Goal: Information Seeking & Learning: Check status

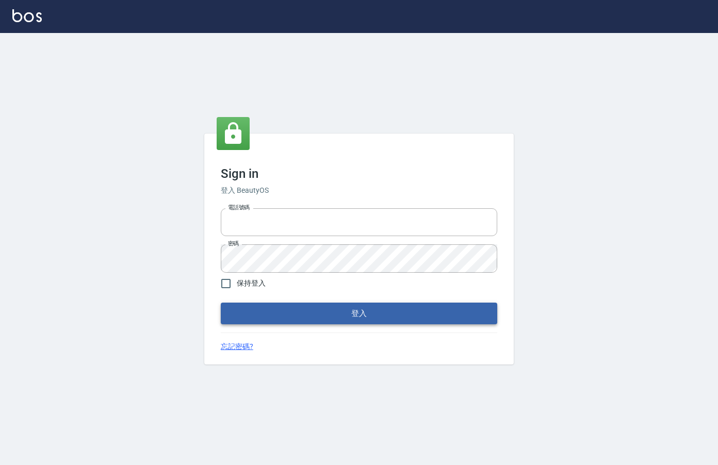
type input "0912850395"
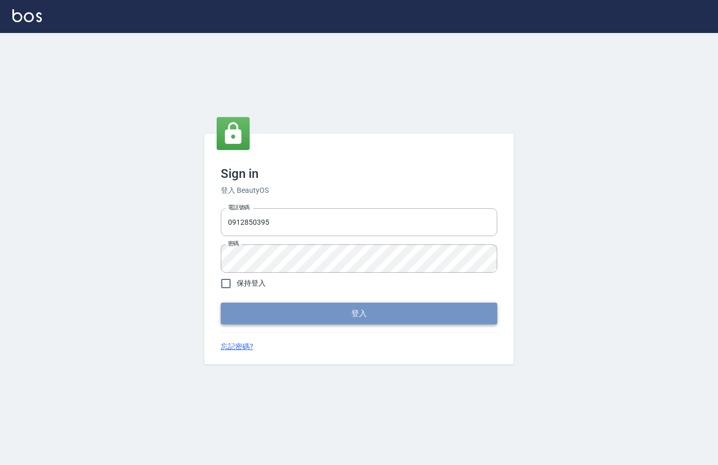
click at [361, 309] on button "登入" at bounding box center [359, 314] width 277 height 22
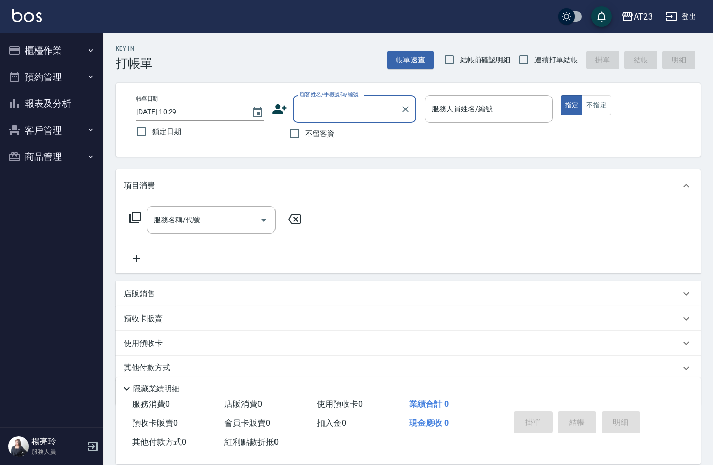
click at [37, 51] on button "櫃檯作業" at bounding box center [51, 50] width 95 height 27
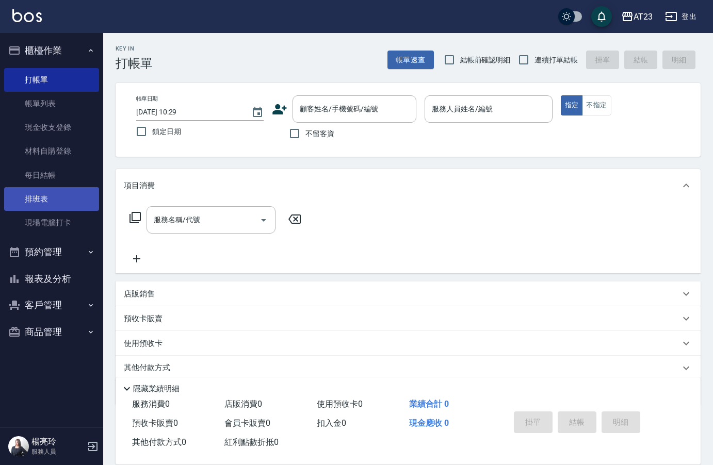
click at [58, 204] on link "排班表" at bounding box center [51, 199] width 95 height 24
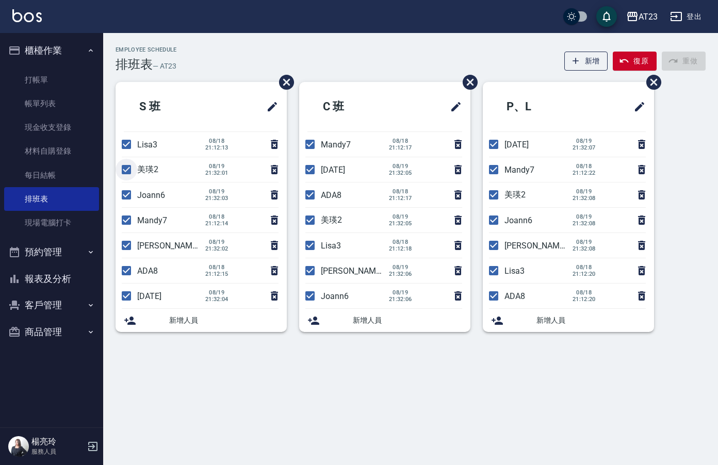
click at [130, 170] on input "checkbox" at bounding box center [127, 170] width 22 height 22
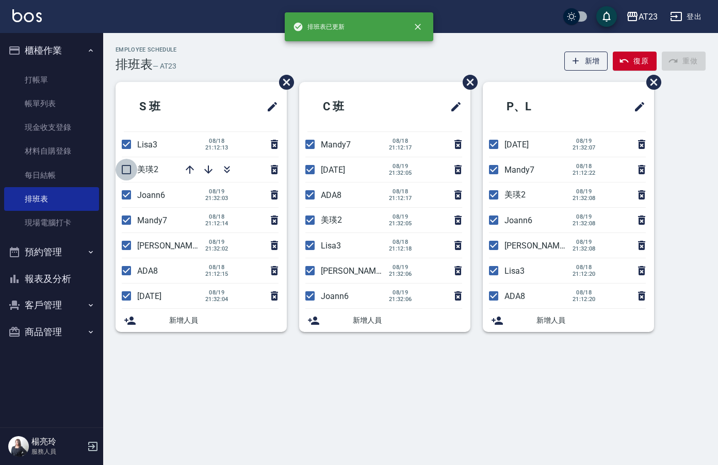
click at [124, 169] on input "checkbox" at bounding box center [127, 170] width 22 height 22
checkbox input "true"
click at [126, 249] on input "checkbox" at bounding box center [127, 246] width 22 height 22
checkbox input "false"
drag, startPoint x: 124, startPoint y: 266, endPoint x: 130, endPoint y: 301, distance: 36.1
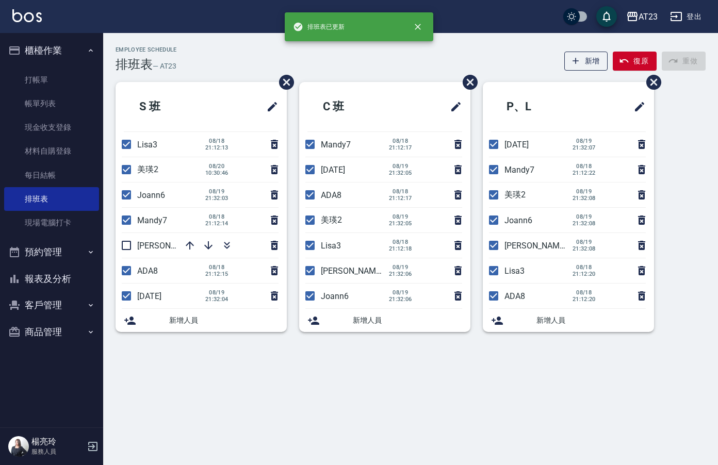
click at [126, 278] on input "checkbox" at bounding box center [127, 271] width 22 height 22
checkbox input "false"
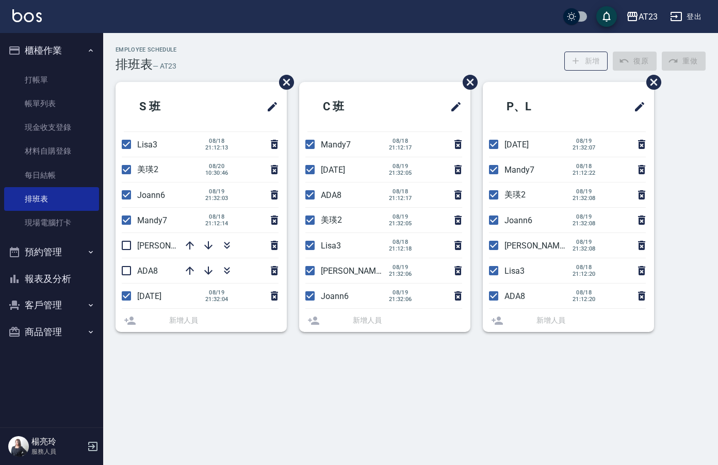
click at [130, 304] on input "checkbox" at bounding box center [127, 296] width 22 height 22
checkbox input "false"
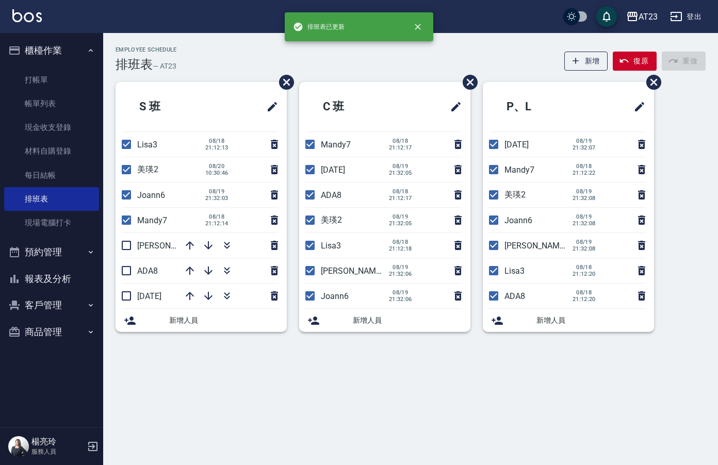
click at [309, 171] on input "checkbox" at bounding box center [310, 170] width 22 height 22
checkbox input "false"
click at [313, 267] on input "checkbox" at bounding box center [310, 271] width 22 height 22
checkbox input "false"
click at [314, 200] on input "checkbox" at bounding box center [310, 195] width 22 height 22
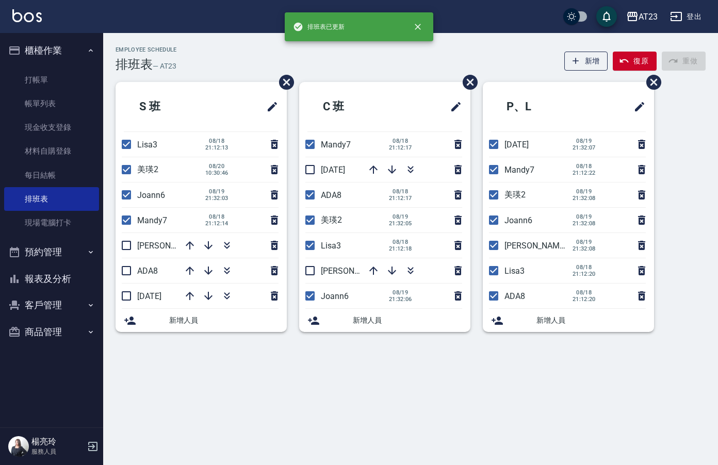
checkbox input "false"
click at [497, 141] on input "checkbox" at bounding box center [494, 145] width 22 height 22
checkbox input "false"
click at [498, 246] on input "checkbox" at bounding box center [494, 246] width 22 height 22
checkbox input "false"
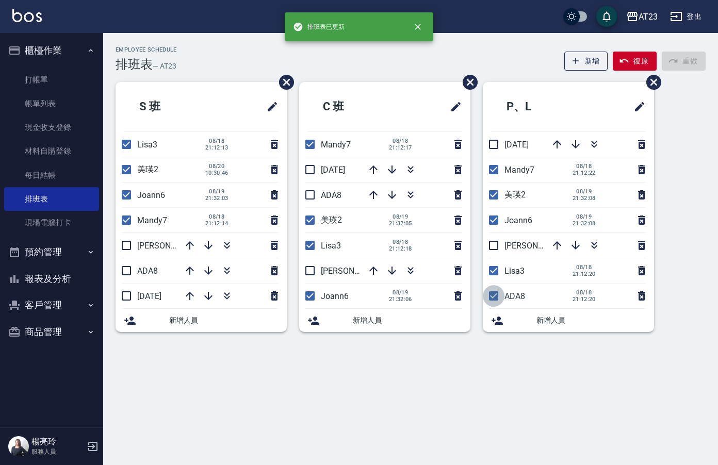
click at [493, 297] on input "checkbox" at bounding box center [494, 296] width 22 height 22
checkbox input "false"
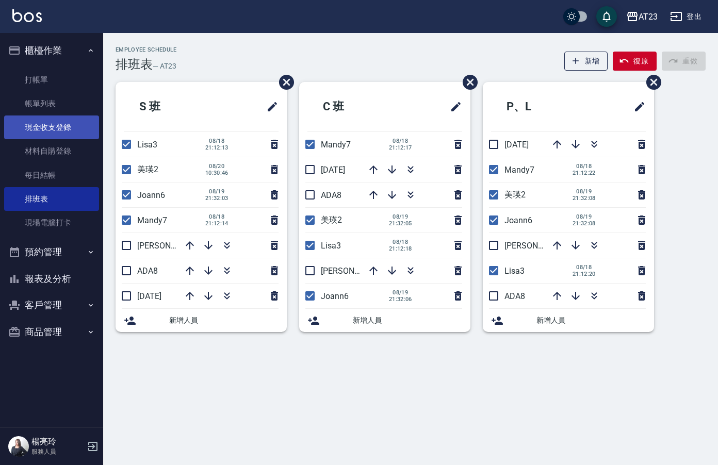
click at [46, 137] on link "現金收支登錄" at bounding box center [51, 128] width 95 height 24
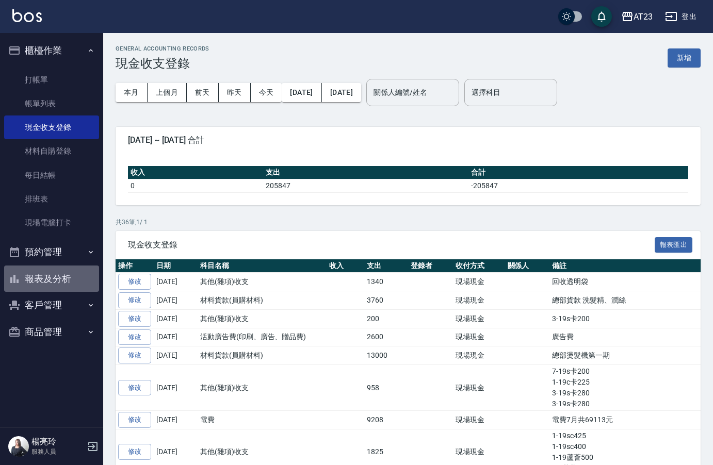
click at [68, 277] on button "報表及分析" at bounding box center [51, 279] width 95 height 27
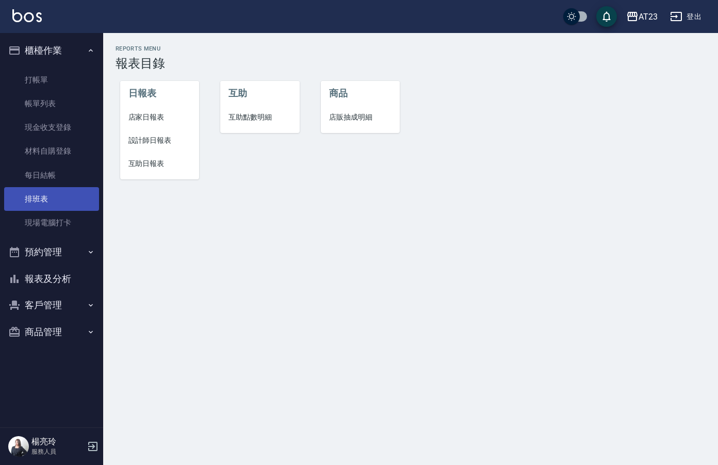
click at [46, 202] on link "排班表" at bounding box center [51, 199] width 95 height 24
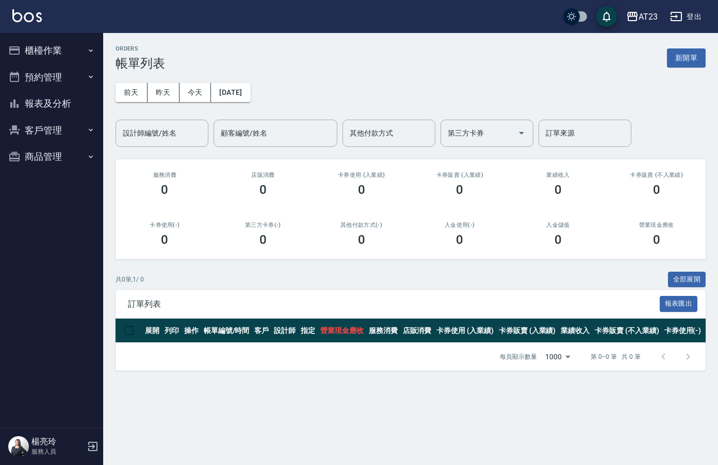
click at [50, 54] on button "櫃檯作業" at bounding box center [51, 50] width 95 height 27
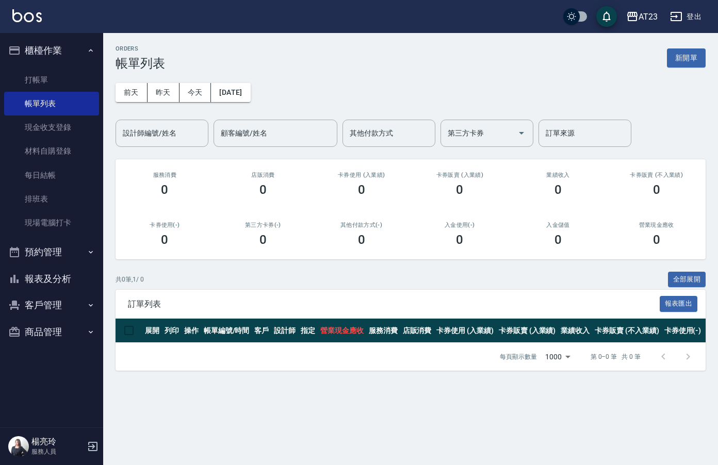
click at [72, 273] on button "報表及分析" at bounding box center [51, 279] width 95 height 27
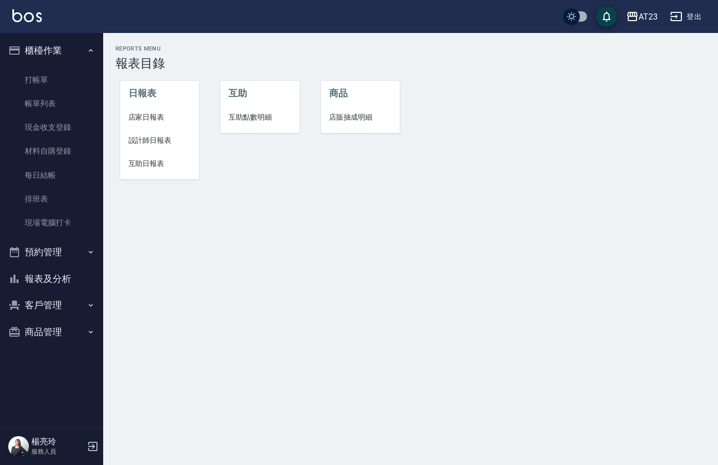
click at [159, 122] on span "店家日報表" at bounding box center [159, 117] width 63 height 11
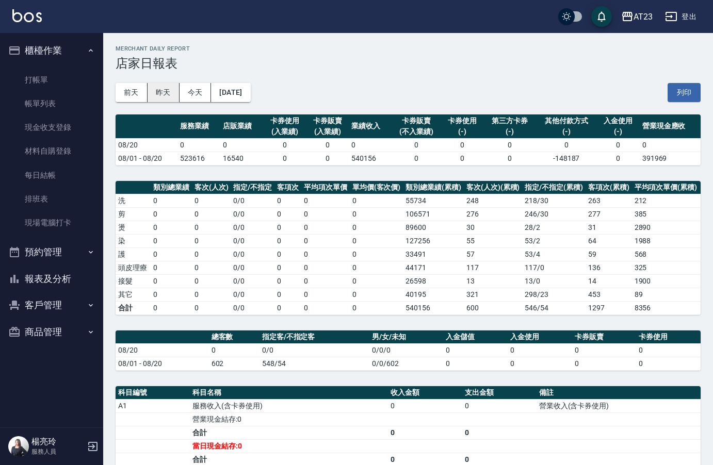
click at [170, 92] on button "昨天" at bounding box center [164, 92] width 32 height 19
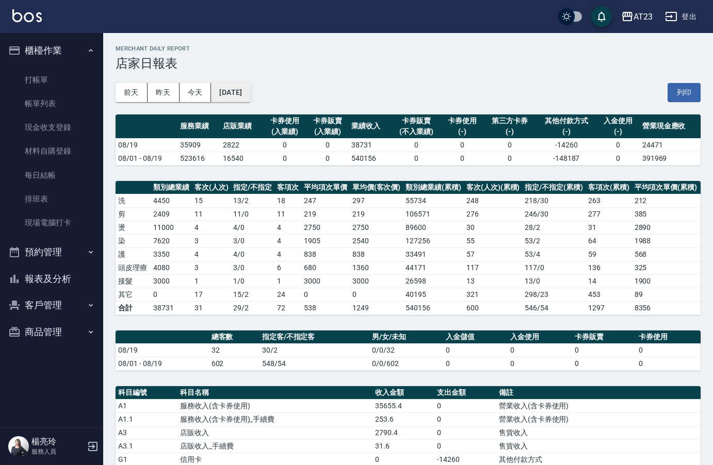
click at [242, 93] on button "[DATE]" at bounding box center [230, 92] width 39 height 19
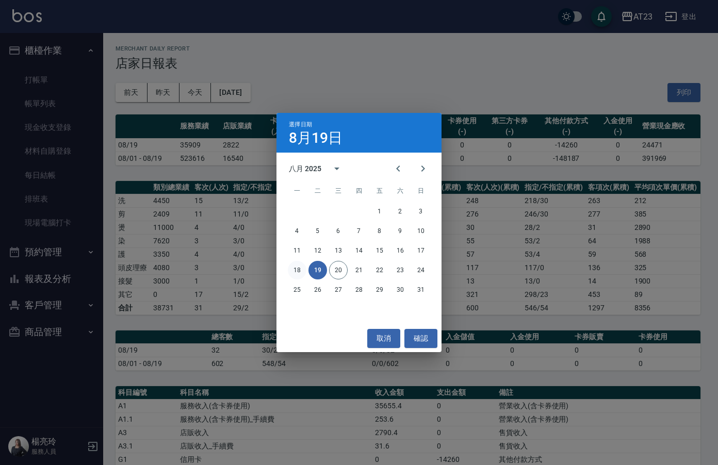
click at [302, 270] on button "18" at bounding box center [297, 270] width 19 height 19
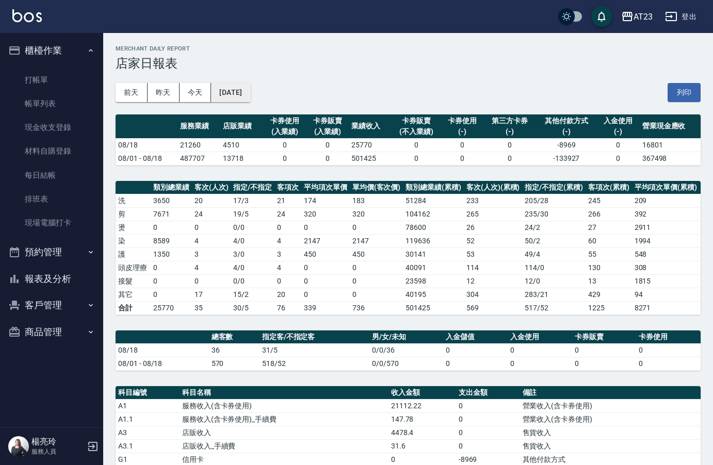
click at [224, 99] on button "[DATE]" at bounding box center [230, 92] width 39 height 19
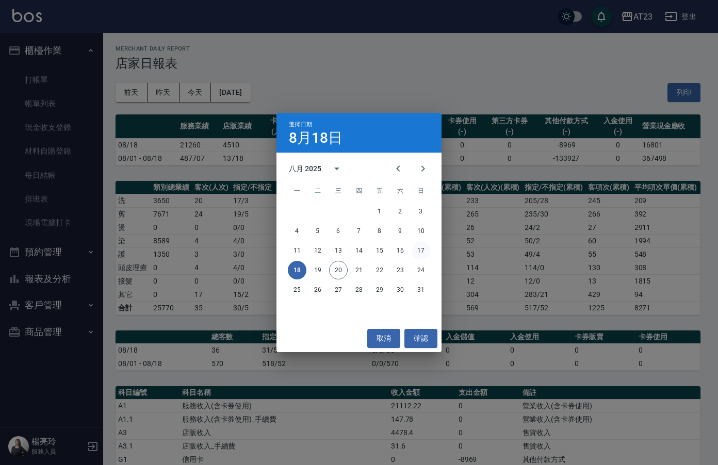
click at [425, 257] on button "17" at bounding box center [421, 251] width 19 height 19
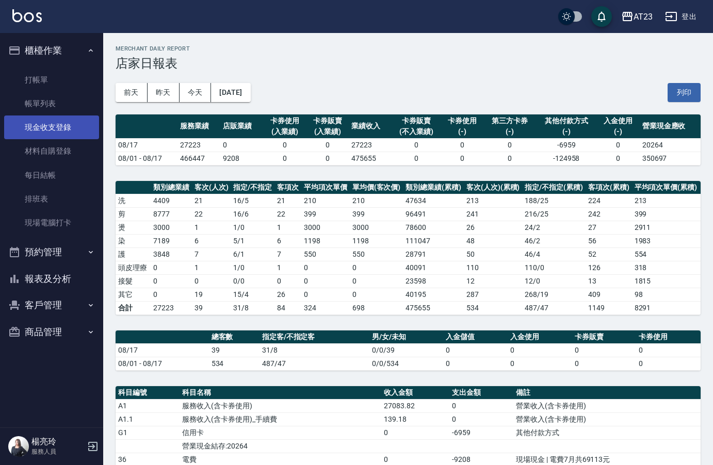
click at [64, 122] on link "現金收支登錄" at bounding box center [51, 128] width 95 height 24
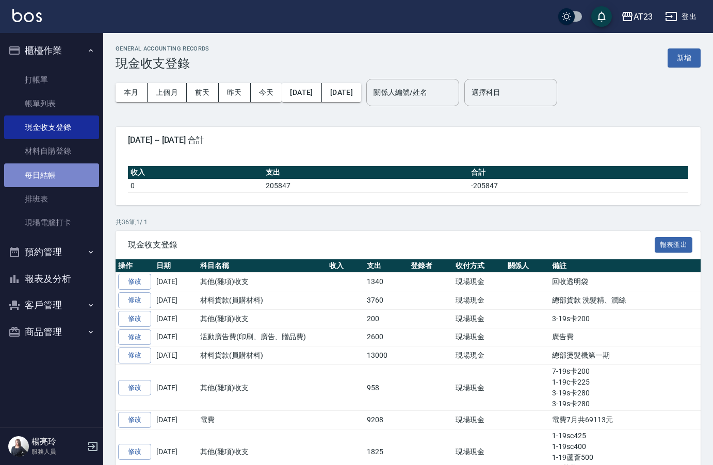
click at [58, 179] on link "每日結帳" at bounding box center [51, 176] width 95 height 24
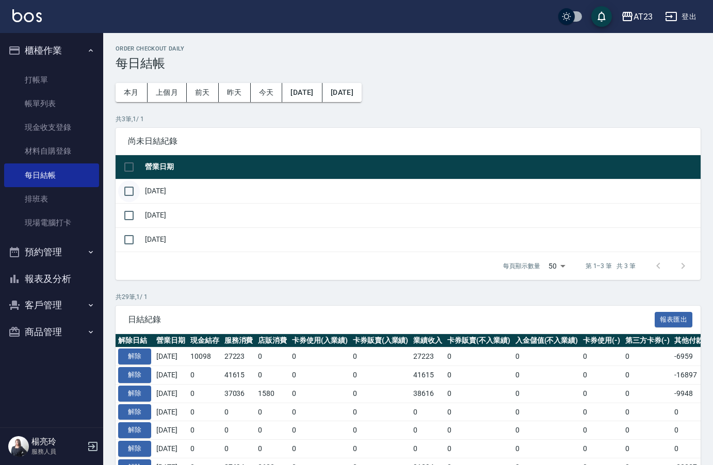
click at [125, 189] on input "checkbox" at bounding box center [129, 192] width 22 height 22
checkbox input "true"
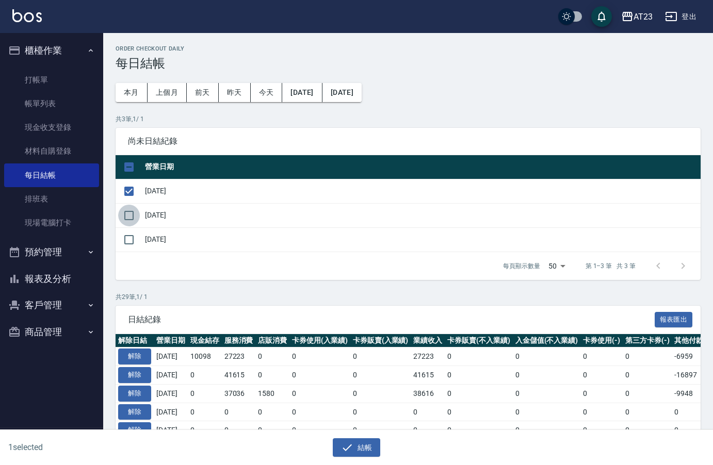
click at [134, 214] on input "checkbox" at bounding box center [129, 216] width 22 height 22
checkbox input "true"
click at [136, 247] on input "checkbox" at bounding box center [129, 240] width 22 height 22
checkbox input "true"
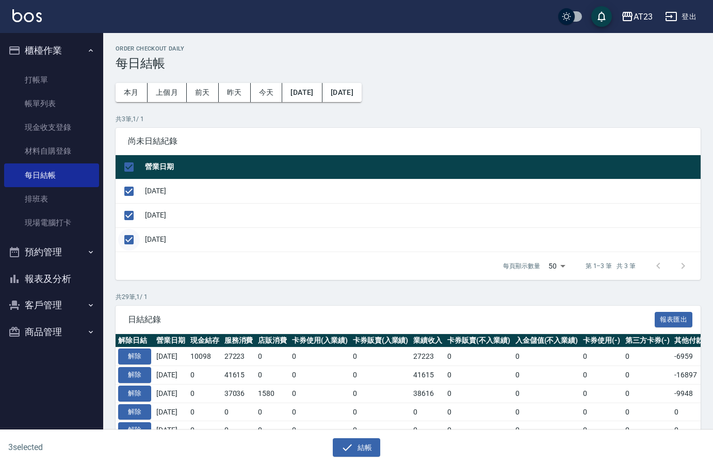
click at [127, 235] on input "checkbox" at bounding box center [129, 240] width 22 height 22
checkbox input "false"
click at [349, 445] on icon "button" at bounding box center [347, 448] width 12 height 12
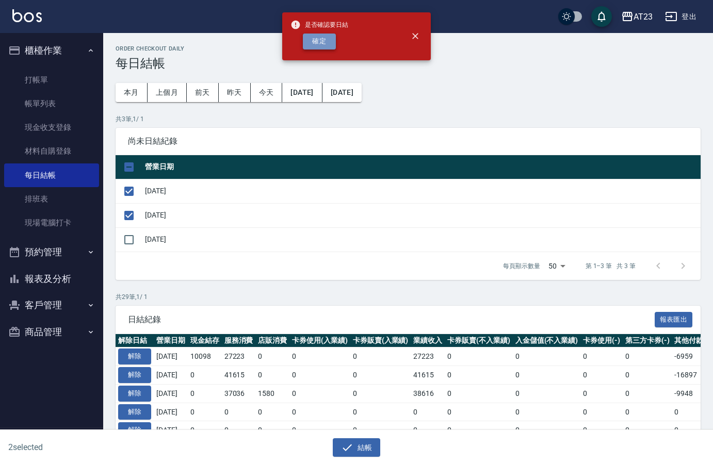
click at [303, 42] on button "確定" at bounding box center [319, 42] width 33 height 16
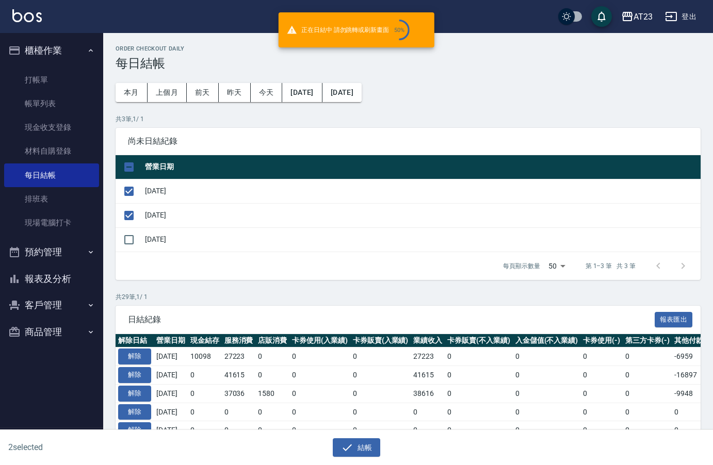
checkbox input "false"
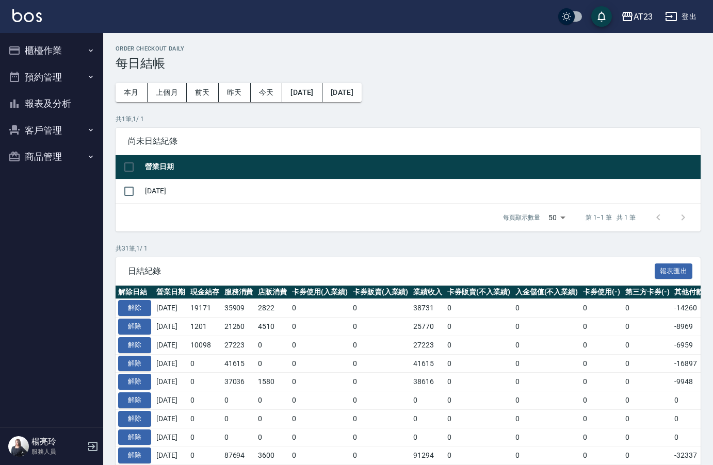
click at [45, 54] on button "櫃檯作業" at bounding box center [51, 50] width 95 height 27
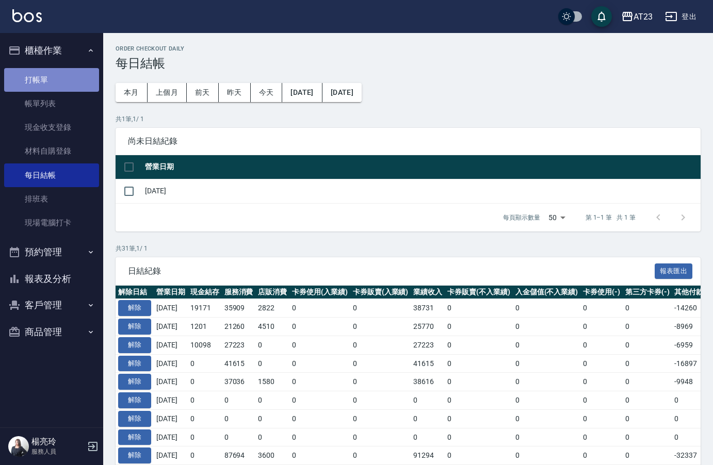
click at [59, 82] on link "打帳單" at bounding box center [51, 80] width 95 height 24
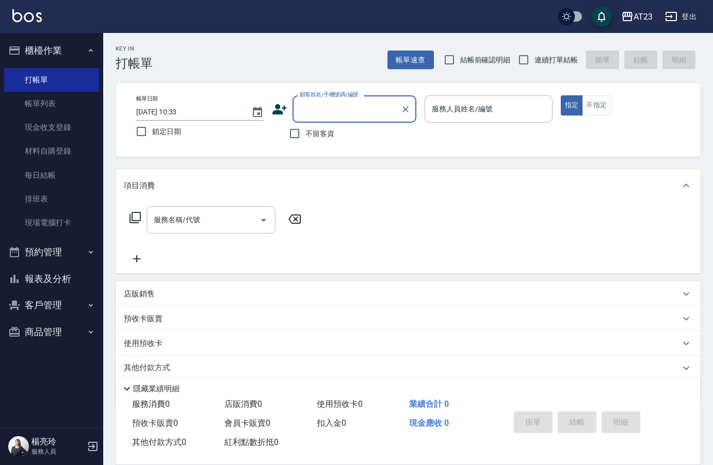
drag, startPoint x: 63, startPoint y: 284, endPoint x: 62, endPoint y: 279, distance: 5.2
click at [63, 284] on button "報表及分析" at bounding box center [51, 279] width 95 height 27
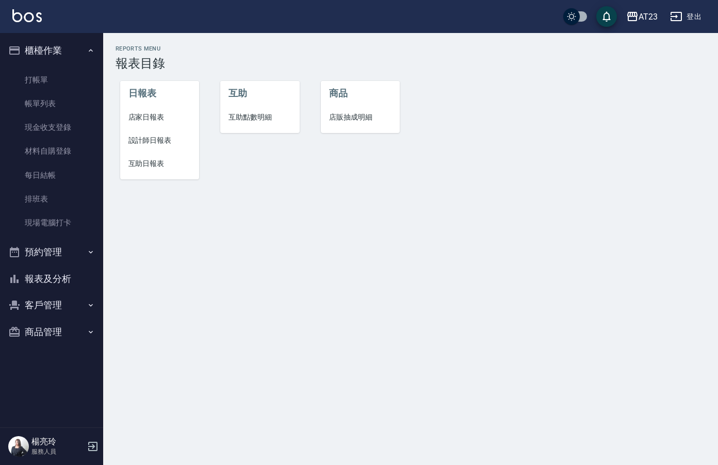
click at [146, 144] on span "設計師日報表" at bounding box center [159, 140] width 63 height 11
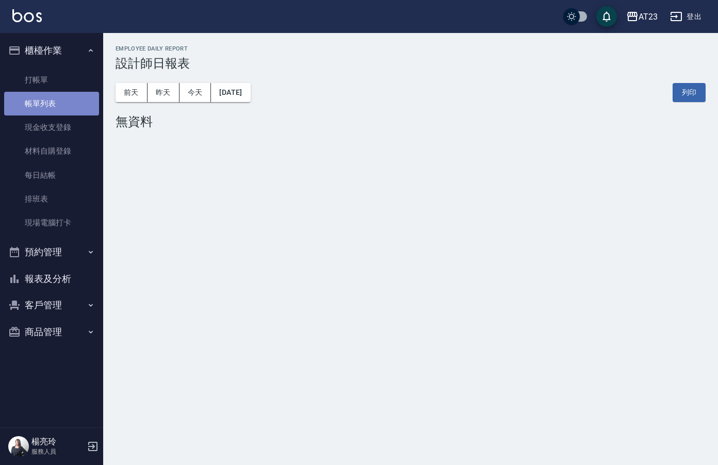
click at [47, 103] on link "帳單列表" at bounding box center [51, 104] width 95 height 24
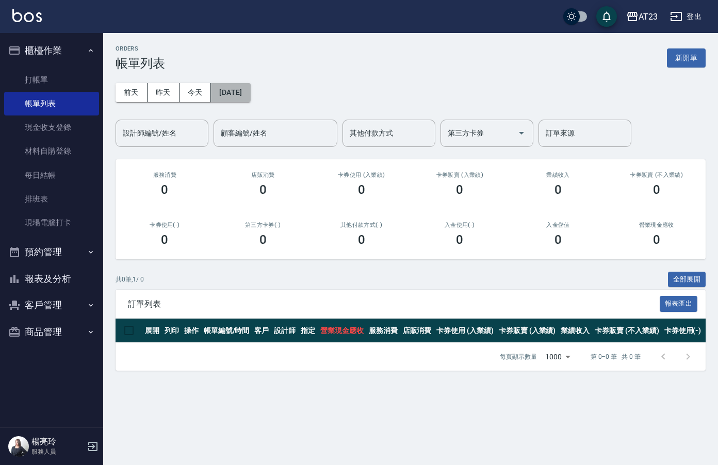
click at [244, 88] on button "[DATE]" at bounding box center [230, 92] width 39 height 19
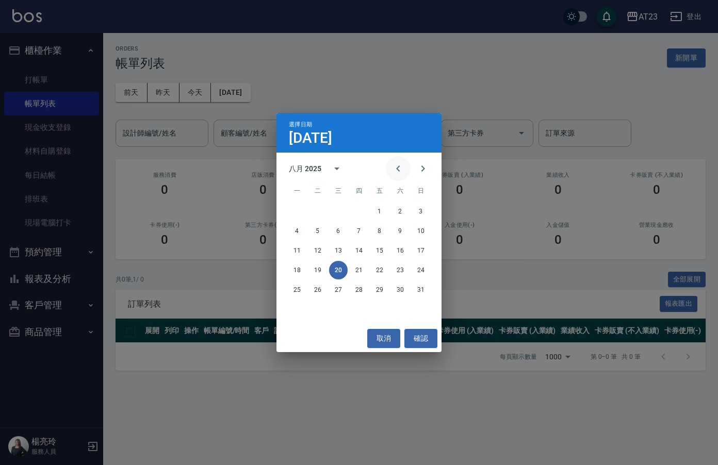
click at [394, 168] on icon "Previous month" at bounding box center [398, 169] width 12 height 12
click at [363, 225] on button "10" at bounding box center [359, 231] width 19 height 19
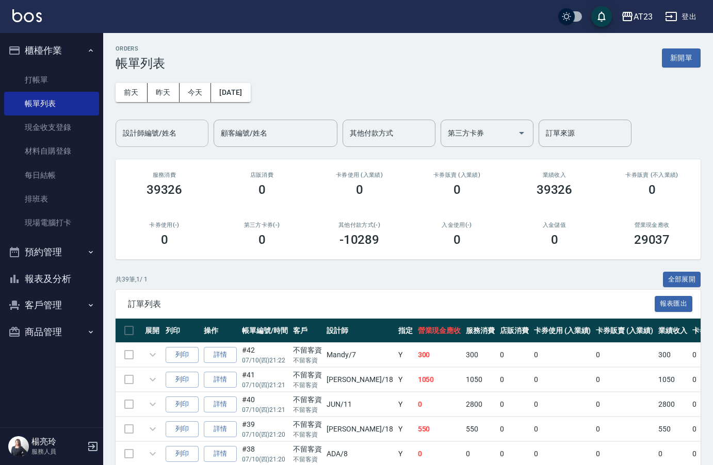
click at [157, 128] on div "設計師編號/姓名 設計師編號/姓名" at bounding box center [162, 133] width 93 height 27
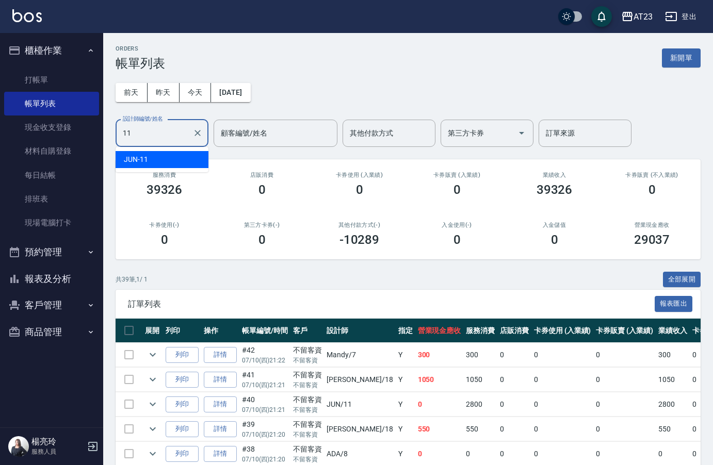
click at [186, 157] on div "JUN -11" at bounding box center [162, 159] width 93 height 17
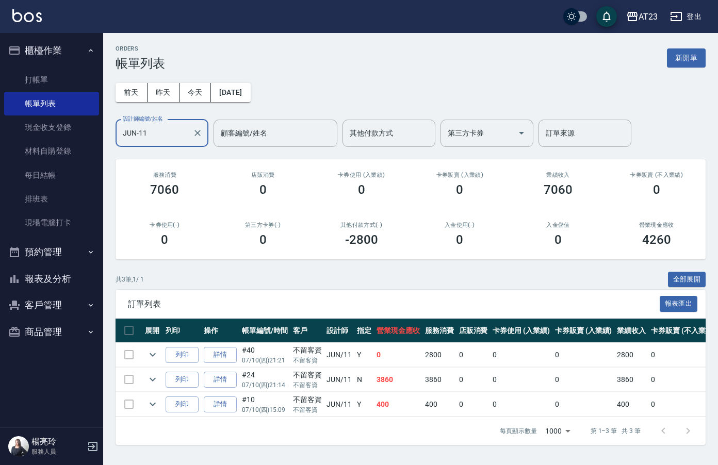
type input "JUN-11"
click at [250, 98] on button "[DATE]" at bounding box center [230, 92] width 39 height 19
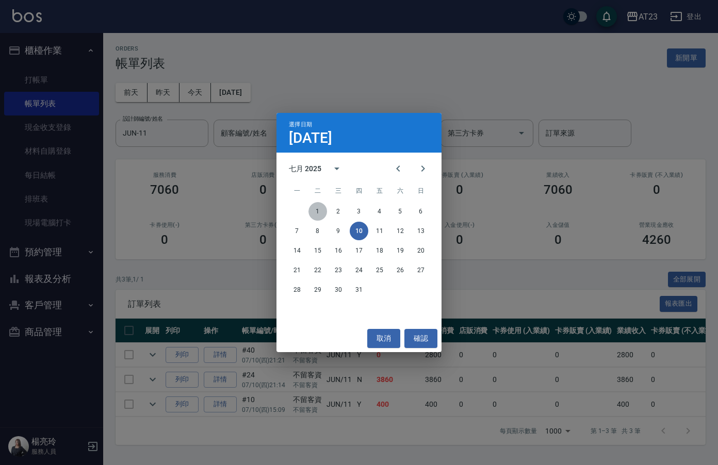
click at [326, 211] on button "1" at bounding box center [318, 211] width 19 height 19
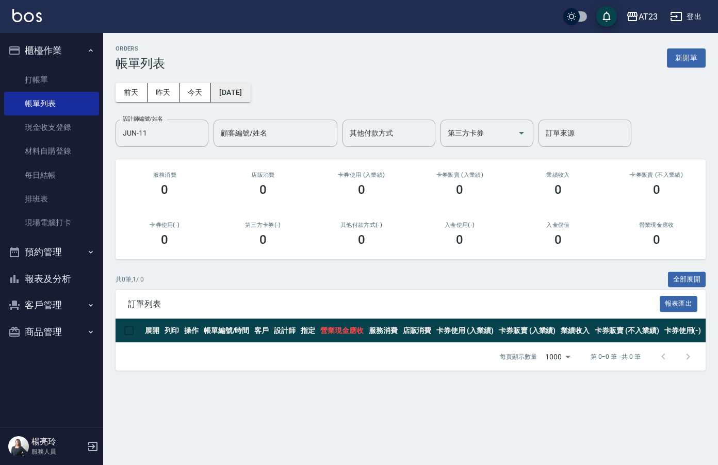
click at [250, 93] on button "[DATE]" at bounding box center [230, 92] width 39 height 19
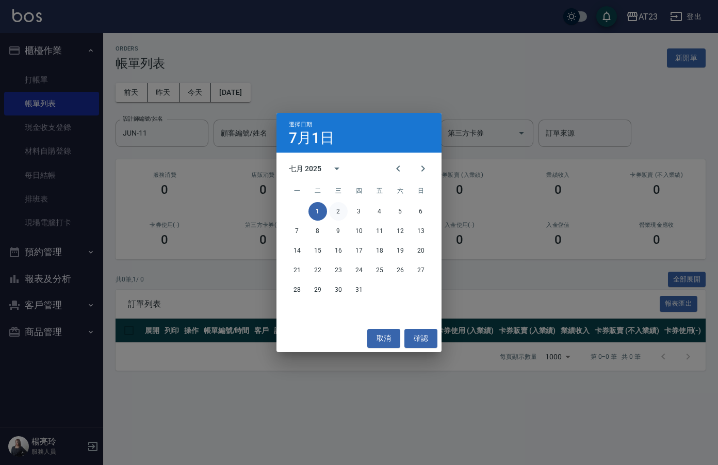
click at [335, 212] on button "2" at bounding box center [338, 211] width 19 height 19
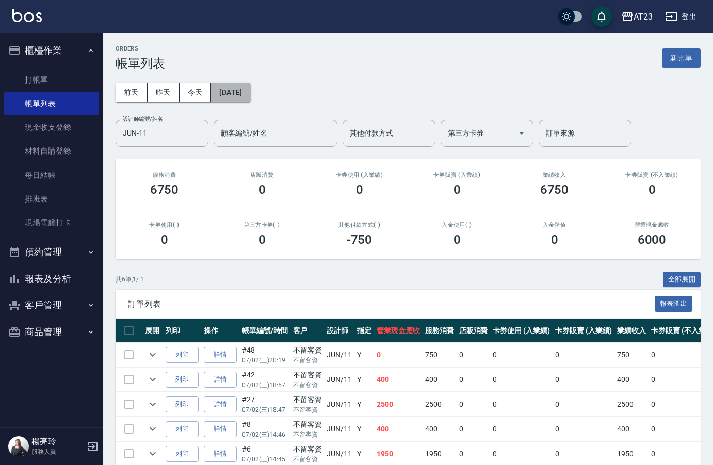
click at [242, 90] on button "[DATE]" at bounding box center [230, 92] width 39 height 19
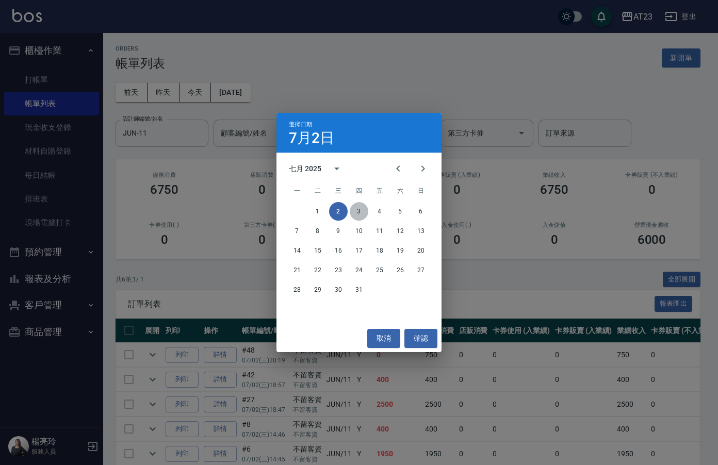
click at [364, 205] on button "3" at bounding box center [359, 211] width 19 height 19
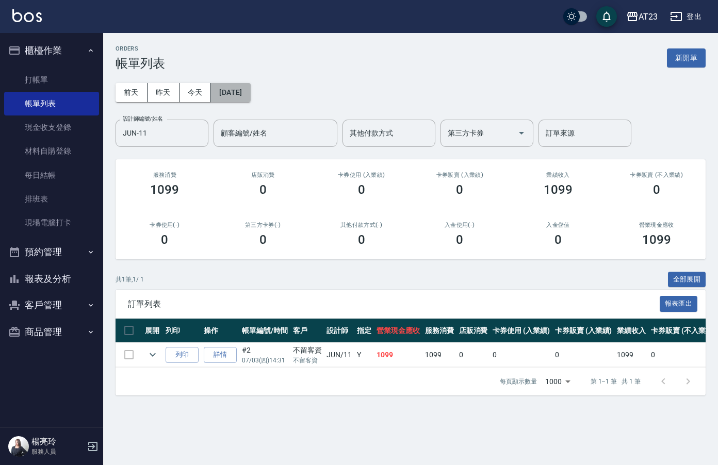
click at [244, 86] on button "[DATE]" at bounding box center [230, 92] width 39 height 19
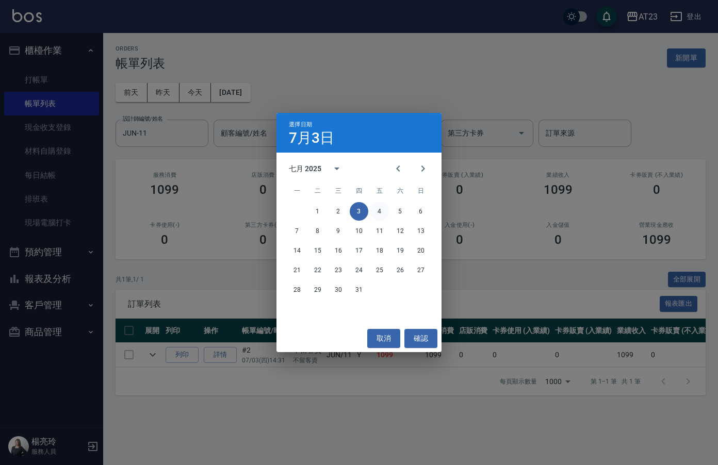
click at [378, 212] on button "4" at bounding box center [380, 211] width 19 height 19
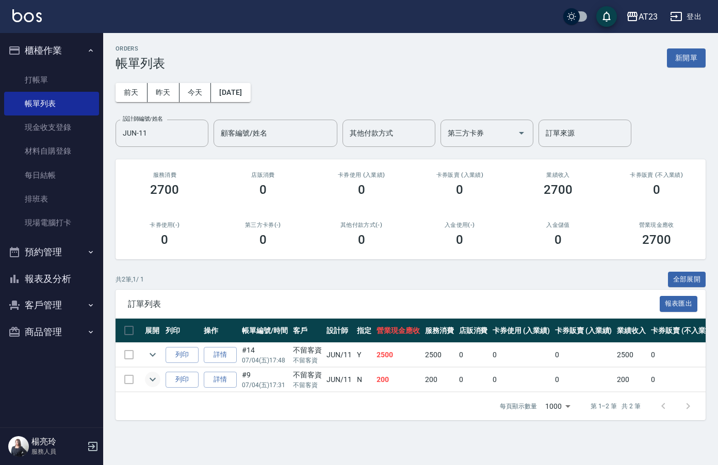
click at [154, 382] on icon "expand row" at bounding box center [153, 380] width 12 height 12
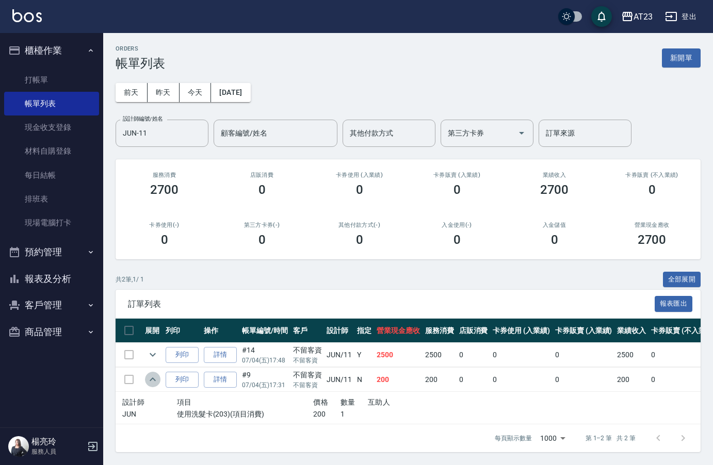
click at [154, 382] on icon "expand row" at bounding box center [153, 380] width 12 height 12
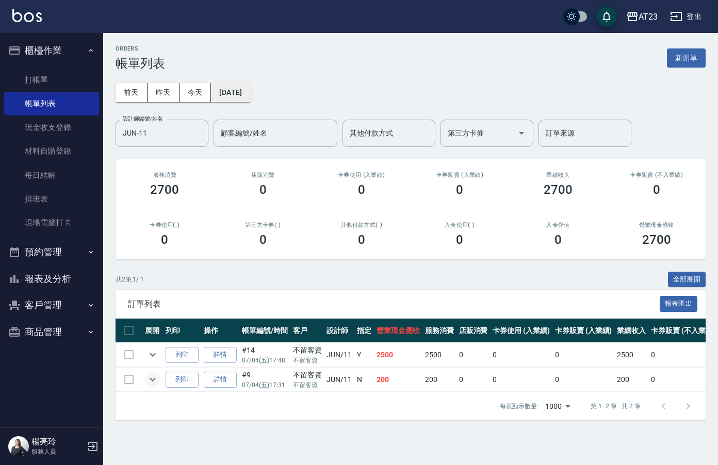
click at [239, 98] on button "[DATE]" at bounding box center [230, 92] width 39 height 19
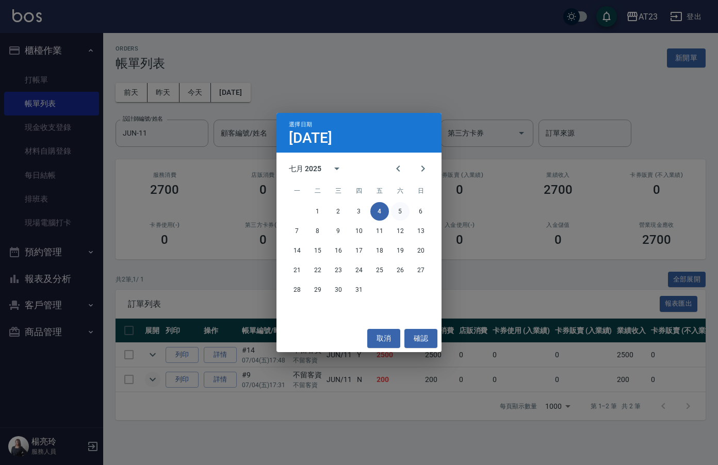
click at [397, 213] on button "5" at bounding box center [400, 211] width 19 height 19
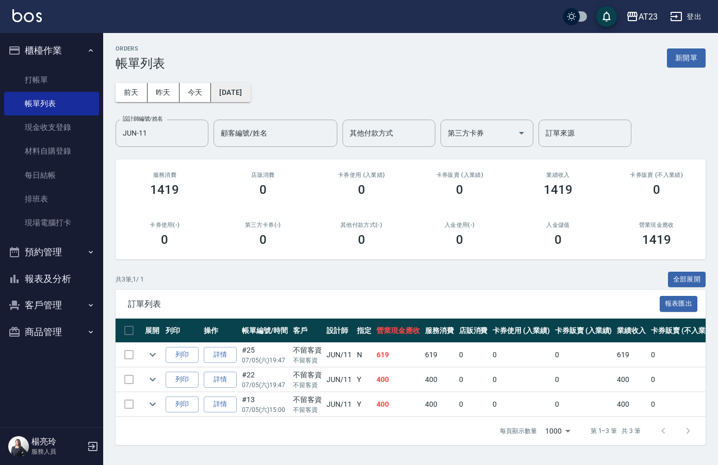
click at [250, 93] on button "[DATE]" at bounding box center [230, 92] width 39 height 19
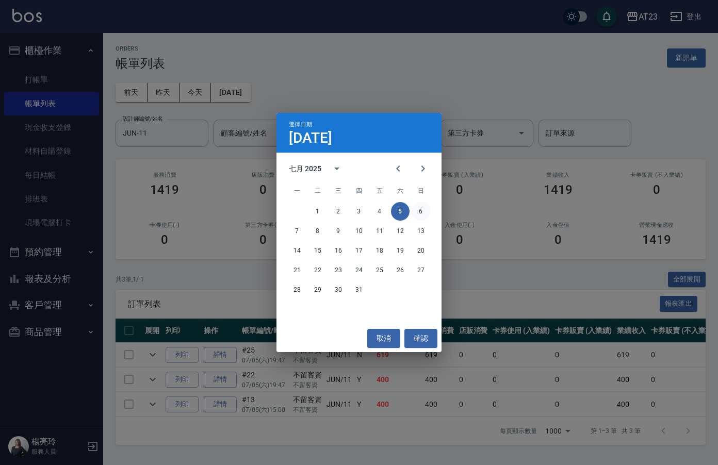
click at [420, 203] on button "6" at bounding box center [421, 211] width 19 height 19
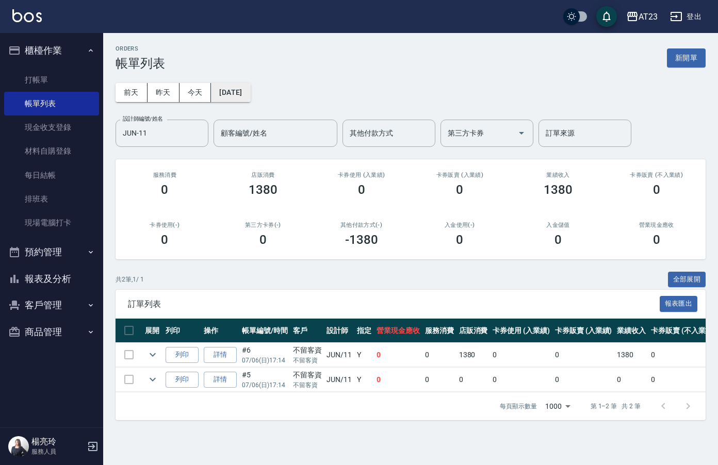
click at [237, 95] on button "[DATE]" at bounding box center [230, 92] width 39 height 19
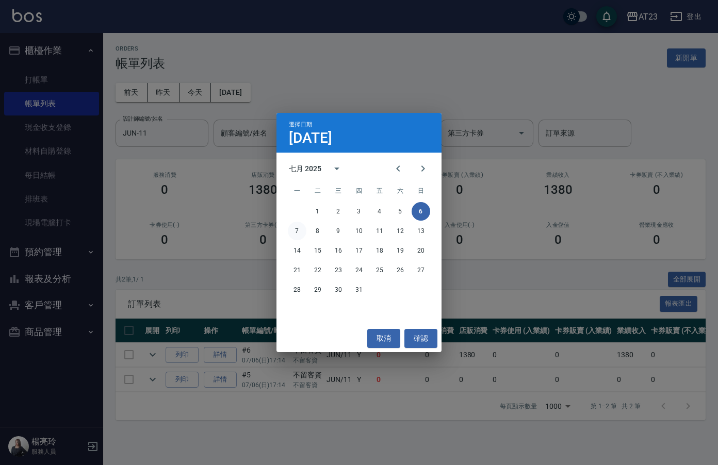
click at [300, 235] on button "7" at bounding box center [297, 231] width 19 height 19
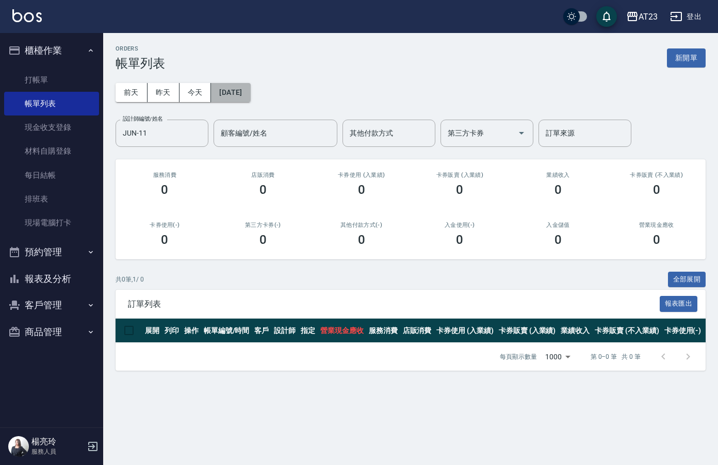
click at [244, 99] on button "[DATE]" at bounding box center [230, 92] width 39 height 19
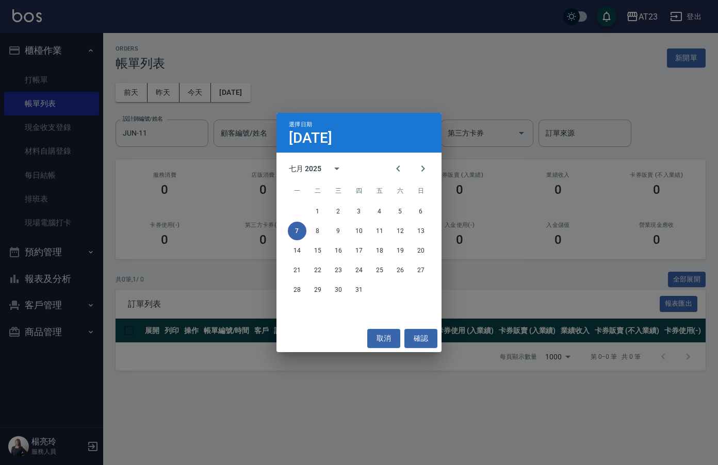
click at [309, 245] on div "14 15 16 17 18 19 20" at bounding box center [359, 251] width 165 height 19
click at [320, 231] on button "8" at bounding box center [318, 231] width 19 height 19
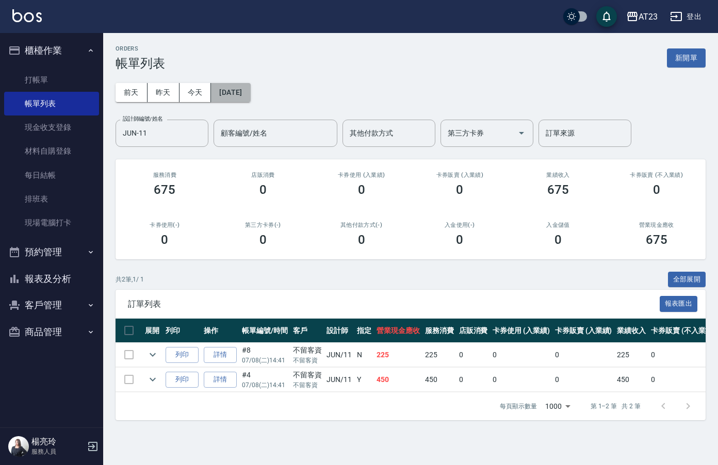
click at [240, 91] on button "[DATE]" at bounding box center [230, 92] width 39 height 19
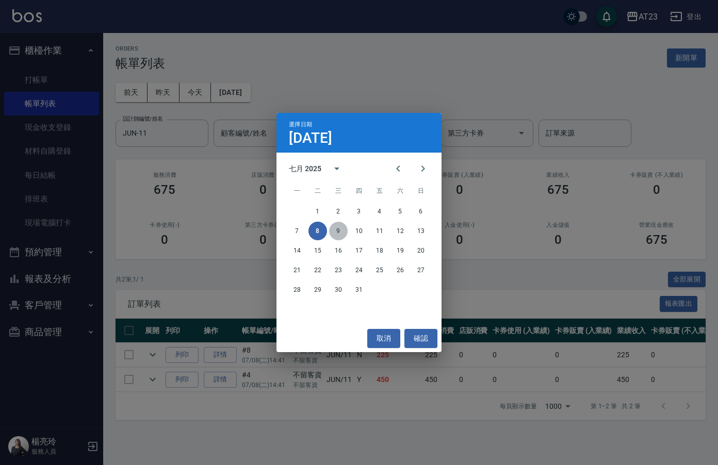
click at [343, 230] on button "9" at bounding box center [338, 231] width 19 height 19
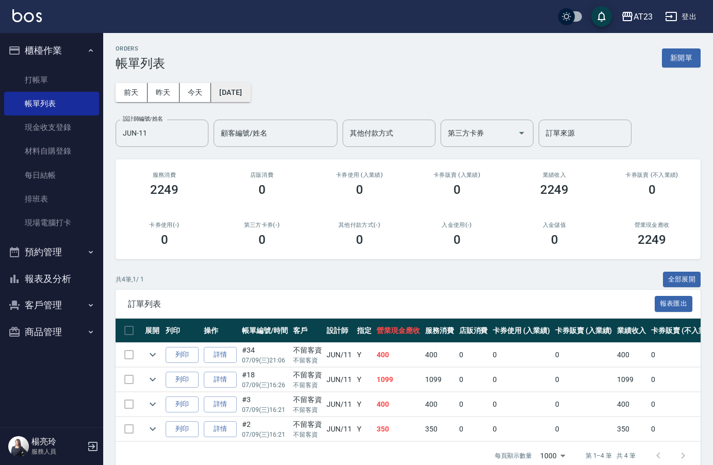
click at [245, 85] on button "[DATE]" at bounding box center [230, 92] width 39 height 19
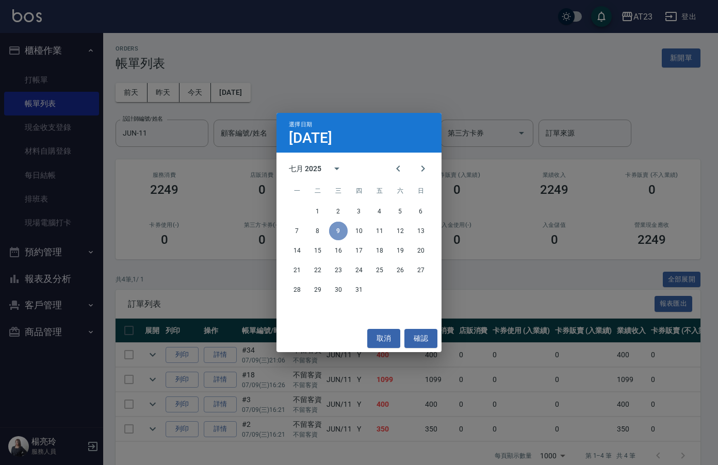
click at [346, 233] on button "9" at bounding box center [338, 231] width 19 height 19
click at [369, 229] on div "7 8 9 10 11 12 13" at bounding box center [359, 231] width 165 height 19
click at [363, 232] on button "10" at bounding box center [359, 231] width 19 height 19
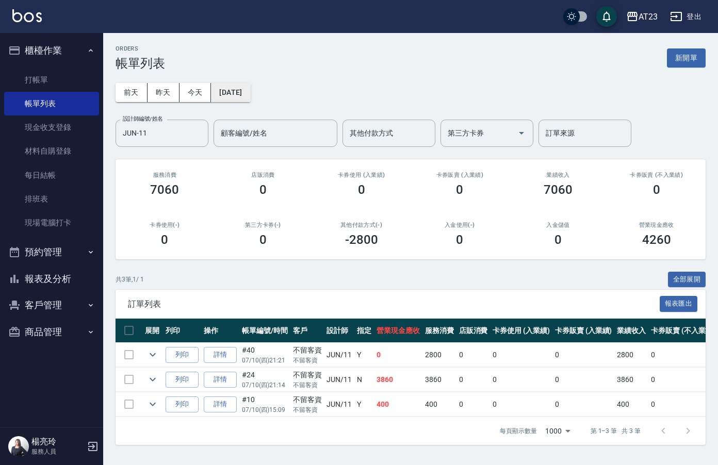
click at [250, 95] on button "[DATE]" at bounding box center [230, 92] width 39 height 19
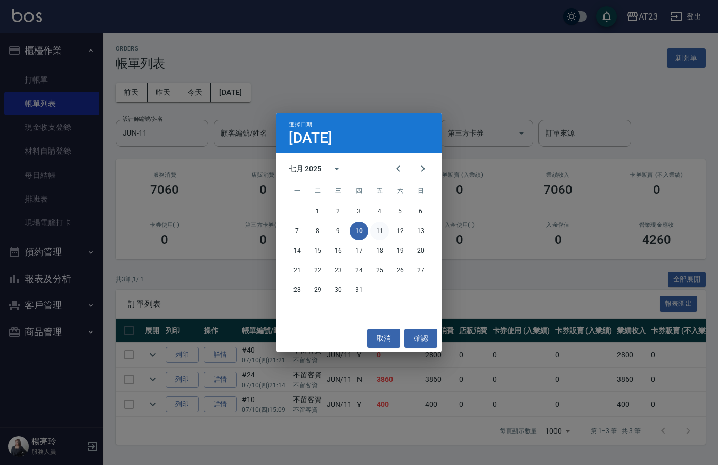
click at [374, 227] on button "11" at bounding box center [380, 231] width 19 height 19
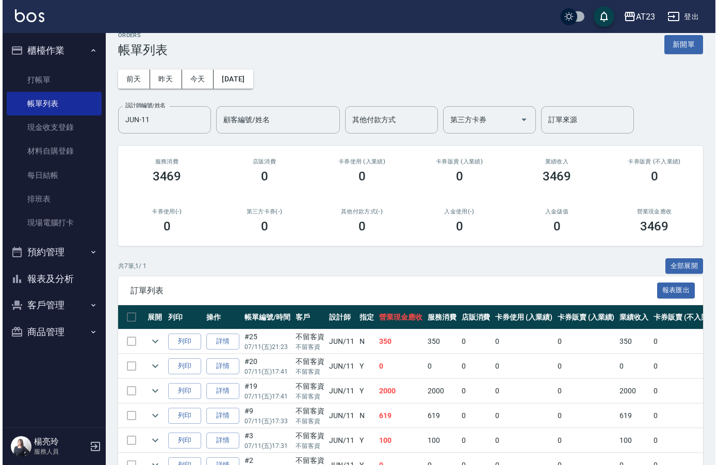
scroll to position [52, 0]
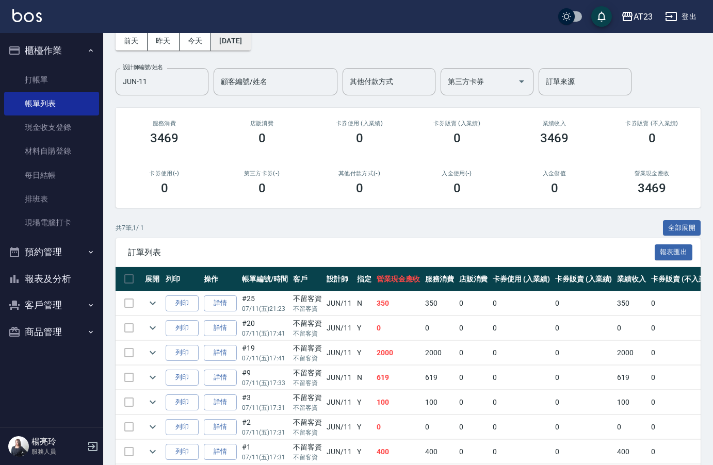
click at [250, 43] on button "[DATE]" at bounding box center [230, 40] width 39 height 19
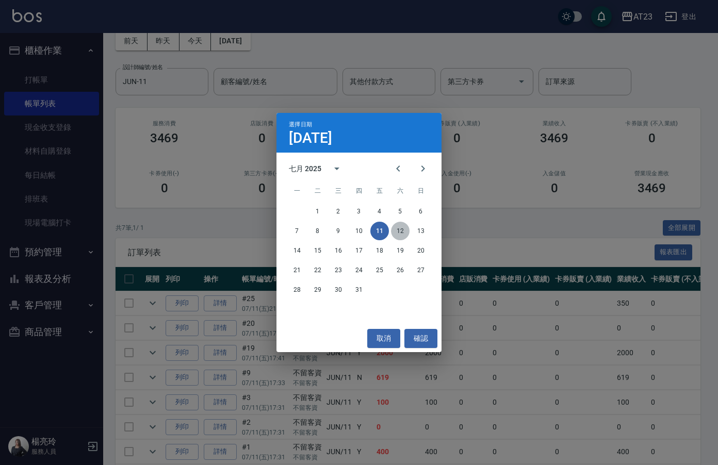
click at [401, 234] on button "12" at bounding box center [400, 231] width 19 height 19
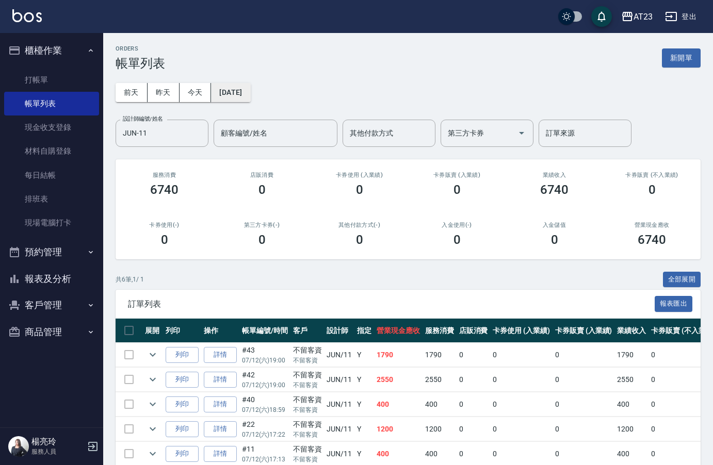
click at [250, 100] on button "[DATE]" at bounding box center [230, 92] width 39 height 19
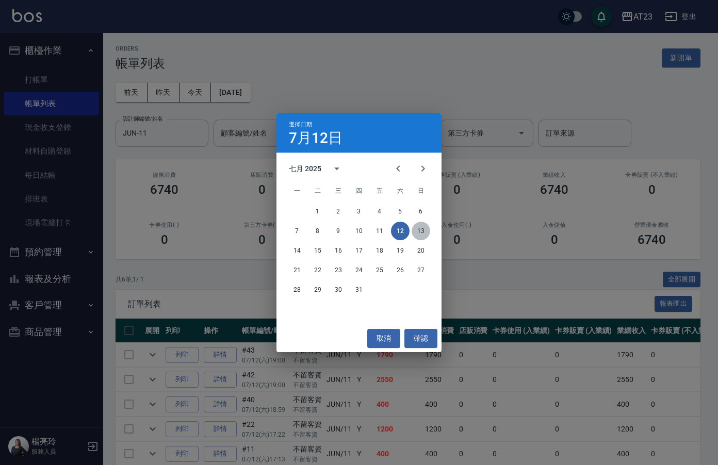
click at [423, 237] on button "13" at bounding box center [421, 231] width 19 height 19
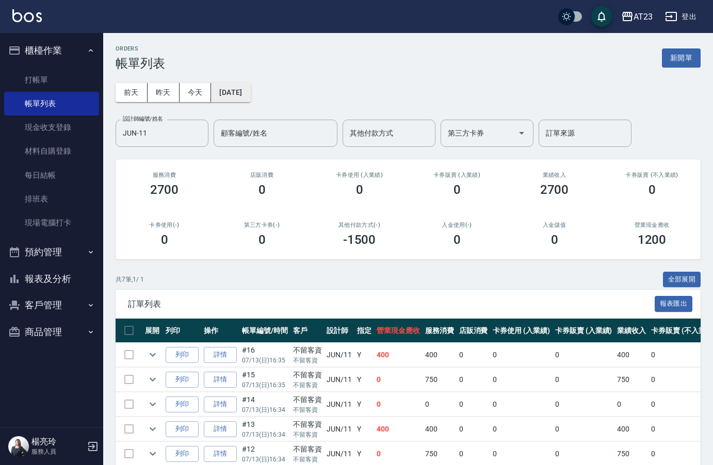
click at [250, 98] on button "[DATE]" at bounding box center [230, 92] width 39 height 19
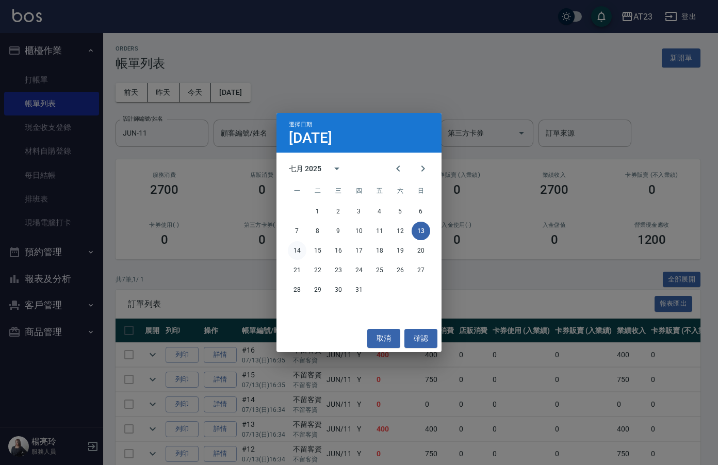
click at [297, 253] on button "14" at bounding box center [297, 251] width 19 height 19
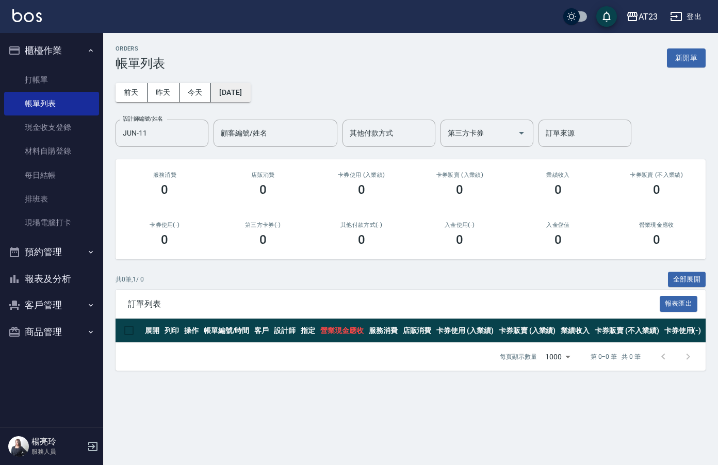
click at [250, 98] on button "[DATE]" at bounding box center [230, 92] width 39 height 19
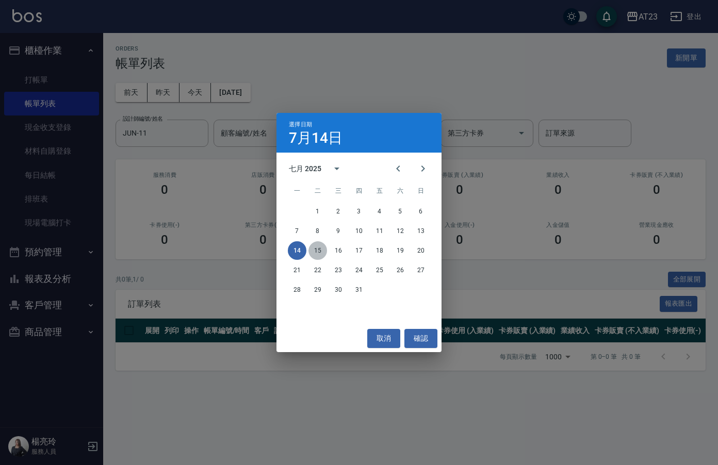
click at [314, 250] on button "15" at bounding box center [318, 251] width 19 height 19
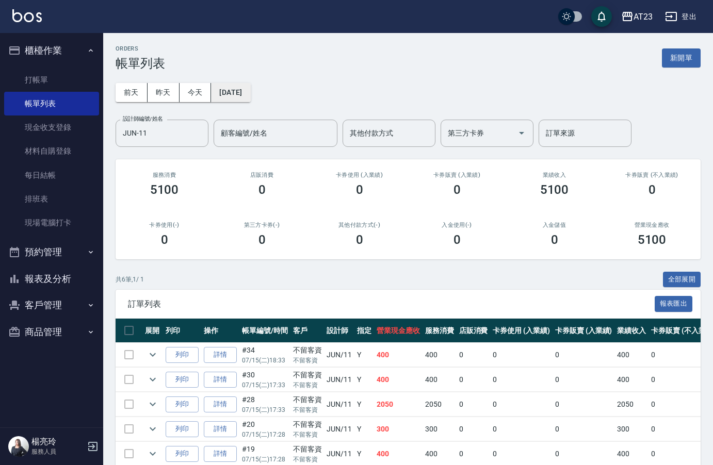
click at [250, 99] on button "[DATE]" at bounding box center [230, 92] width 39 height 19
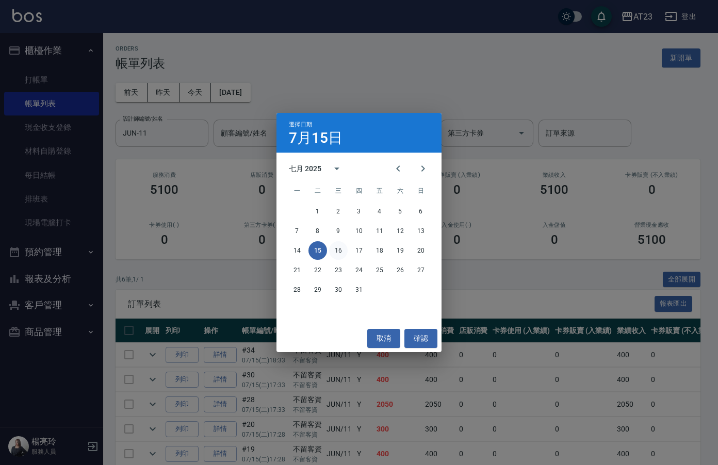
click at [339, 255] on button "16" at bounding box center [338, 251] width 19 height 19
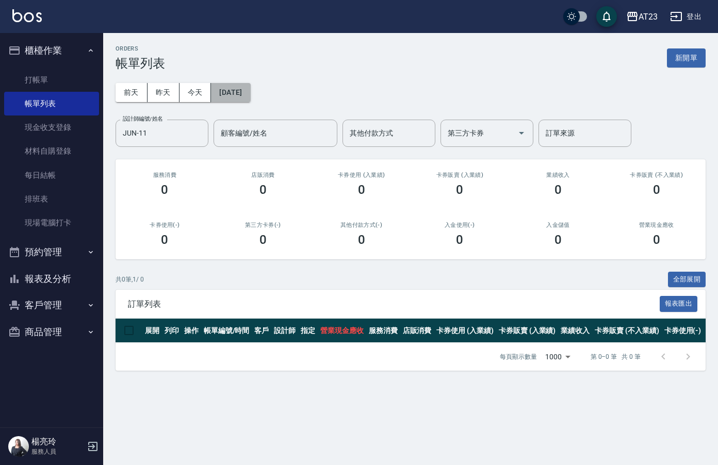
click at [231, 91] on button "[DATE]" at bounding box center [230, 92] width 39 height 19
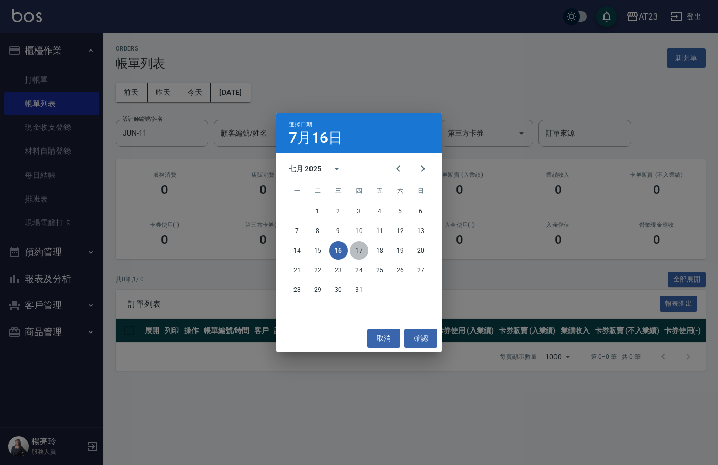
click at [352, 252] on button "17" at bounding box center [359, 251] width 19 height 19
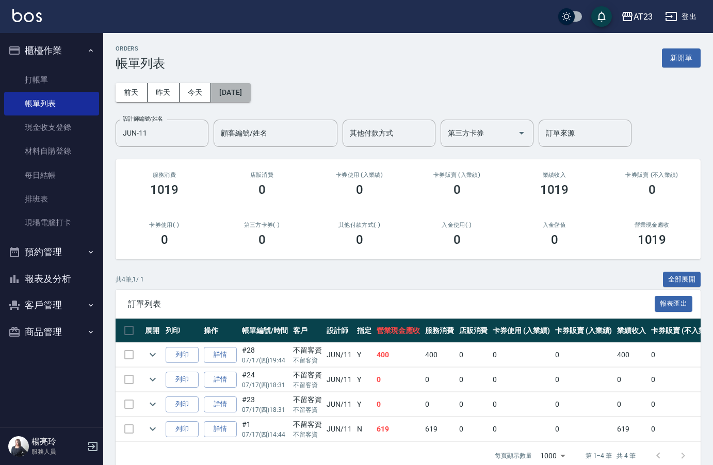
click at [250, 90] on button "[DATE]" at bounding box center [230, 92] width 39 height 19
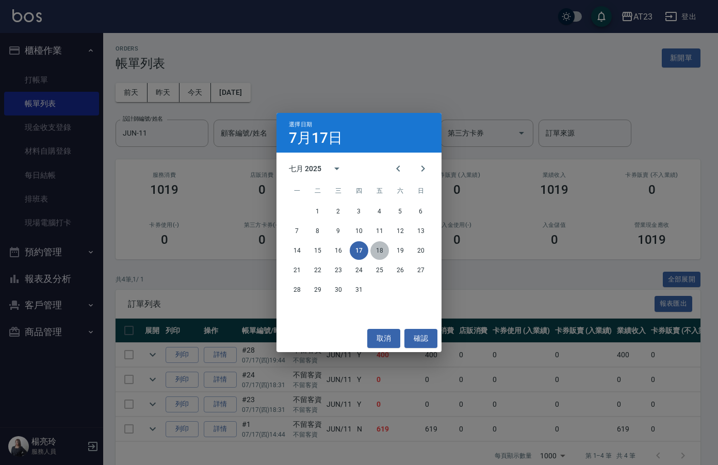
click at [381, 255] on button "18" at bounding box center [380, 251] width 19 height 19
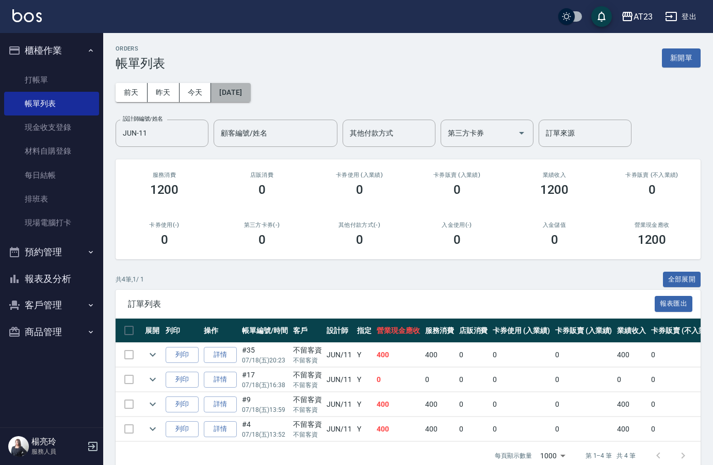
click at [250, 89] on button "[DATE]" at bounding box center [230, 92] width 39 height 19
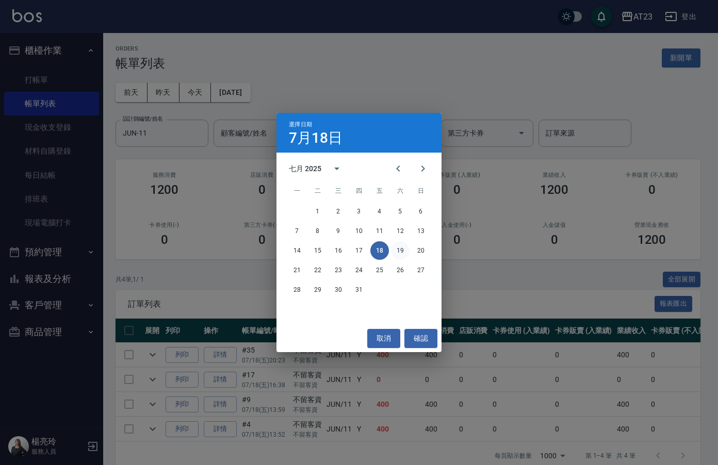
click at [401, 246] on button "19" at bounding box center [400, 251] width 19 height 19
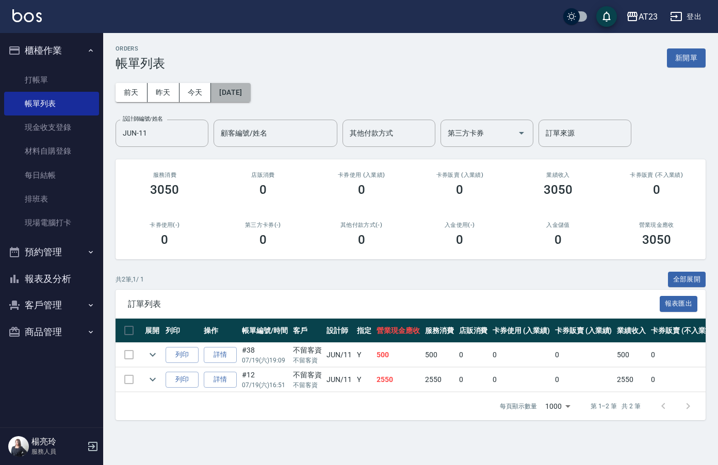
click at [250, 97] on button "[DATE]" at bounding box center [230, 92] width 39 height 19
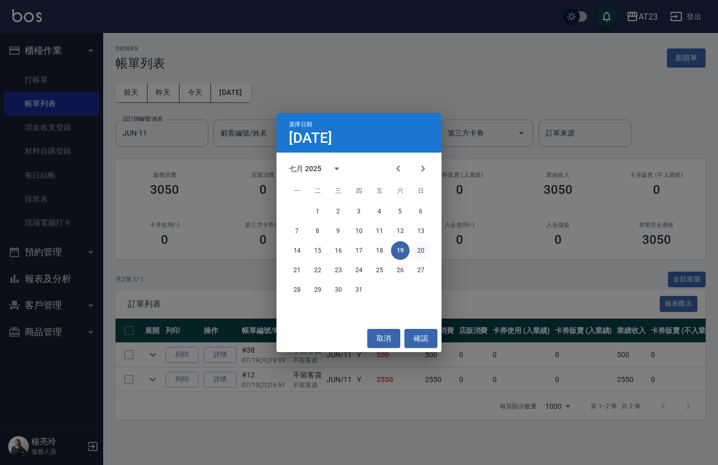
click at [417, 248] on button "20" at bounding box center [421, 251] width 19 height 19
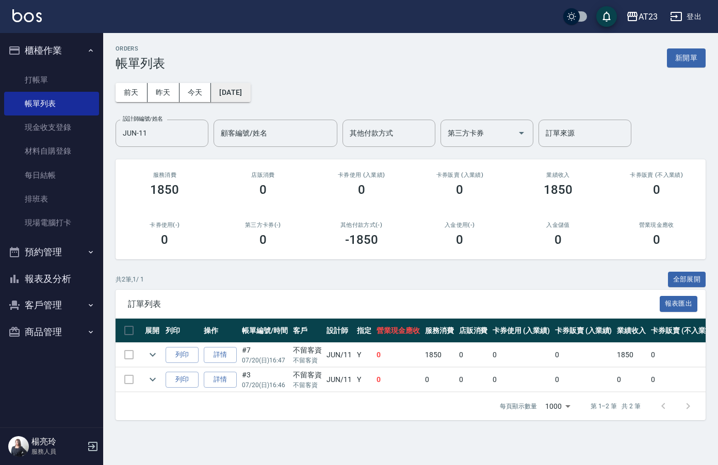
click at [234, 100] on button "[DATE]" at bounding box center [230, 92] width 39 height 19
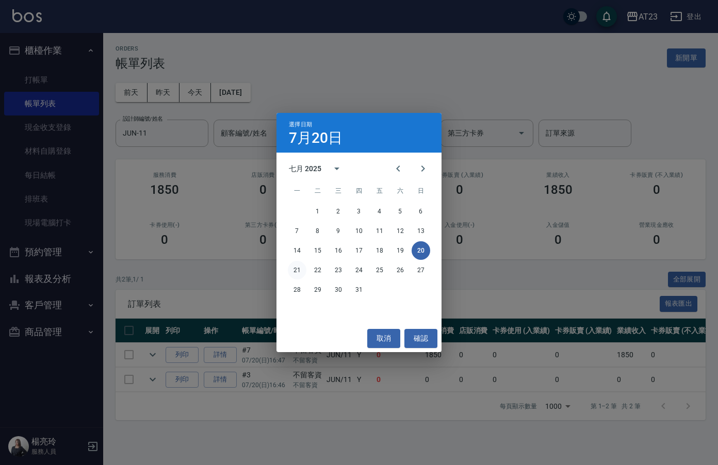
click at [295, 269] on button "21" at bounding box center [297, 270] width 19 height 19
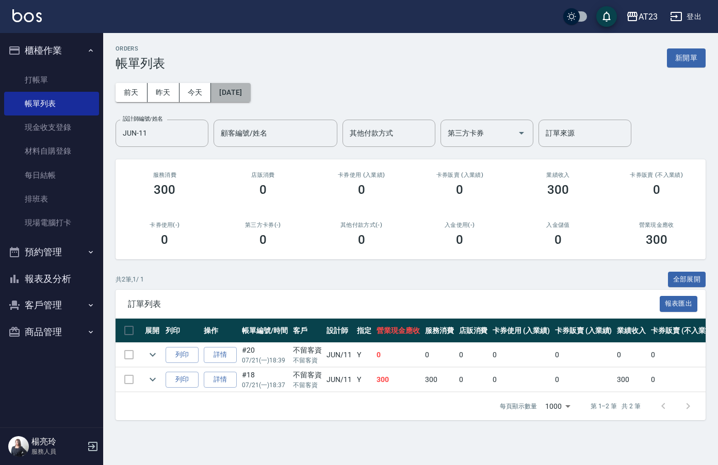
click at [241, 100] on button "[DATE]" at bounding box center [230, 92] width 39 height 19
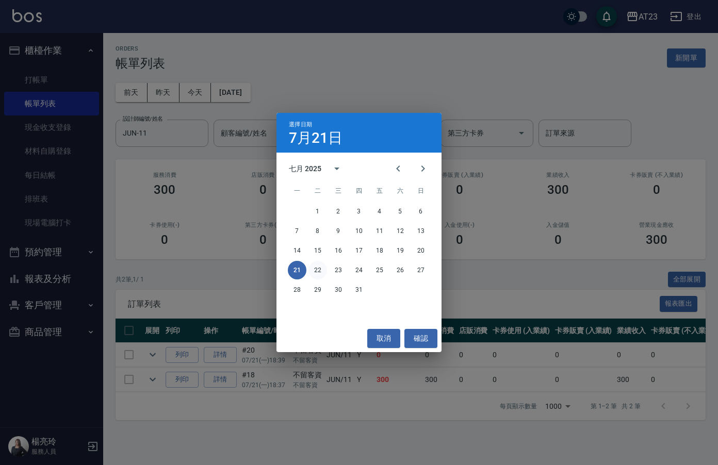
click at [317, 272] on button "22" at bounding box center [318, 270] width 19 height 19
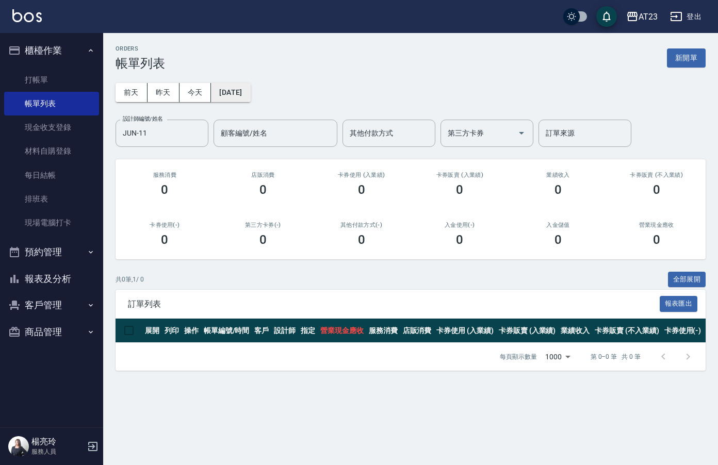
click at [242, 89] on button "[DATE]" at bounding box center [230, 92] width 39 height 19
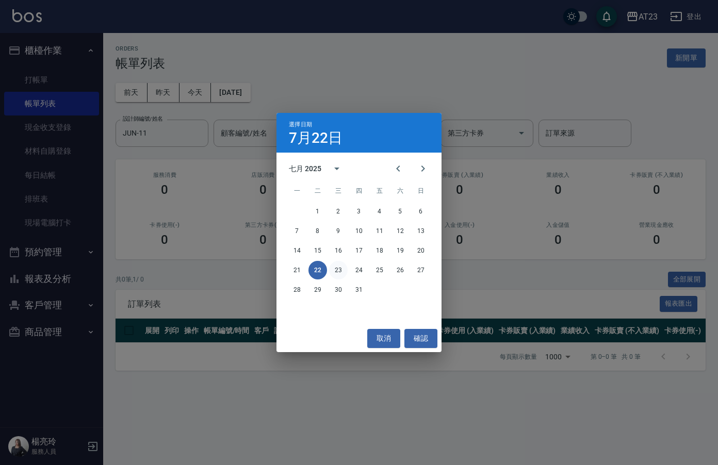
click at [341, 271] on button "23" at bounding box center [338, 270] width 19 height 19
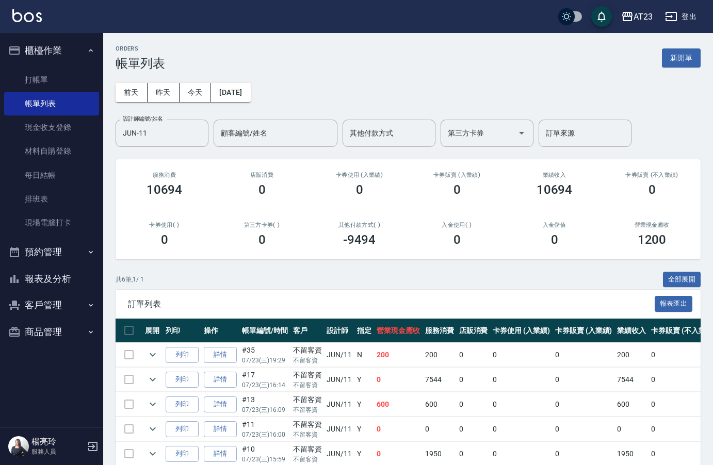
click at [257, 105] on div "[DATE] [DATE] [DATE] [DATE] 設計師編號/姓名 JUN-11 設計師編號/姓名 顧客編號/姓名 顧客編號/姓名 其他付款方式 其他付…" at bounding box center [408, 109] width 585 height 76
click at [250, 93] on button "[DATE]" at bounding box center [230, 92] width 39 height 19
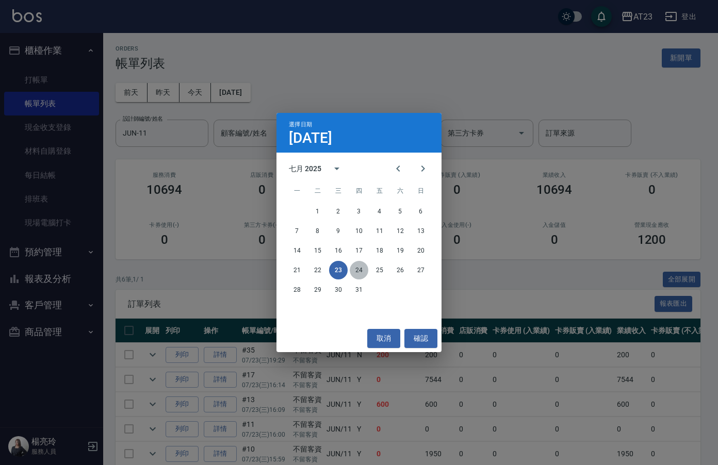
click at [360, 269] on button "24" at bounding box center [359, 270] width 19 height 19
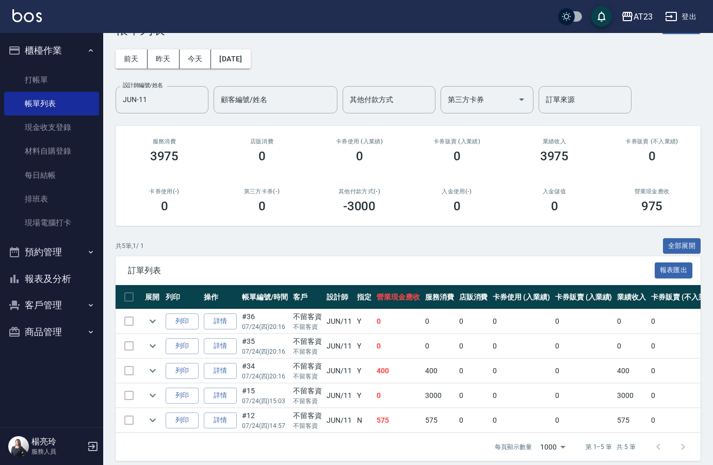
scroll to position [50, 0]
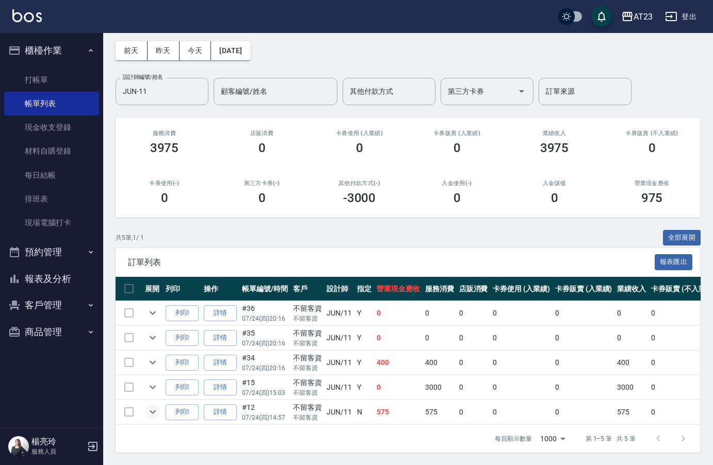
click at [156, 406] on icon "expand row" at bounding box center [153, 412] width 12 height 12
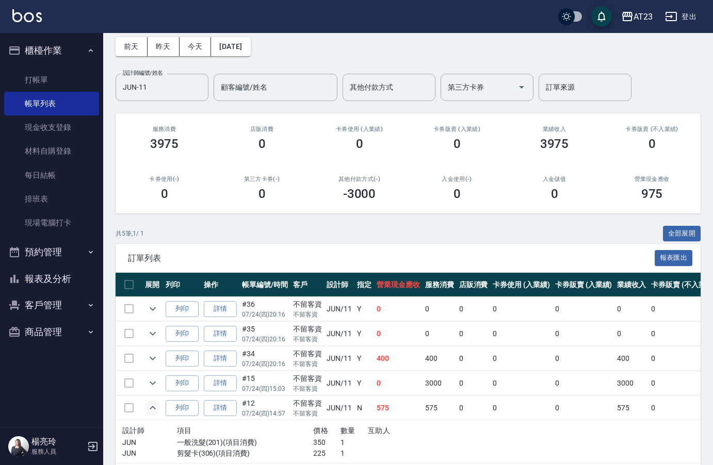
scroll to position [0, 0]
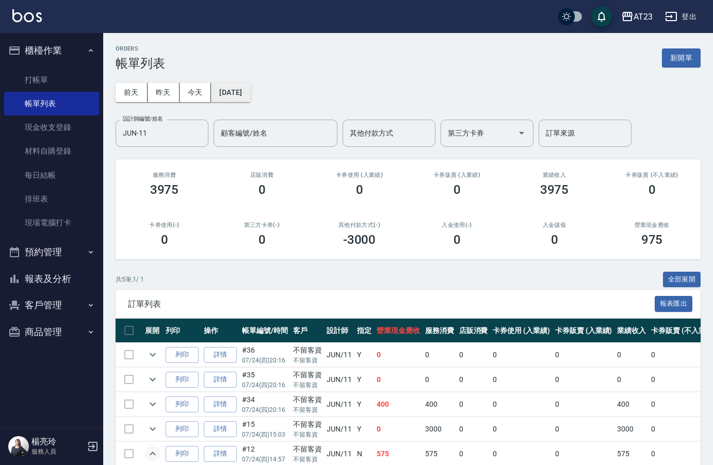
click at [243, 87] on button "[DATE]" at bounding box center [230, 92] width 39 height 19
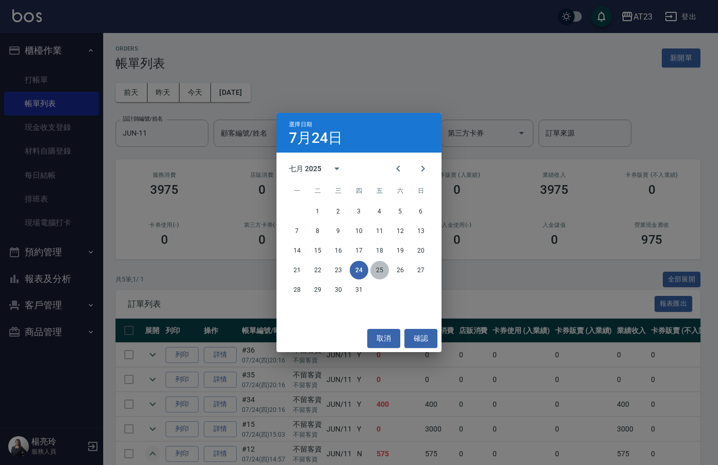
click at [377, 268] on button "25" at bounding box center [380, 270] width 19 height 19
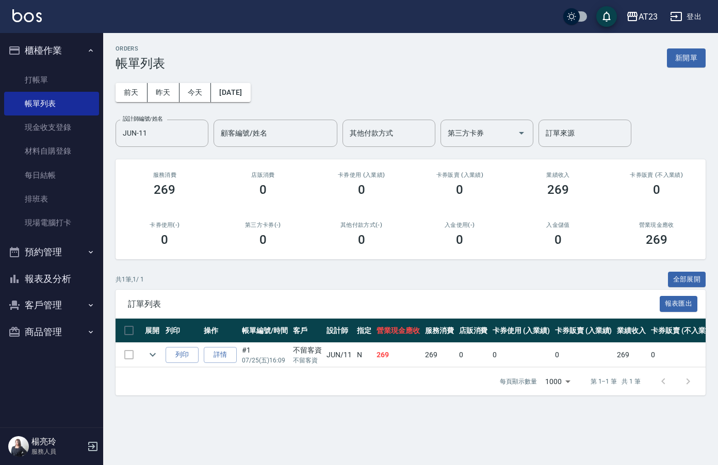
click at [261, 103] on div "[DATE] [DATE] [DATE] [DATE] 設計師編號/姓名 JUN-11 設計師編號/姓名 顧客編號/姓名 顧客編號/姓名 其他付款方式 其他付…" at bounding box center [411, 109] width 590 height 76
click at [250, 92] on button "[DATE]" at bounding box center [230, 92] width 39 height 19
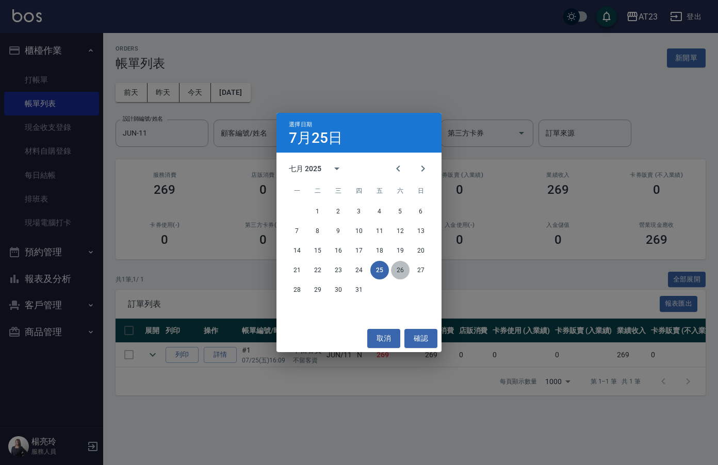
click at [398, 275] on button "26" at bounding box center [400, 270] width 19 height 19
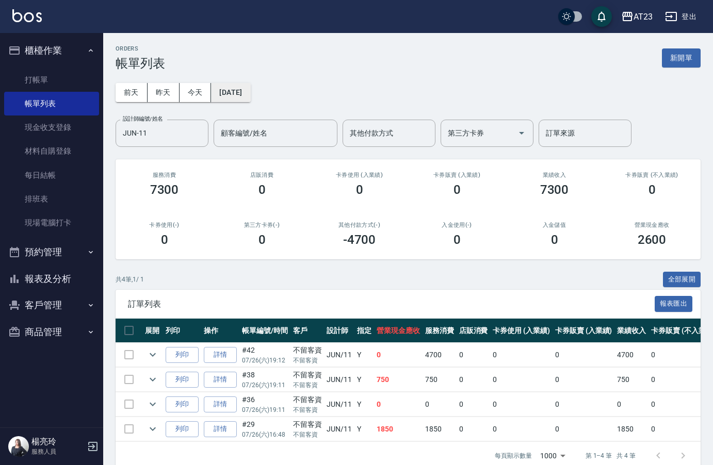
click at [250, 99] on button "[DATE]" at bounding box center [230, 92] width 39 height 19
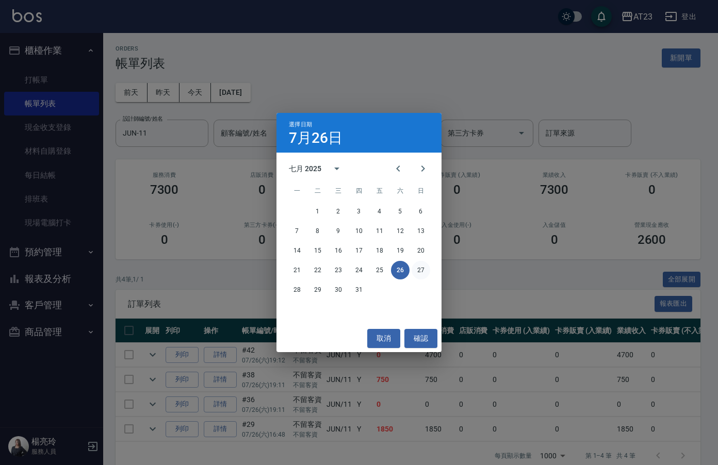
click at [421, 277] on button "27" at bounding box center [421, 270] width 19 height 19
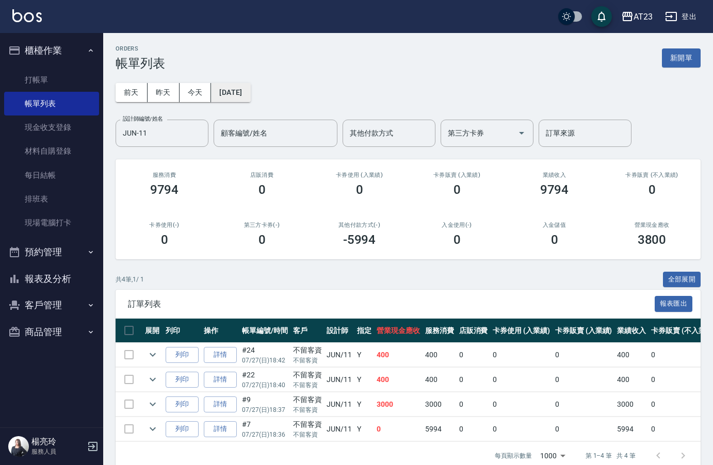
click at [250, 91] on button "[DATE]" at bounding box center [230, 92] width 39 height 19
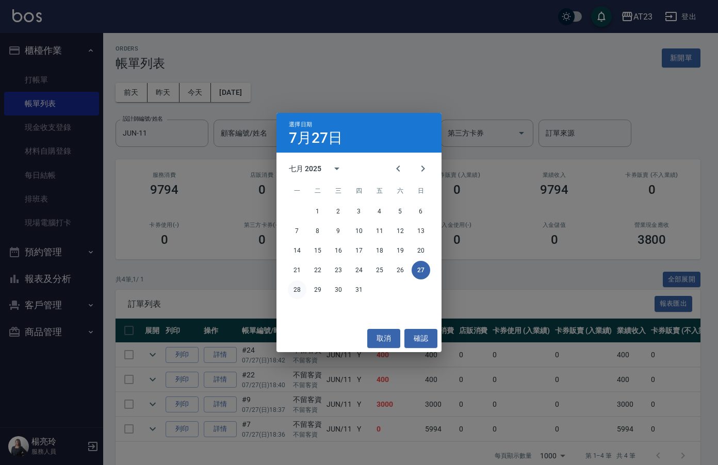
click at [304, 289] on button "28" at bounding box center [297, 290] width 19 height 19
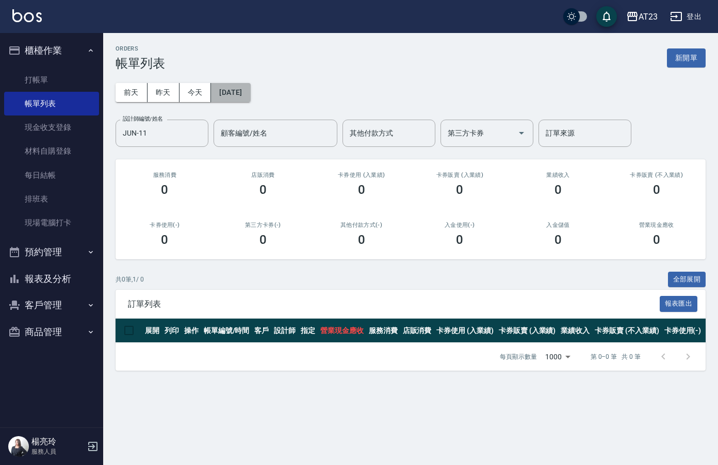
click at [247, 94] on button "[DATE]" at bounding box center [230, 92] width 39 height 19
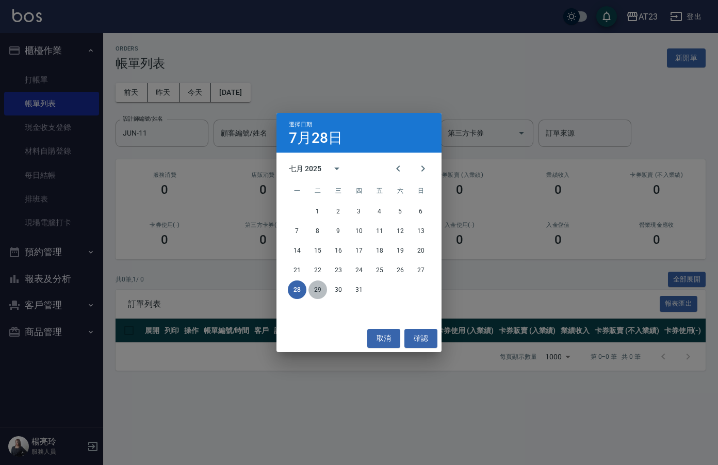
click at [313, 290] on button "29" at bounding box center [318, 290] width 19 height 19
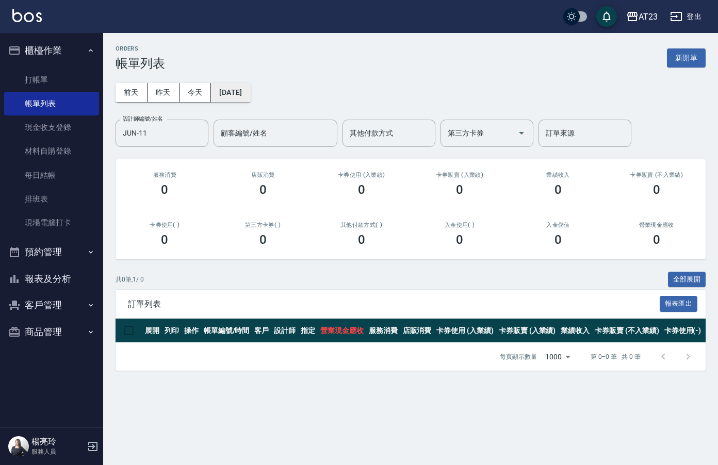
click at [250, 93] on button "[DATE]" at bounding box center [230, 92] width 39 height 19
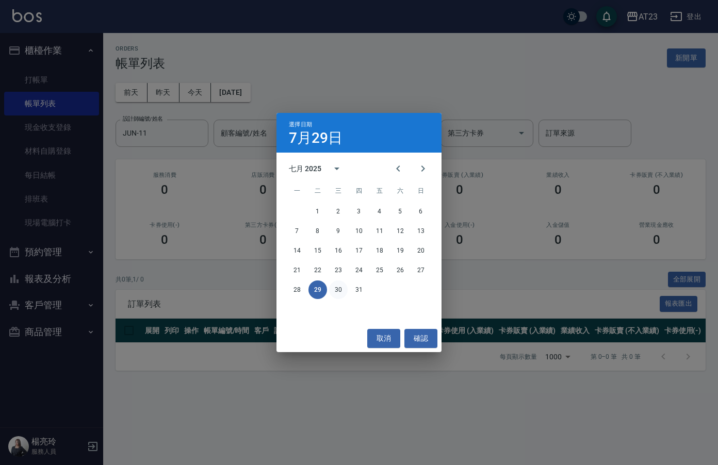
click at [342, 289] on button "30" at bounding box center [338, 290] width 19 height 19
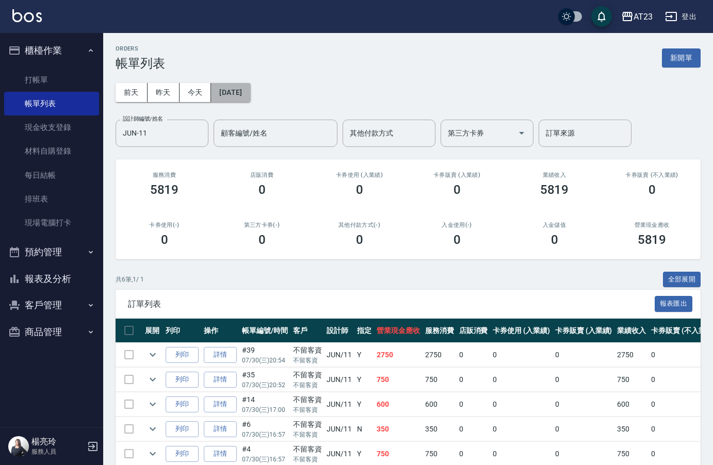
click at [247, 89] on button "[DATE]" at bounding box center [230, 92] width 39 height 19
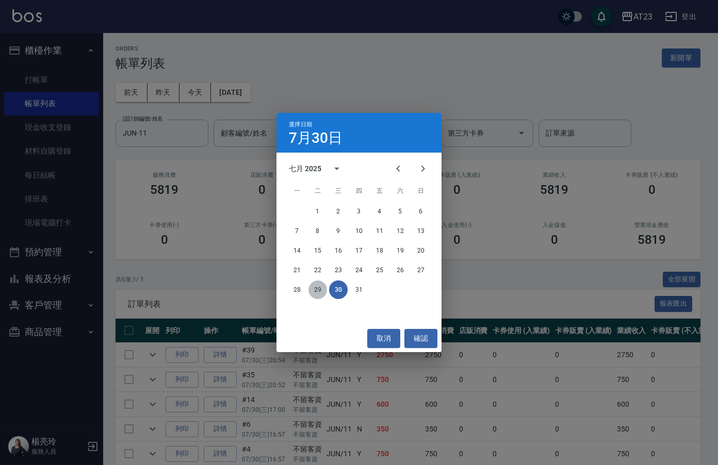
click at [320, 292] on button "29" at bounding box center [318, 290] width 19 height 19
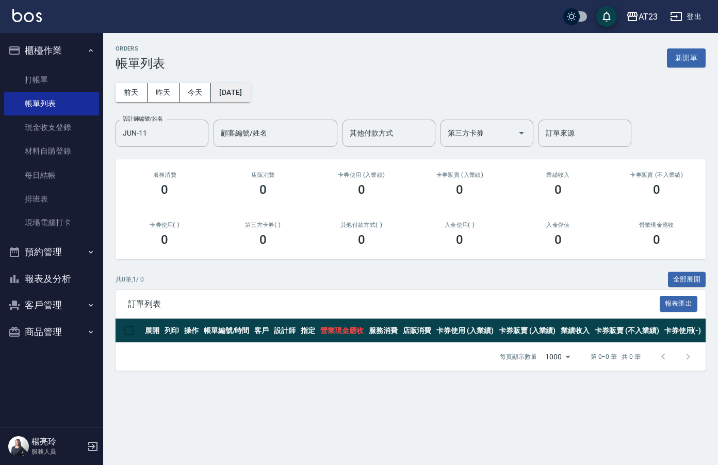
click at [250, 101] on button "[DATE]" at bounding box center [230, 92] width 39 height 19
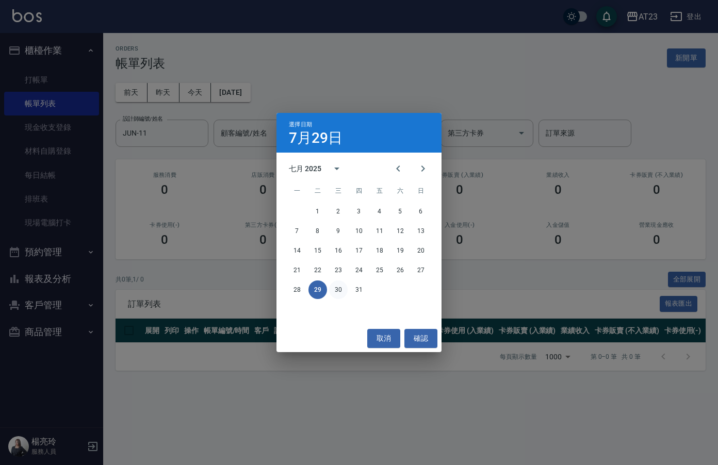
click at [338, 294] on button "30" at bounding box center [338, 290] width 19 height 19
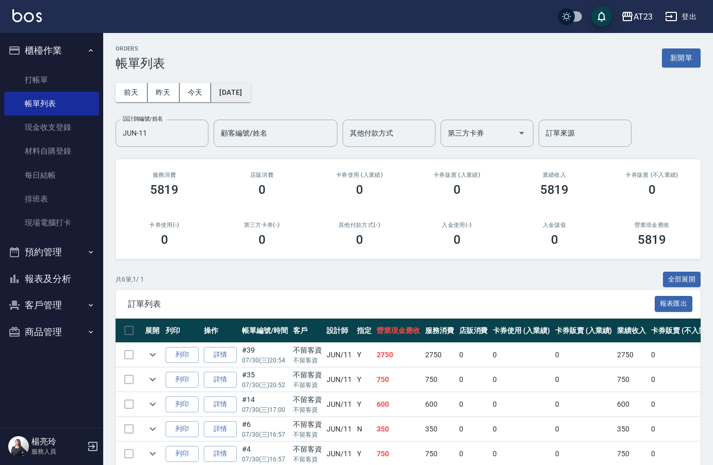
click at [237, 90] on button "[DATE]" at bounding box center [230, 92] width 39 height 19
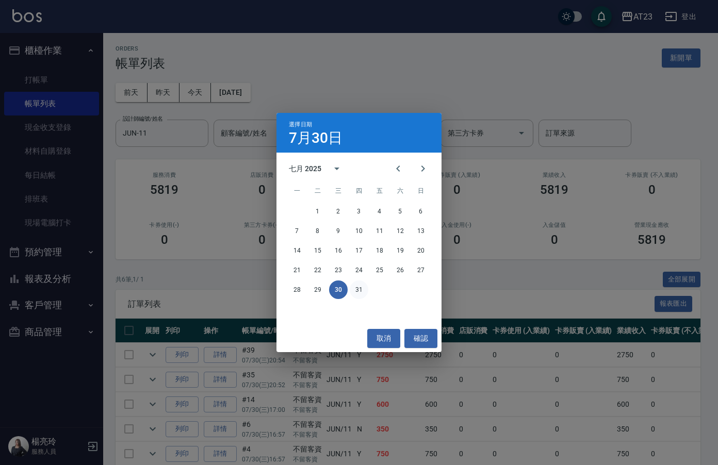
click at [362, 287] on button "31" at bounding box center [359, 290] width 19 height 19
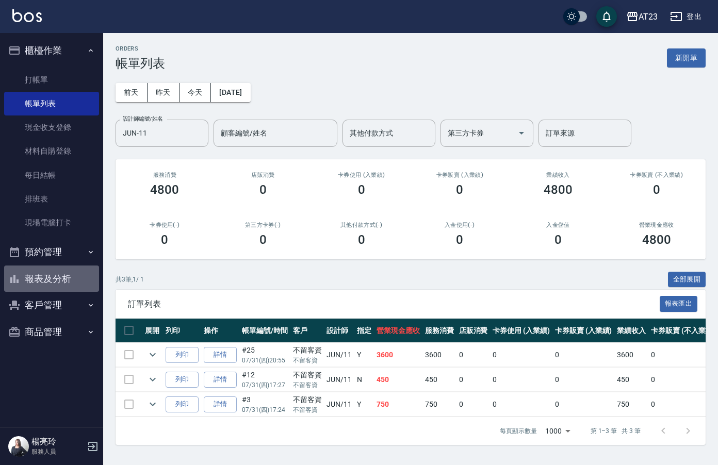
click at [53, 279] on button "報表及分析" at bounding box center [51, 279] width 95 height 27
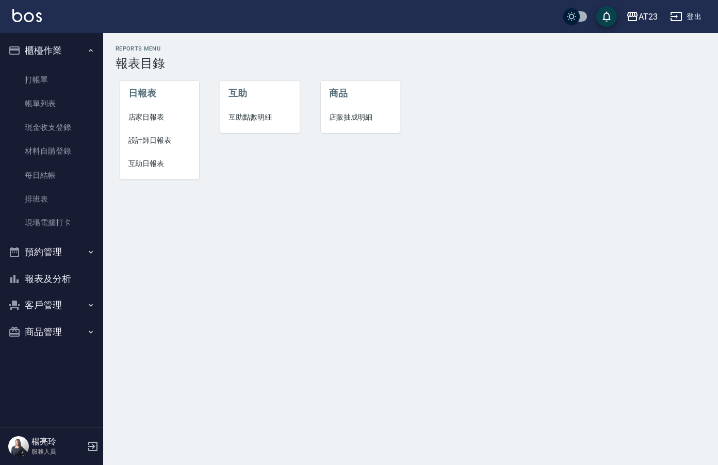
click at [166, 143] on span "設計師日報表" at bounding box center [159, 140] width 63 height 11
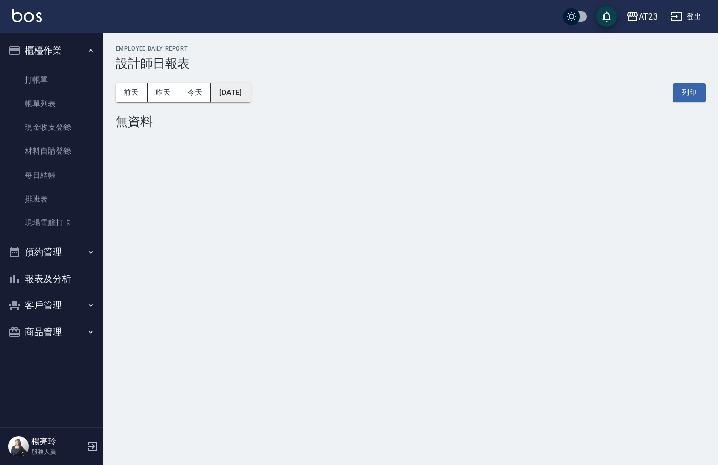
click at [247, 92] on button "[DATE]" at bounding box center [230, 92] width 39 height 19
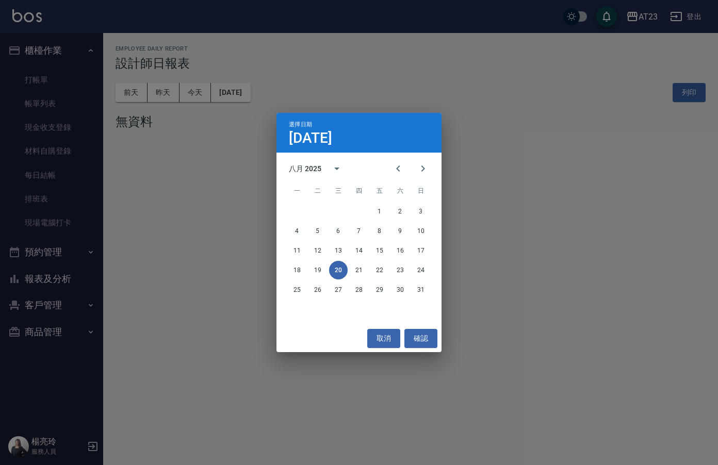
click at [190, 178] on div "選擇日期 [DATE] 八月 2025 一 二 三 四 五 六 日 1 2 3 4 5 6 7 8 9 10 11 12 13 14 15 16 17 18 …" at bounding box center [359, 232] width 718 height 465
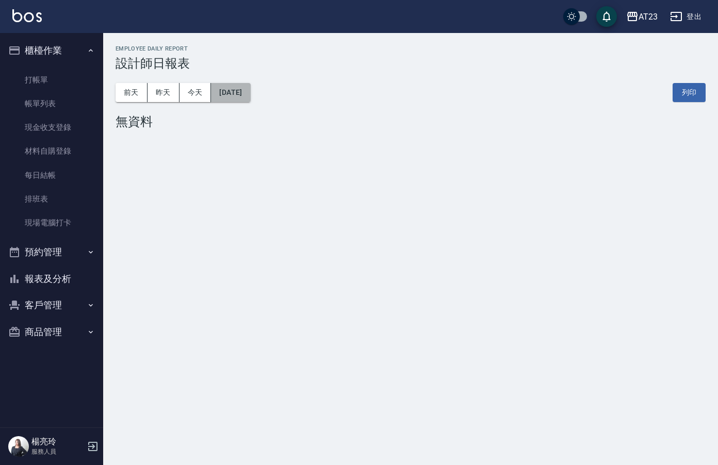
click at [249, 95] on button "[DATE]" at bounding box center [230, 92] width 39 height 19
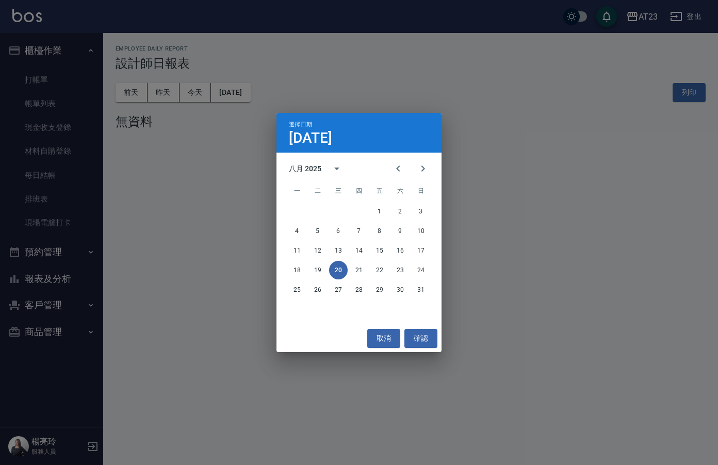
drag, startPoint x: 396, startPoint y: 168, endPoint x: 373, endPoint y: 162, distance: 23.5
click at [373, 162] on div "八月 2025" at bounding box center [359, 168] width 165 height 15
click at [391, 165] on button "Previous month" at bounding box center [398, 168] width 25 height 25
click at [358, 288] on button "31" at bounding box center [359, 290] width 19 height 19
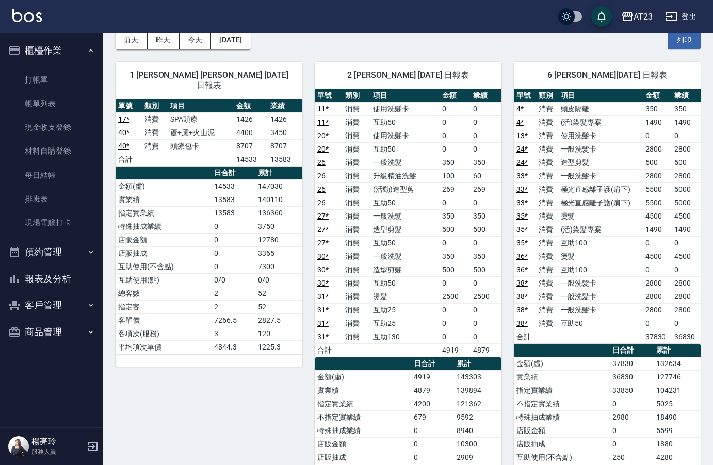
scroll to position [52, 0]
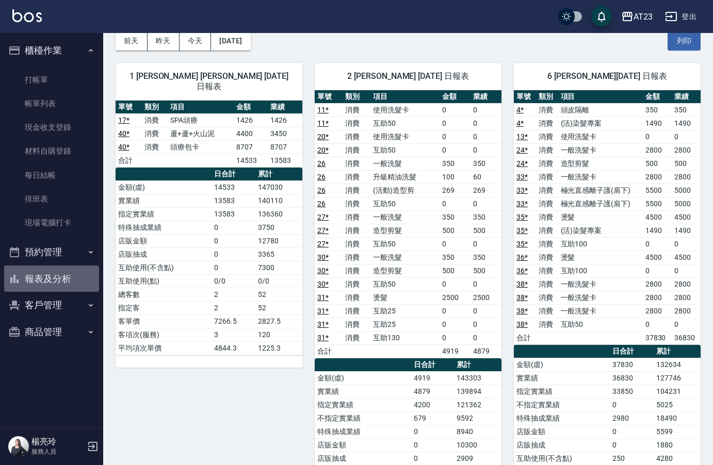
click at [54, 272] on button "報表及分析" at bounding box center [51, 279] width 95 height 27
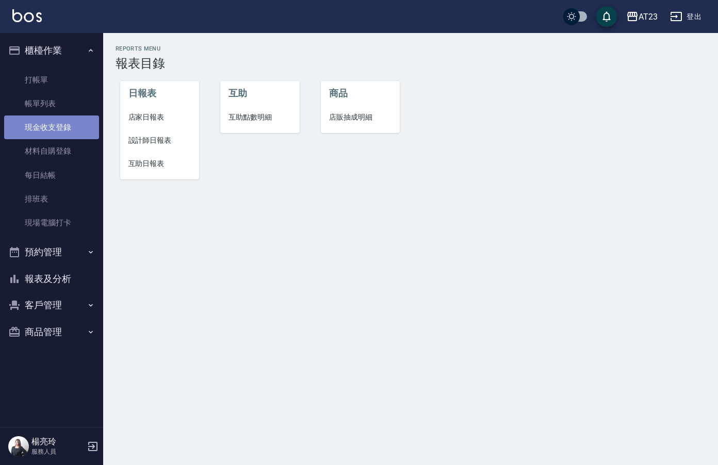
click at [58, 125] on link "現金收支登錄" at bounding box center [51, 128] width 95 height 24
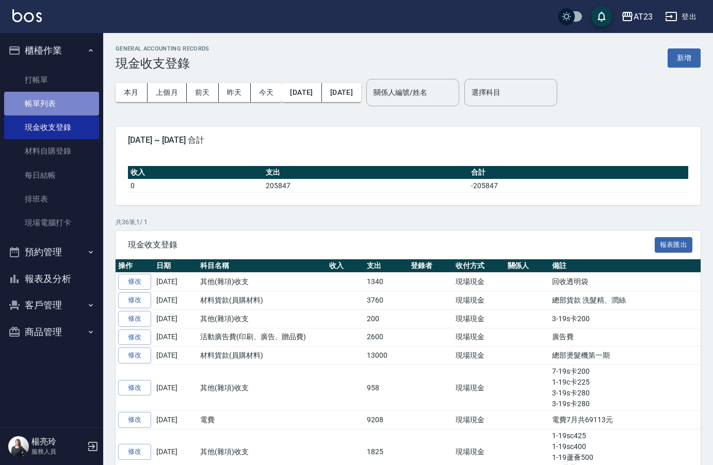
click at [54, 110] on link "帳單列表" at bounding box center [51, 104] width 95 height 24
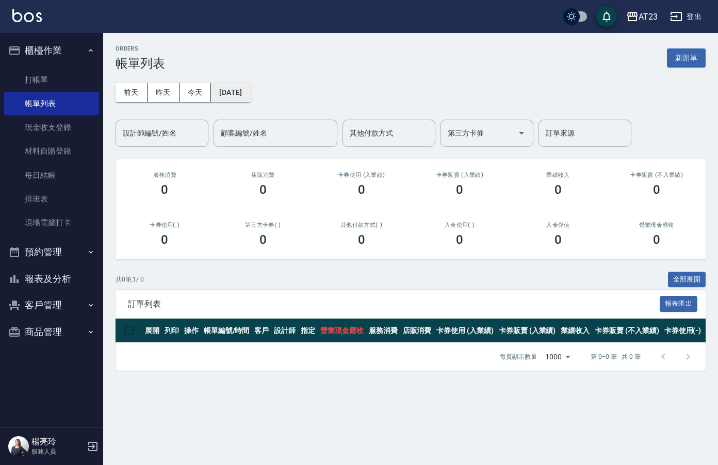
click at [236, 90] on button "[DATE]" at bounding box center [230, 92] width 39 height 19
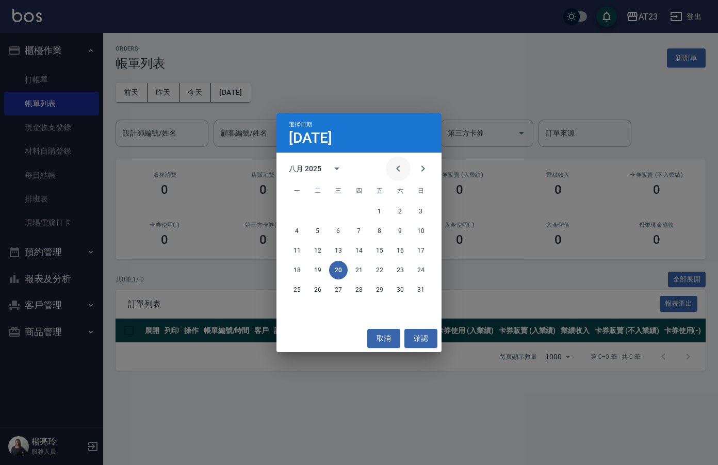
click at [399, 168] on icon "Previous month" at bounding box center [398, 169] width 12 height 12
click at [308, 212] on div "1 2 3 4 5 6" at bounding box center [359, 211] width 165 height 19
click at [317, 210] on button "1" at bounding box center [318, 211] width 19 height 19
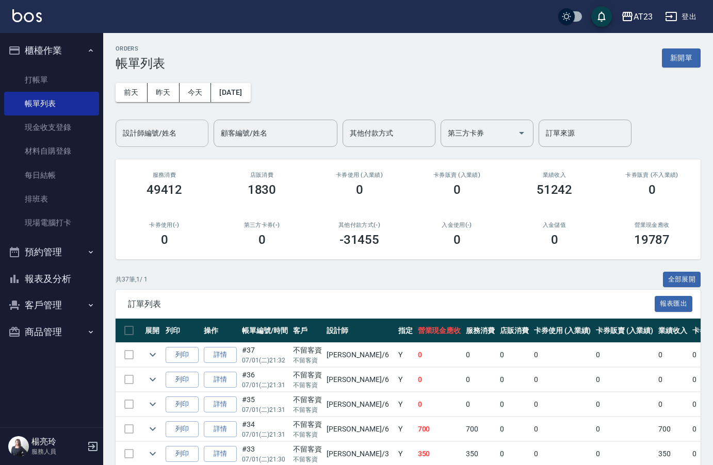
click at [175, 134] on input "設計師編號/姓名" at bounding box center [162, 133] width 84 height 18
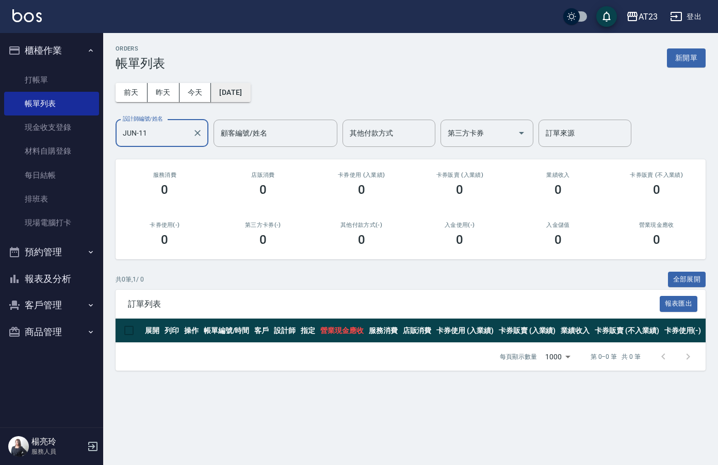
type input "JUN-11"
click at [246, 90] on button "[DATE]" at bounding box center [230, 92] width 39 height 19
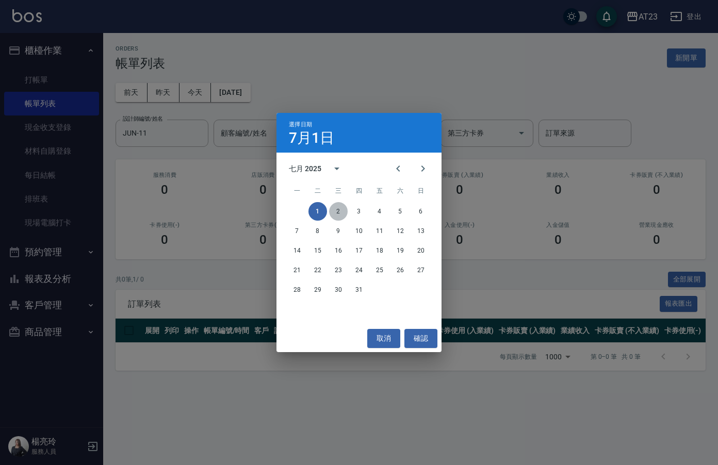
click at [335, 208] on button "2" at bounding box center [338, 211] width 19 height 19
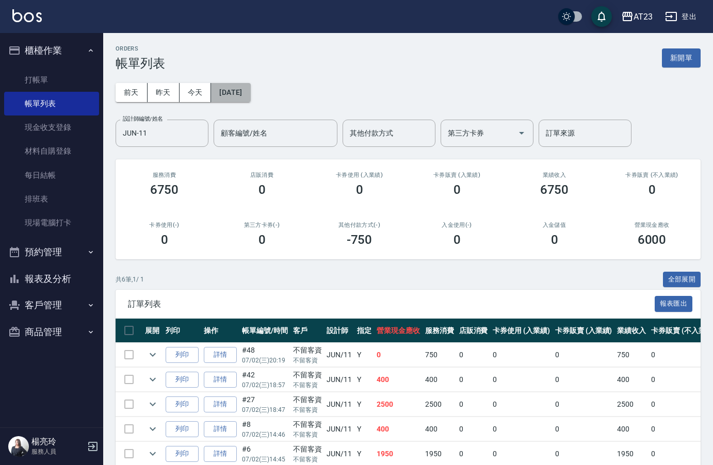
click at [250, 98] on button "[DATE]" at bounding box center [230, 92] width 39 height 19
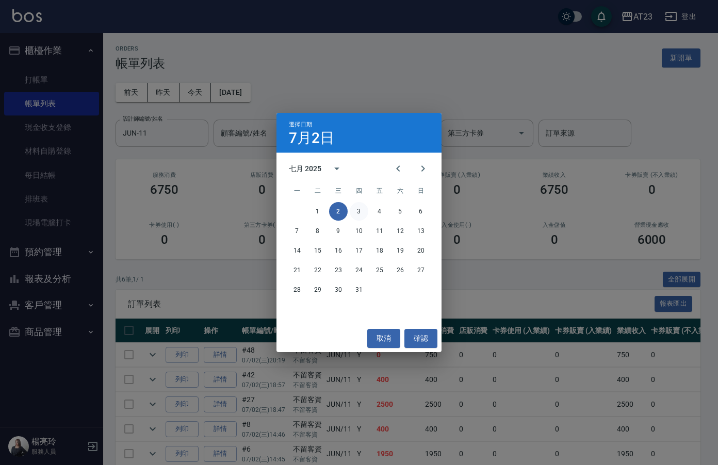
click at [363, 214] on button "3" at bounding box center [359, 211] width 19 height 19
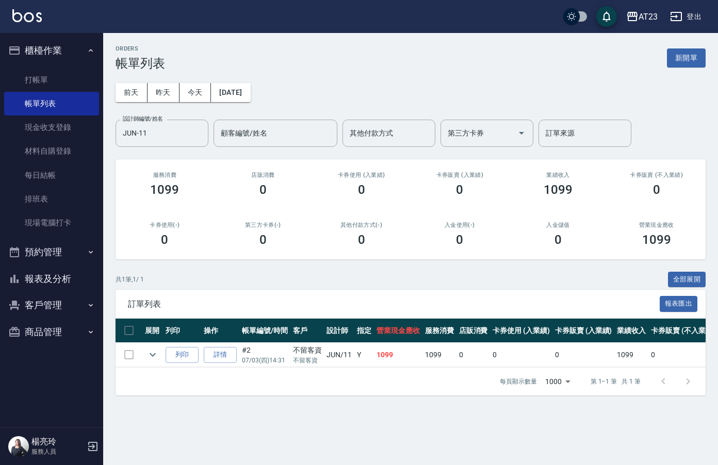
click at [251, 102] on div "[DATE] [DATE] [DATE] [DATE] 設計師編號/姓名 JUN-11 設計師編號/姓名 顧客編號/姓名 顧客編號/姓名 其他付款方式 其他付…" at bounding box center [411, 109] width 590 height 76
click at [250, 94] on button "[DATE]" at bounding box center [230, 92] width 39 height 19
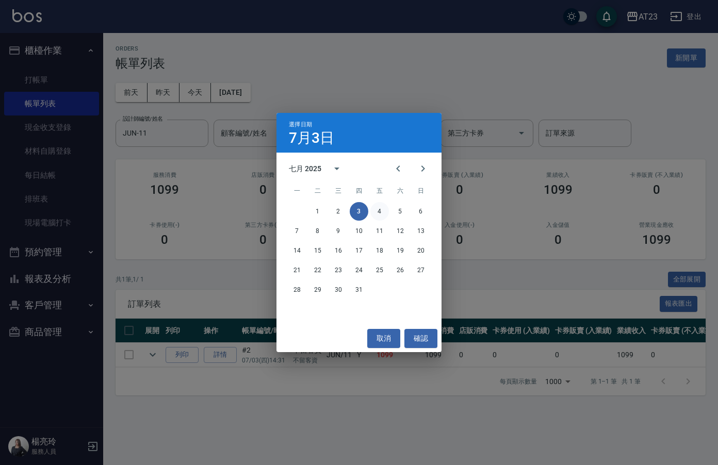
click at [384, 215] on button "4" at bounding box center [380, 211] width 19 height 19
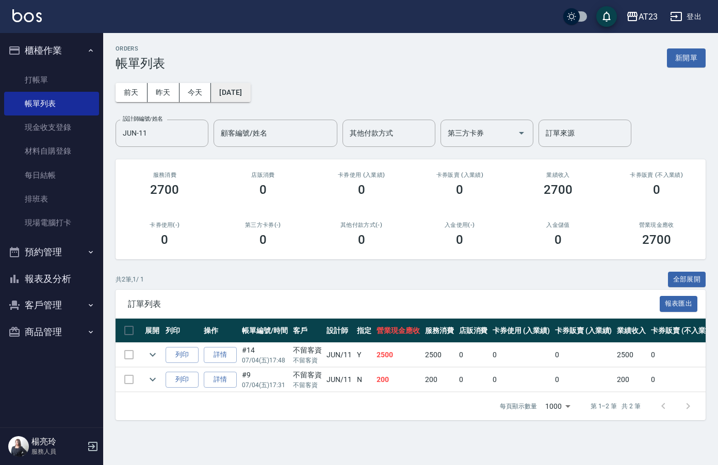
click at [248, 92] on button "[DATE]" at bounding box center [230, 92] width 39 height 19
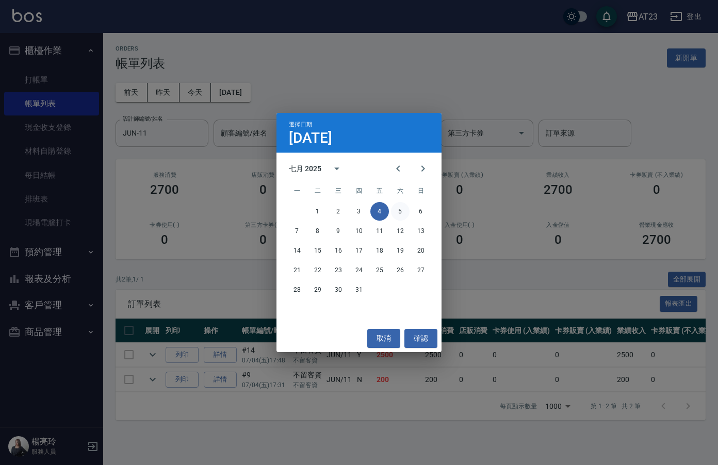
click at [394, 211] on button "5" at bounding box center [400, 211] width 19 height 19
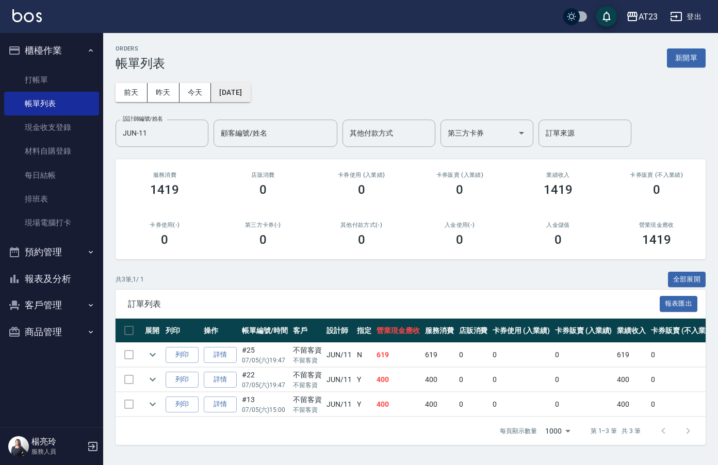
click at [250, 92] on button "[DATE]" at bounding box center [230, 92] width 39 height 19
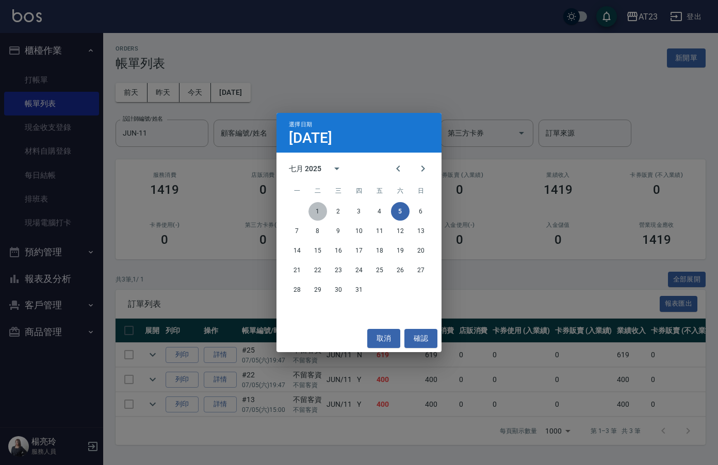
click at [319, 211] on button "1" at bounding box center [318, 211] width 19 height 19
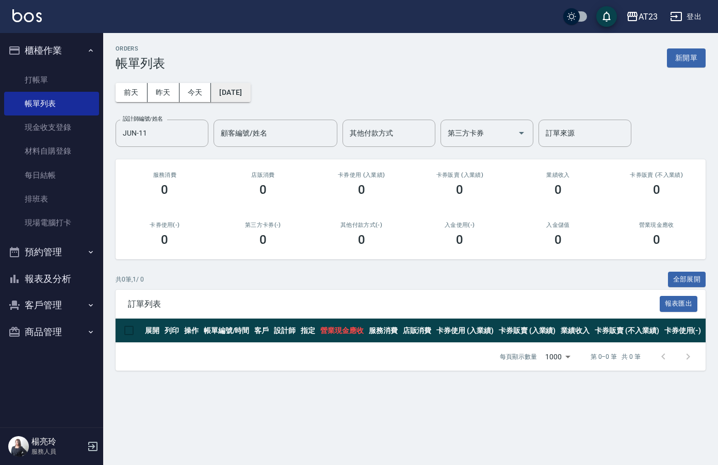
click at [238, 101] on button "[DATE]" at bounding box center [230, 92] width 39 height 19
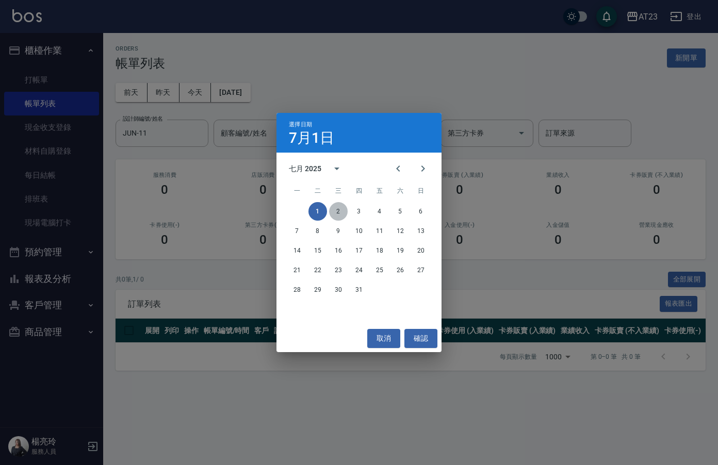
click at [340, 213] on button "2" at bounding box center [338, 211] width 19 height 19
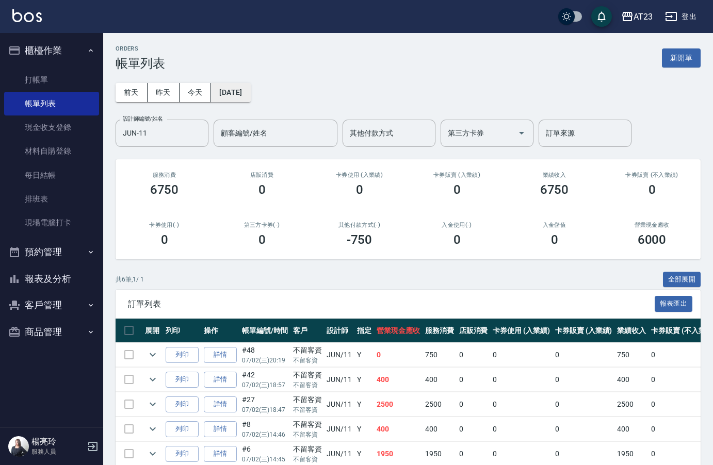
click at [250, 95] on button "[DATE]" at bounding box center [230, 92] width 39 height 19
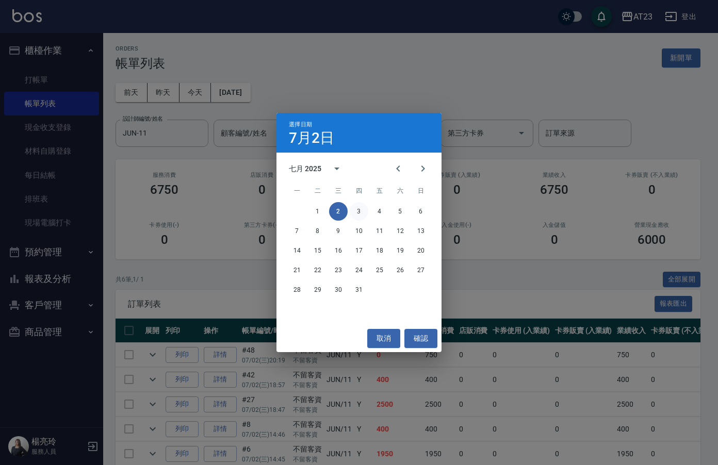
click at [355, 210] on button "3" at bounding box center [359, 211] width 19 height 19
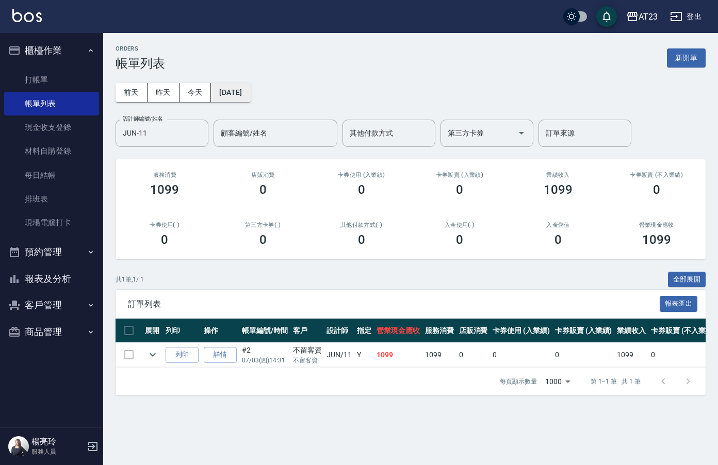
click at [250, 94] on button "[DATE]" at bounding box center [230, 92] width 39 height 19
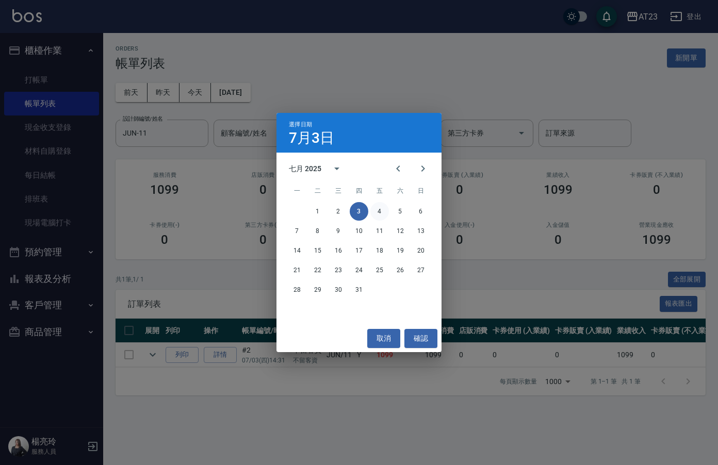
click at [378, 209] on button "4" at bounding box center [380, 211] width 19 height 19
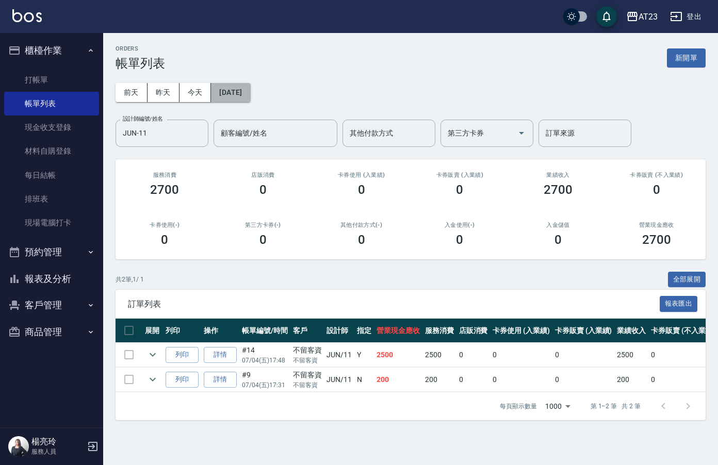
click at [250, 91] on button "[DATE]" at bounding box center [230, 92] width 39 height 19
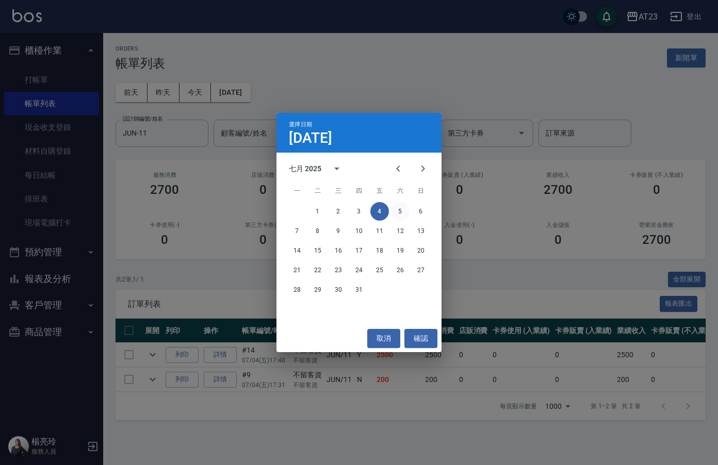
click at [399, 211] on button "5" at bounding box center [400, 211] width 19 height 19
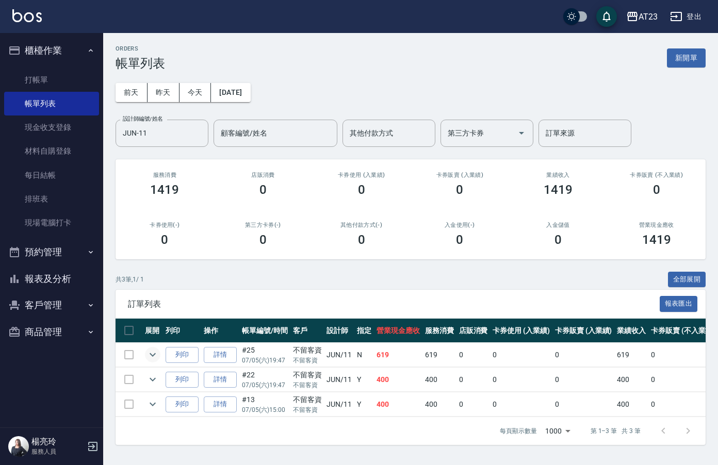
click at [158, 356] on icon "expand row" at bounding box center [153, 355] width 12 height 12
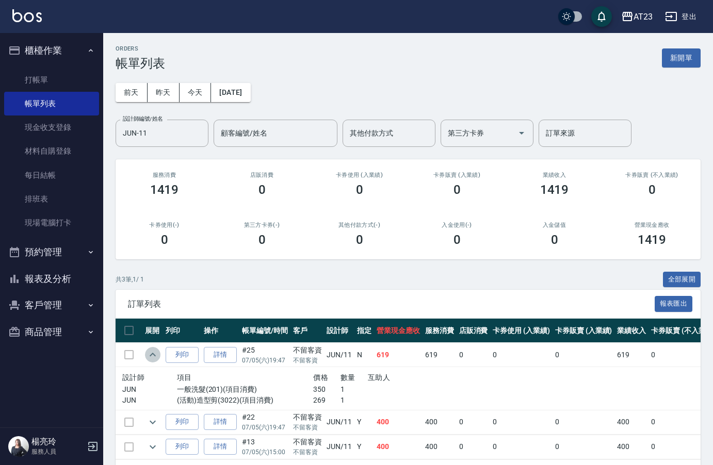
click at [158, 356] on icon "expand row" at bounding box center [153, 355] width 12 height 12
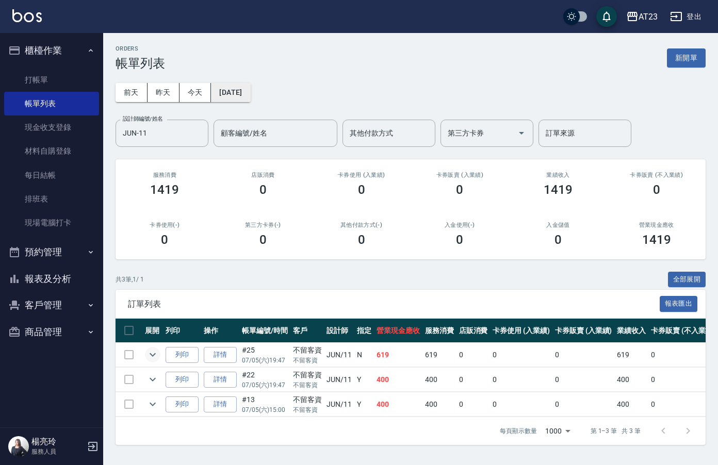
click at [250, 94] on button "[DATE]" at bounding box center [230, 92] width 39 height 19
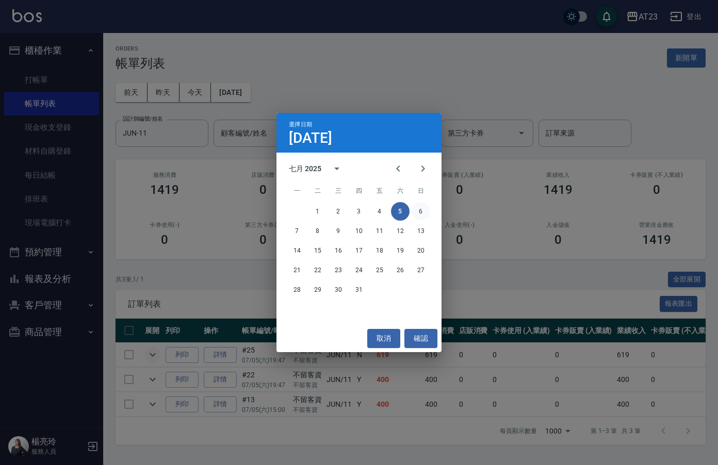
click at [418, 214] on button "6" at bounding box center [421, 211] width 19 height 19
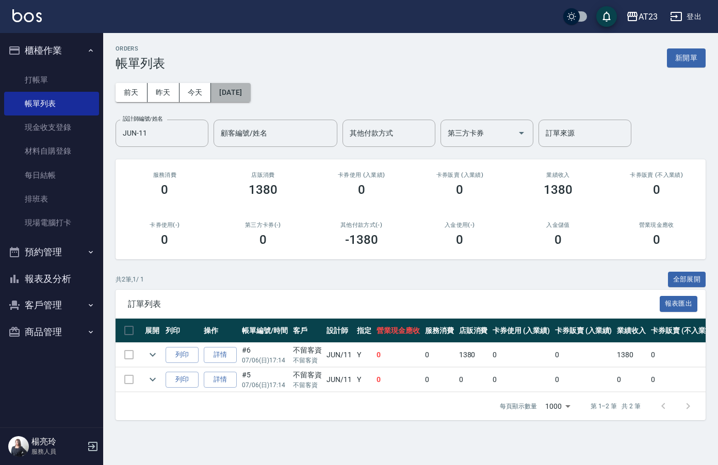
click at [227, 95] on button "[DATE]" at bounding box center [230, 92] width 39 height 19
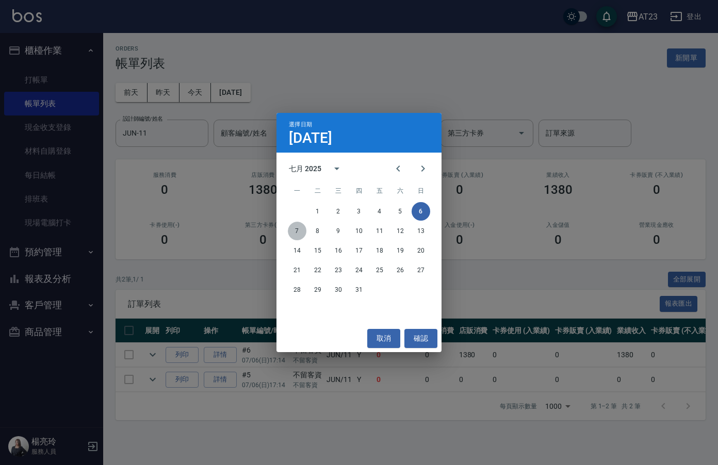
click at [296, 233] on button "7" at bounding box center [297, 231] width 19 height 19
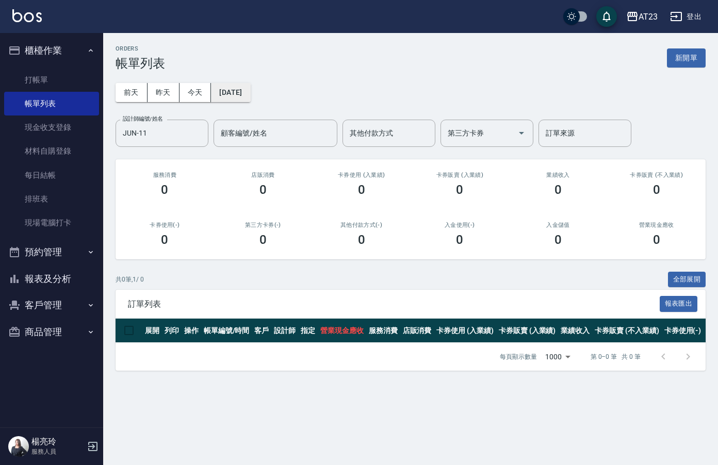
click at [244, 99] on button "[DATE]" at bounding box center [230, 92] width 39 height 19
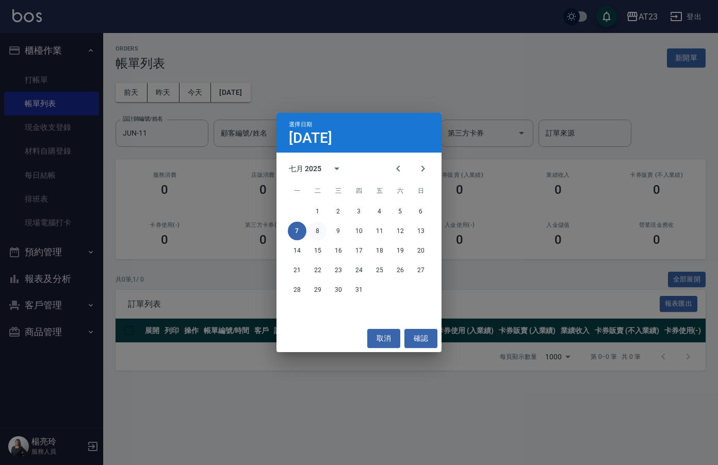
click at [323, 230] on button "8" at bounding box center [318, 231] width 19 height 19
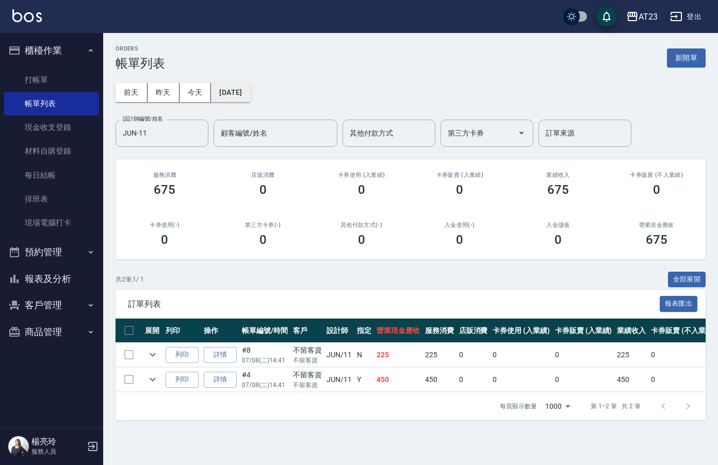
click at [245, 92] on button "[DATE]" at bounding box center [230, 92] width 39 height 19
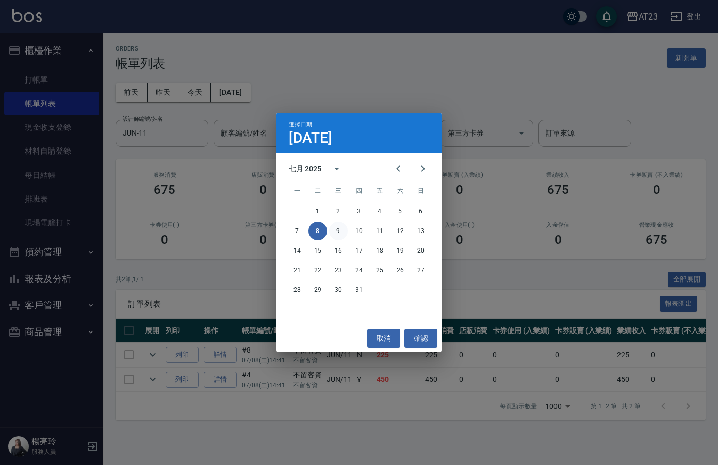
click at [341, 234] on button "9" at bounding box center [338, 231] width 19 height 19
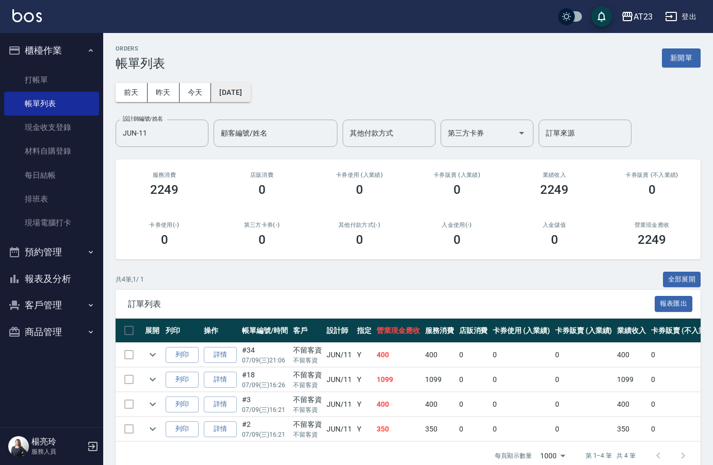
click at [237, 90] on button "[DATE]" at bounding box center [230, 92] width 39 height 19
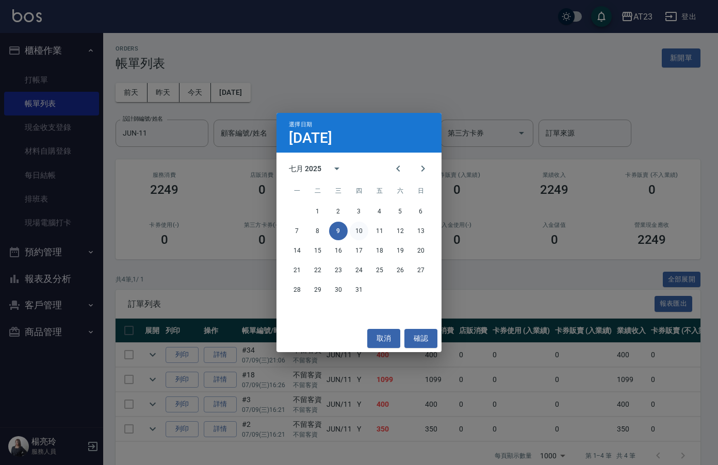
click at [354, 232] on button "10" at bounding box center [359, 231] width 19 height 19
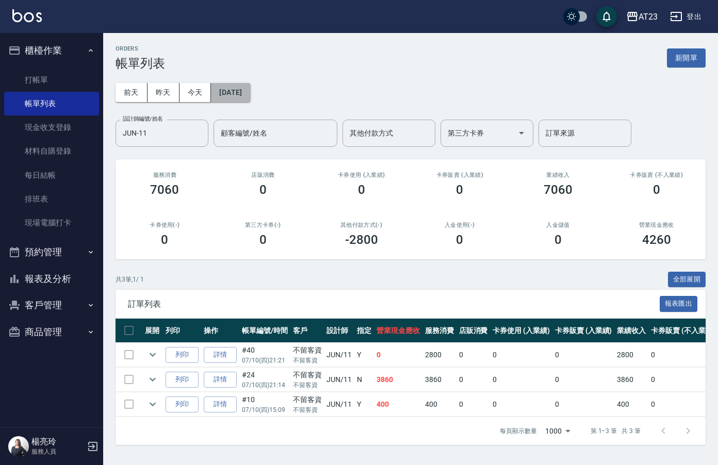
click at [238, 91] on button "[DATE]" at bounding box center [230, 92] width 39 height 19
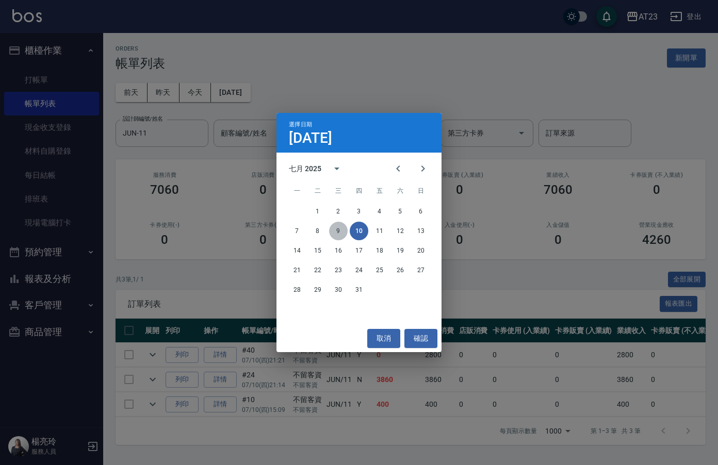
click at [342, 228] on button "9" at bounding box center [338, 231] width 19 height 19
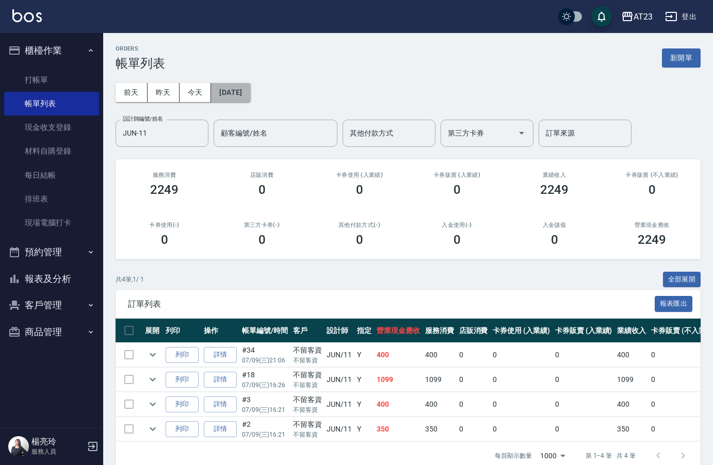
click at [250, 99] on button "[DATE]" at bounding box center [230, 92] width 39 height 19
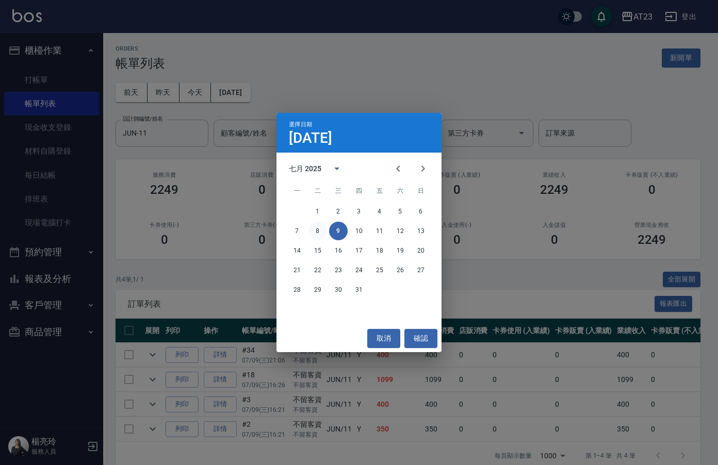
click at [313, 228] on button "8" at bounding box center [318, 231] width 19 height 19
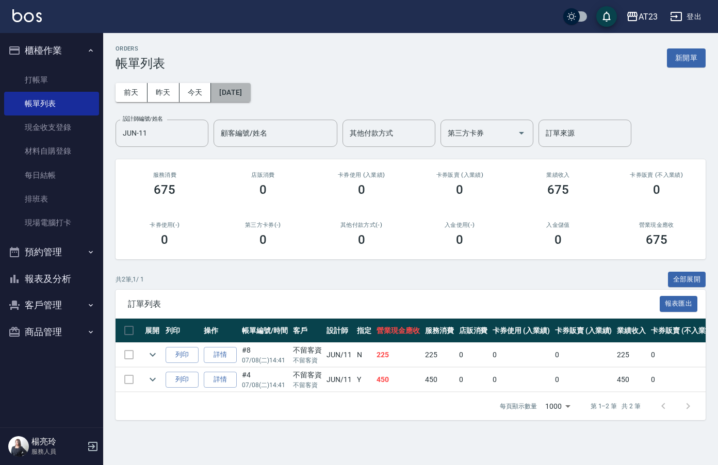
click at [233, 97] on button "[DATE]" at bounding box center [230, 92] width 39 height 19
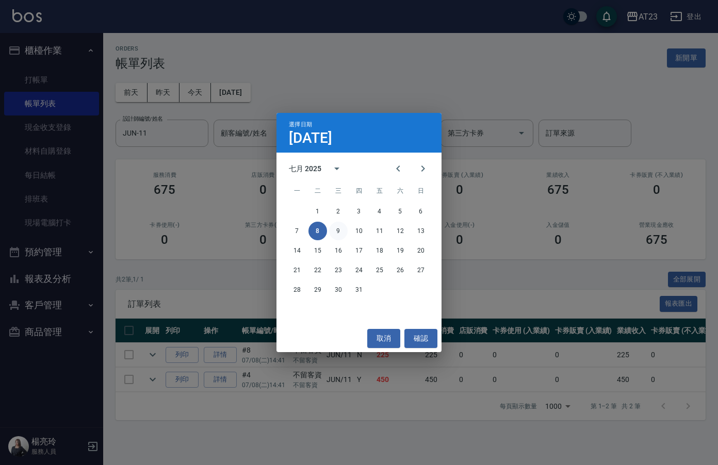
click at [344, 234] on button "9" at bounding box center [338, 231] width 19 height 19
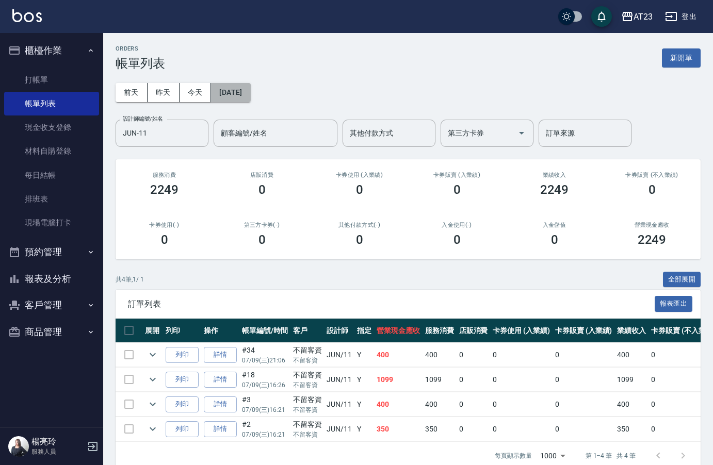
click at [240, 95] on button "[DATE]" at bounding box center [230, 92] width 39 height 19
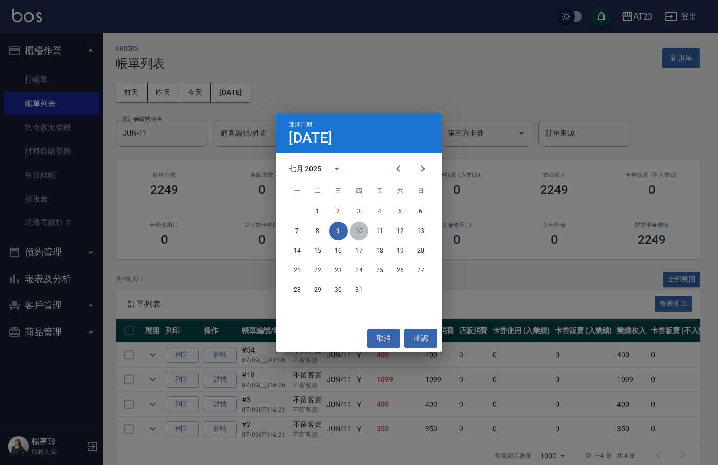
click at [367, 235] on button "10" at bounding box center [359, 231] width 19 height 19
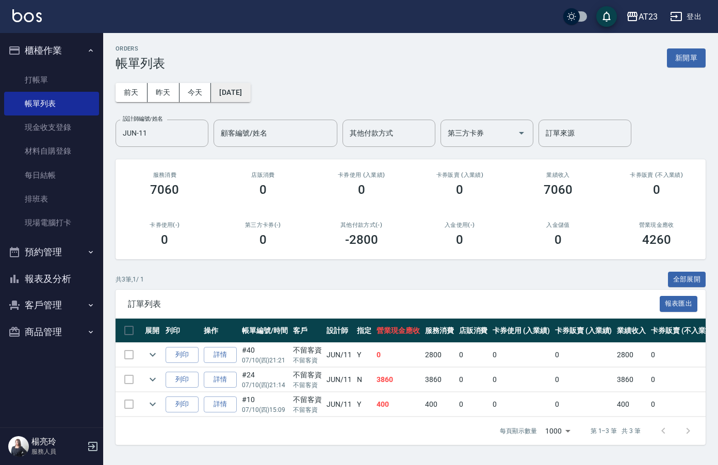
click at [238, 91] on button "[DATE]" at bounding box center [230, 92] width 39 height 19
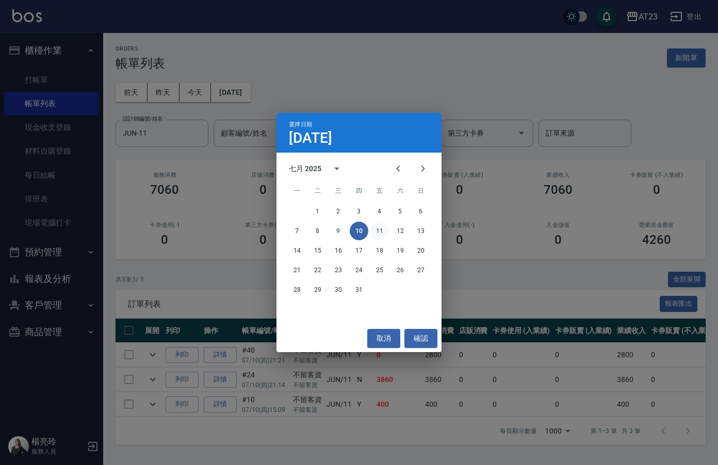
click at [375, 230] on button "11" at bounding box center [380, 231] width 19 height 19
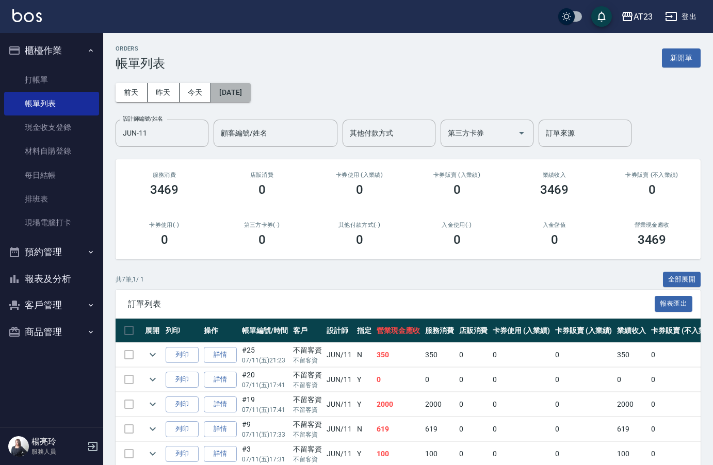
click at [250, 95] on button "[DATE]" at bounding box center [230, 92] width 39 height 19
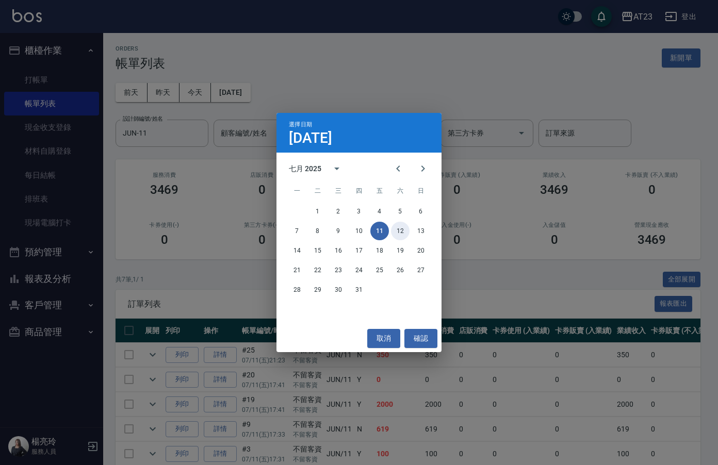
click at [393, 232] on button "12" at bounding box center [400, 231] width 19 height 19
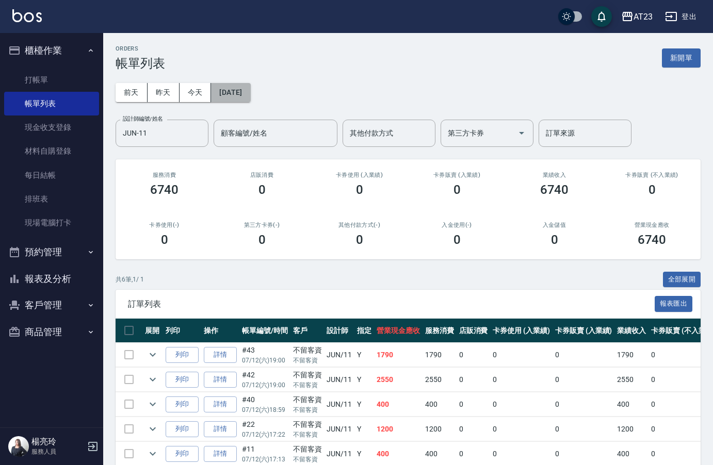
click at [247, 86] on button "[DATE]" at bounding box center [230, 92] width 39 height 19
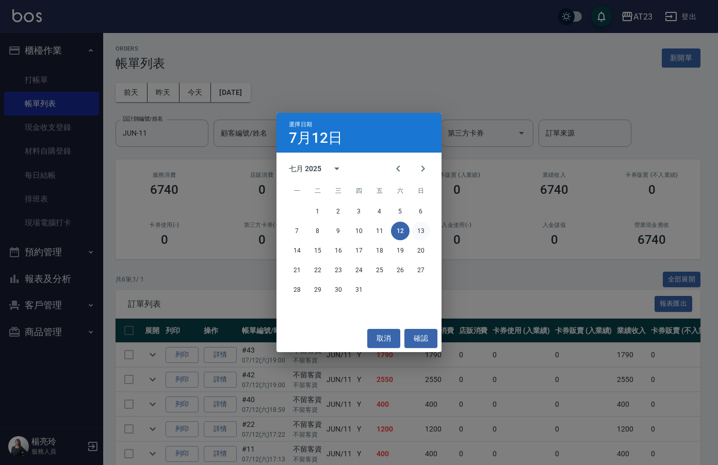
click at [419, 231] on button "13" at bounding box center [421, 231] width 19 height 19
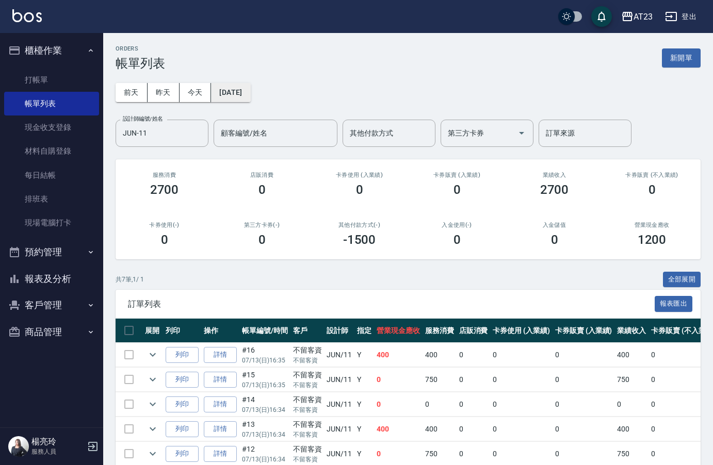
click at [243, 95] on button "[DATE]" at bounding box center [230, 92] width 39 height 19
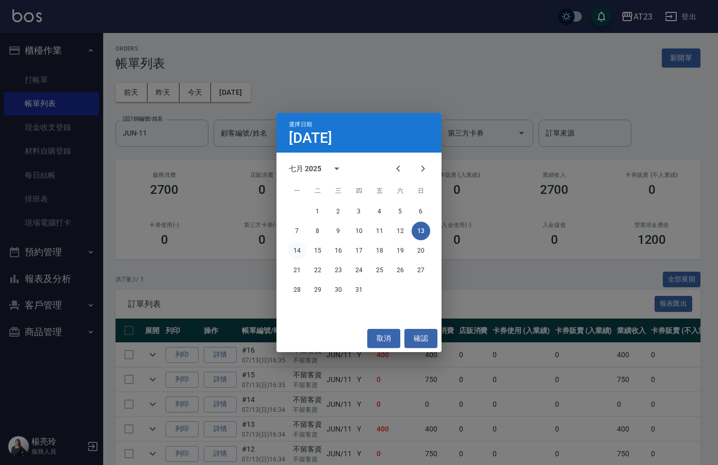
click at [296, 250] on button "14" at bounding box center [297, 251] width 19 height 19
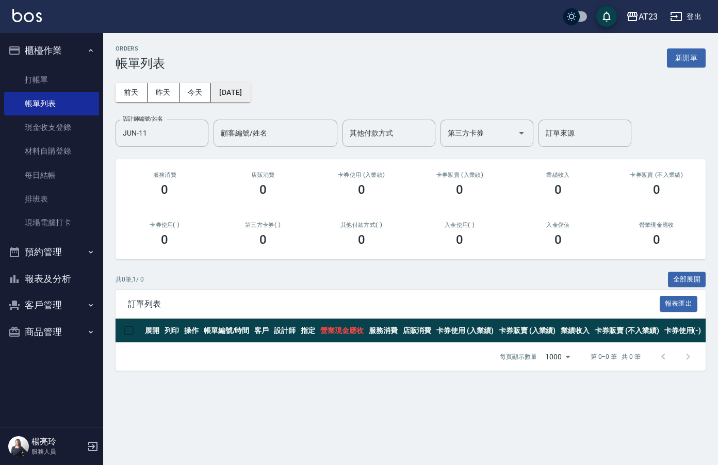
click at [243, 98] on button "[DATE]" at bounding box center [230, 92] width 39 height 19
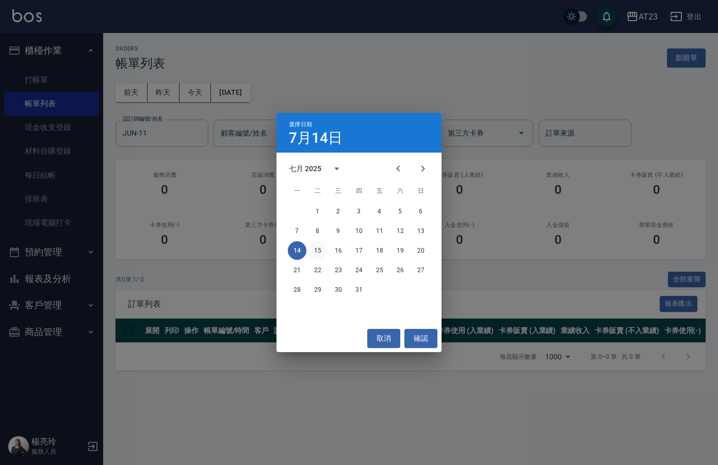
click at [313, 243] on button "15" at bounding box center [318, 251] width 19 height 19
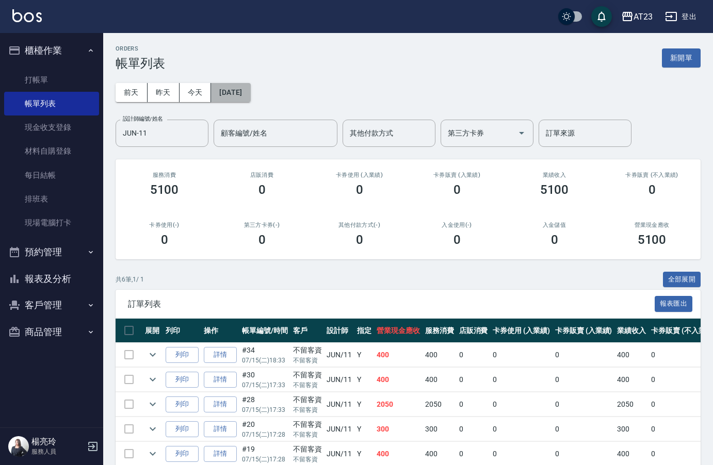
click at [234, 88] on button "[DATE]" at bounding box center [230, 92] width 39 height 19
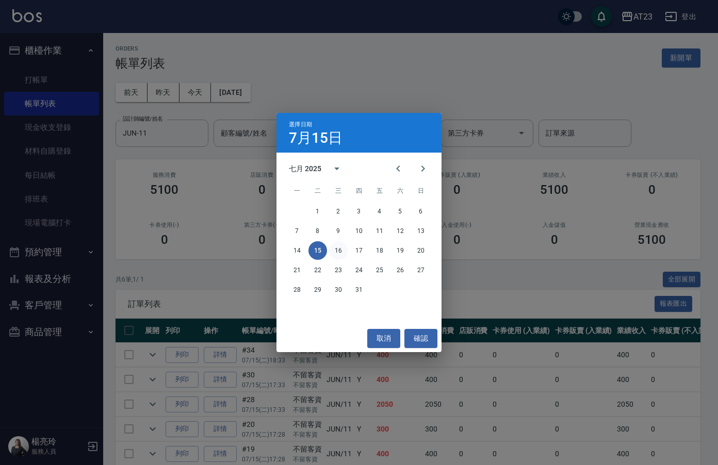
click at [340, 252] on button "16" at bounding box center [338, 251] width 19 height 19
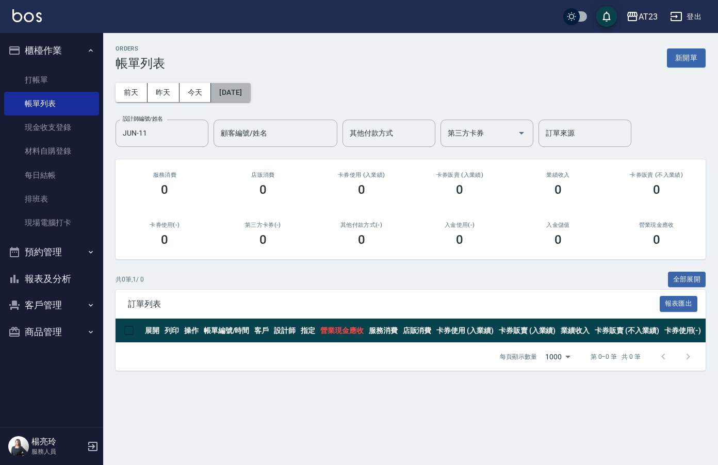
click at [231, 97] on button "[DATE]" at bounding box center [230, 92] width 39 height 19
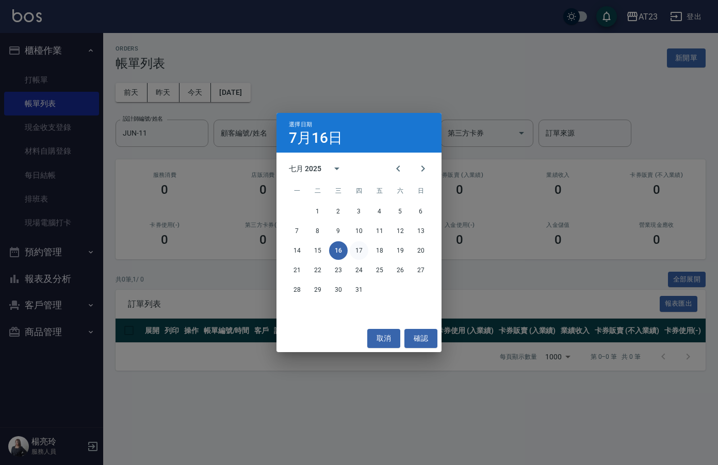
click at [359, 246] on button "17" at bounding box center [359, 251] width 19 height 19
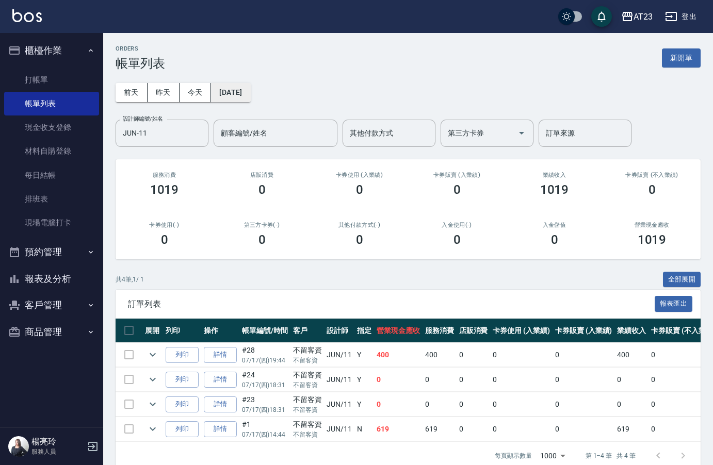
click at [261, 94] on div "[DATE] [DATE] [DATE] [DATE] 設計師編號/姓名 JUN-11 設計師編號/姓名 顧客編號/姓名 顧客編號/姓名 其他付款方式 其他付…" at bounding box center [408, 109] width 585 height 76
click at [250, 88] on button "[DATE]" at bounding box center [230, 92] width 39 height 19
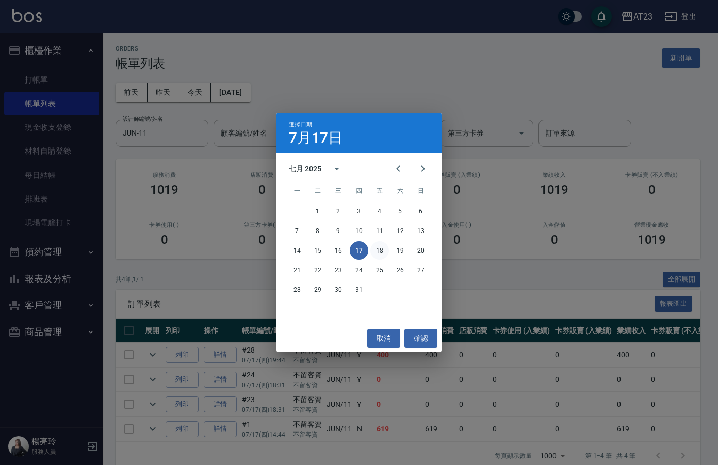
click at [379, 252] on button "18" at bounding box center [380, 251] width 19 height 19
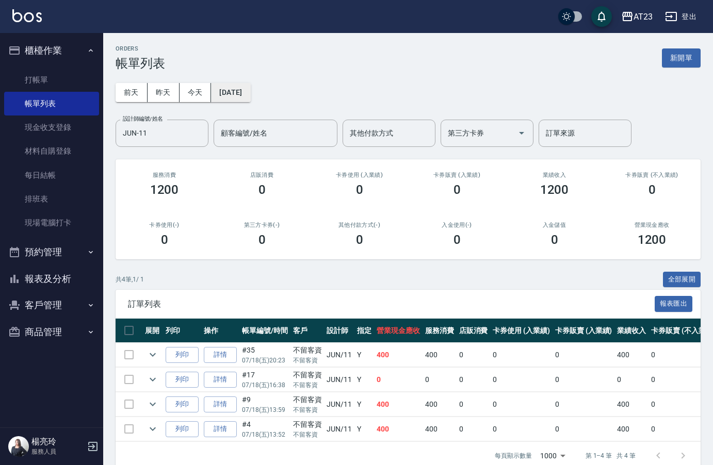
click at [246, 101] on button "[DATE]" at bounding box center [230, 92] width 39 height 19
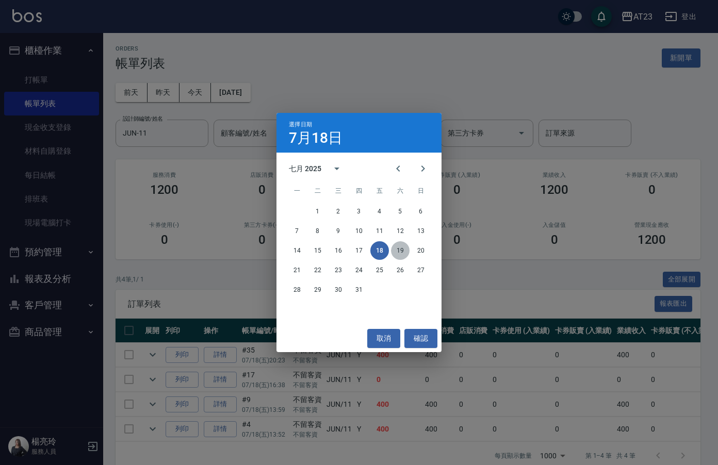
click at [403, 246] on button "19" at bounding box center [400, 251] width 19 height 19
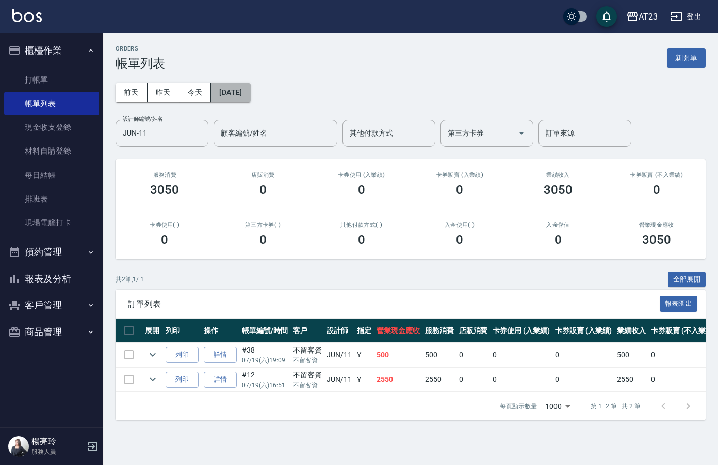
click at [247, 102] on button "[DATE]" at bounding box center [230, 92] width 39 height 19
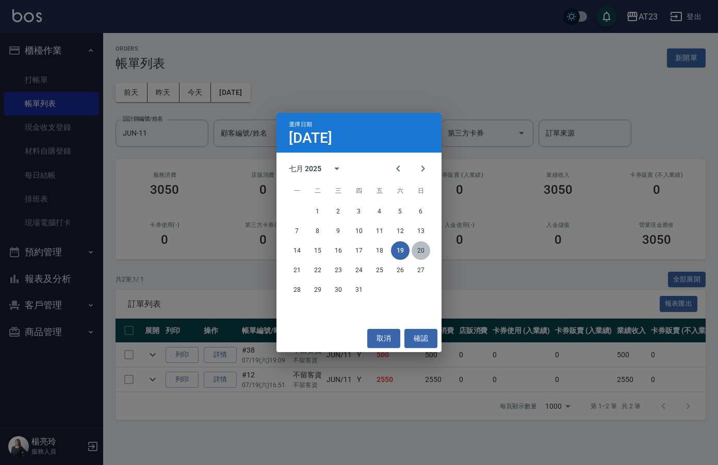
click at [423, 251] on button "20" at bounding box center [421, 251] width 19 height 19
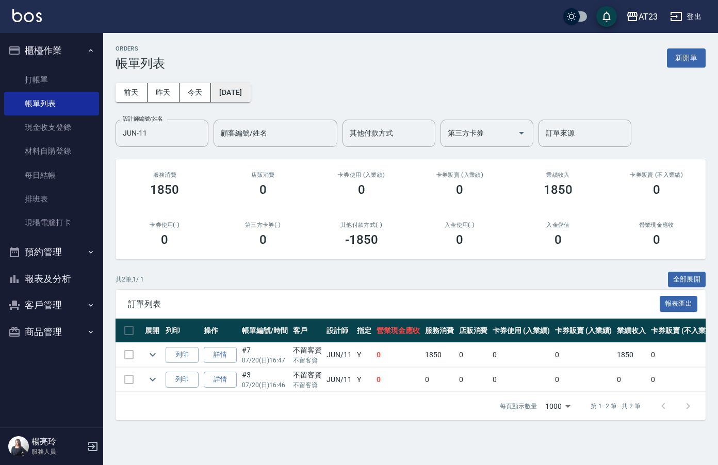
click at [245, 101] on button "[DATE]" at bounding box center [230, 92] width 39 height 19
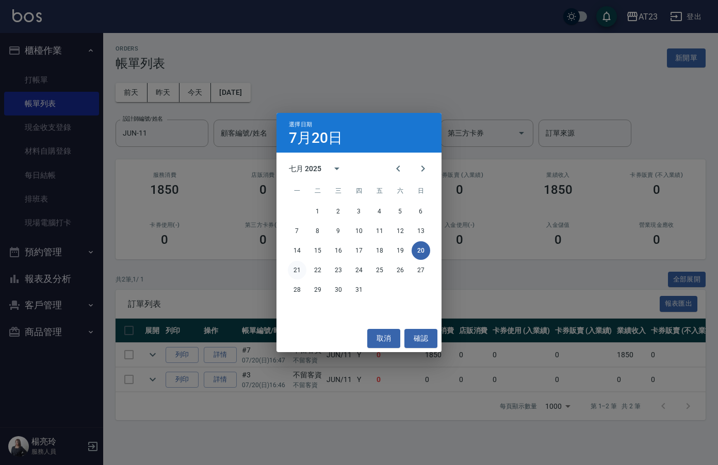
click at [293, 269] on button "21" at bounding box center [297, 270] width 19 height 19
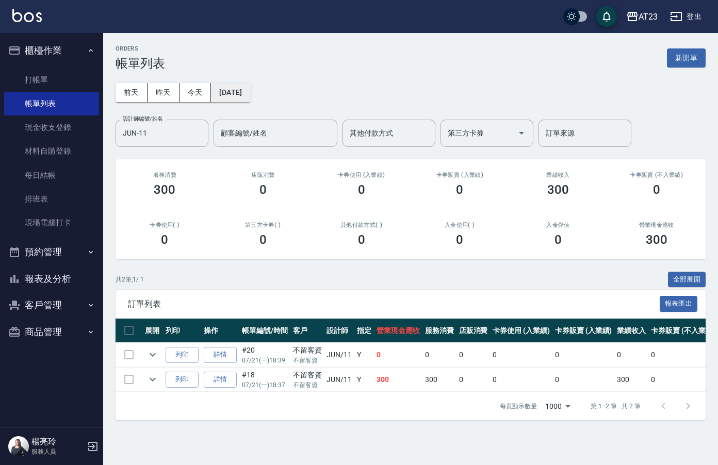
click at [250, 100] on button "[DATE]" at bounding box center [230, 92] width 39 height 19
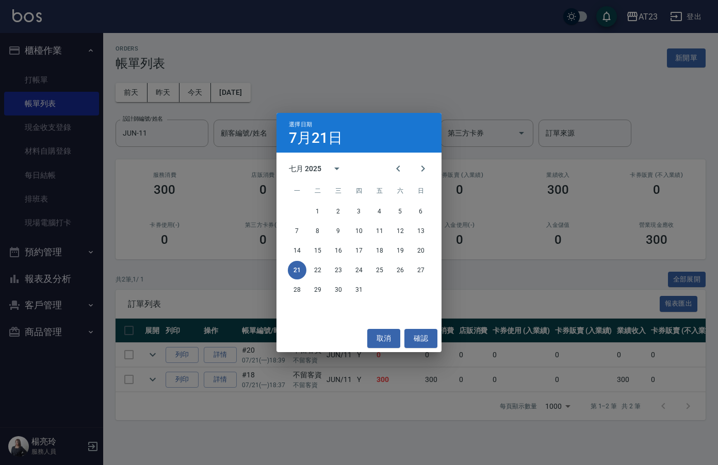
click at [304, 268] on button "21" at bounding box center [297, 270] width 19 height 19
click at [325, 271] on button "22" at bounding box center [318, 270] width 19 height 19
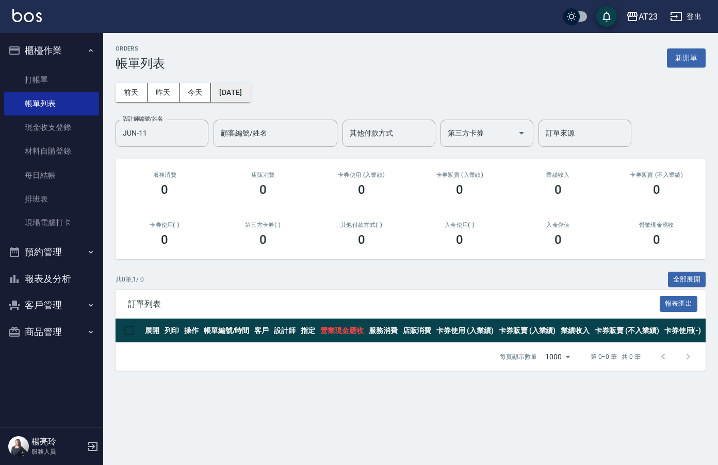
click at [240, 98] on button "[DATE]" at bounding box center [230, 92] width 39 height 19
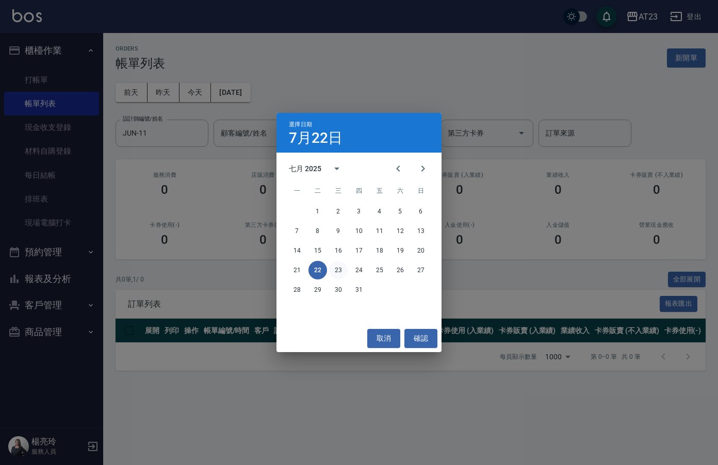
click at [342, 266] on button "23" at bounding box center [338, 270] width 19 height 19
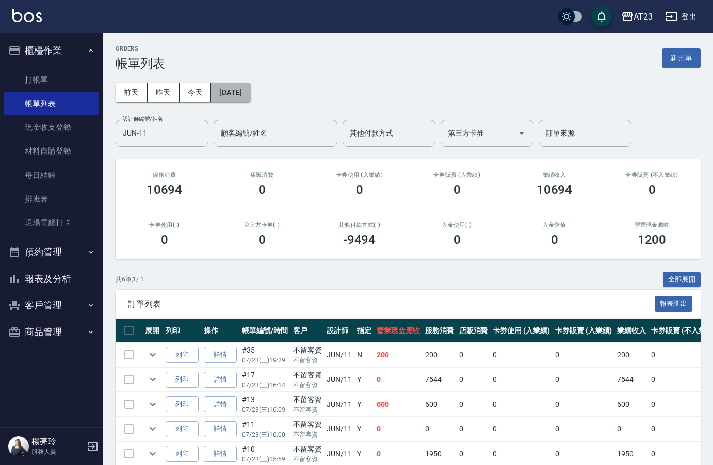
click at [246, 92] on button "[DATE]" at bounding box center [230, 92] width 39 height 19
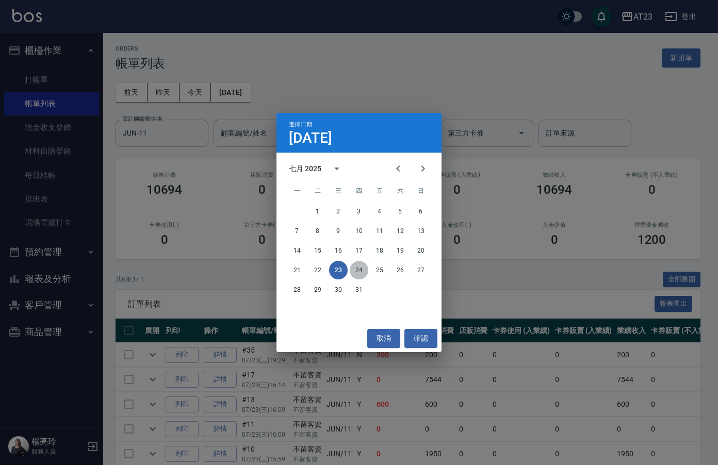
click at [367, 275] on button "24" at bounding box center [359, 270] width 19 height 19
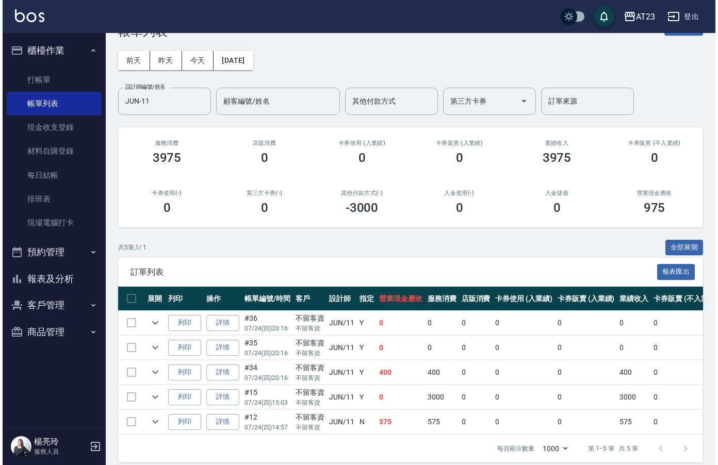
scroll to position [50, 0]
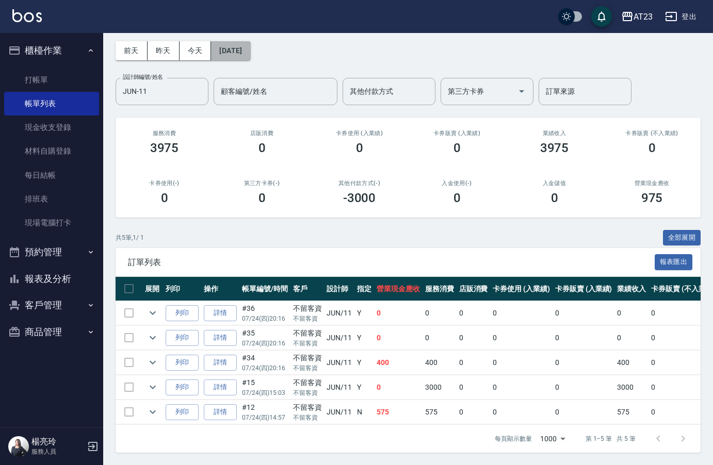
click at [250, 43] on button "[DATE]" at bounding box center [230, 50] width 39 height 19
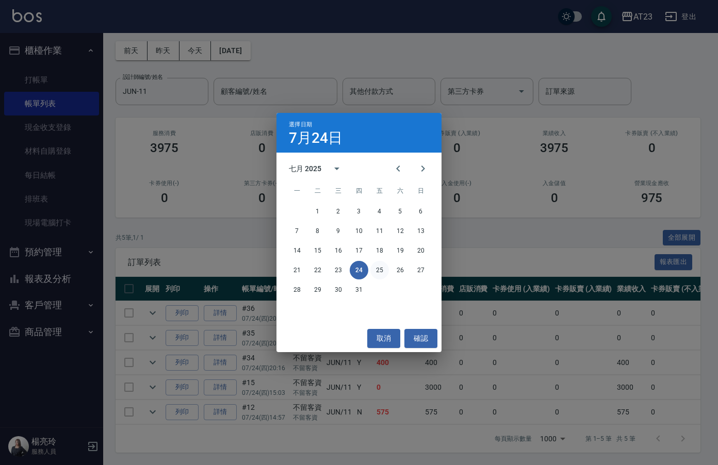
click at [378, 271] on button "25" at bounding box center [380, 270] width 19 height 19
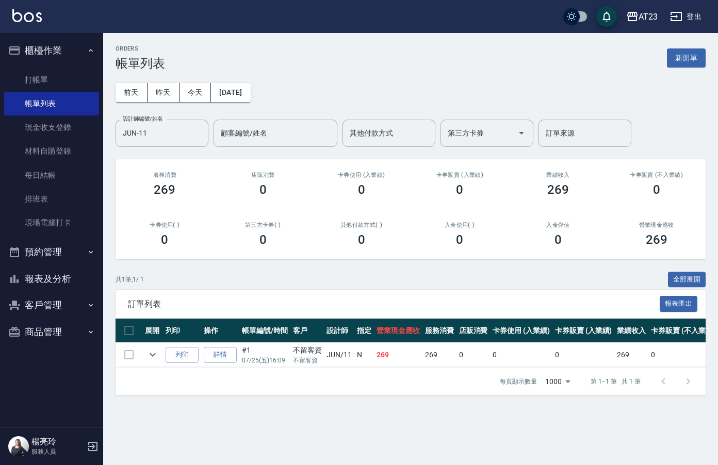
click at [247, 78] on div "[DATE] [DATE] [DATE] [DATE] 設計師編號/姓名 JUN-11 設計師編號/姓名 顧客編號/姓名 顧客編號/姓名 其他付款方式 其他付…" at bounding box center [411, 109] width 590 height 76
click at [249, 88] on button "[DATE]" at bounding box center [230, 92] width 39 height 19
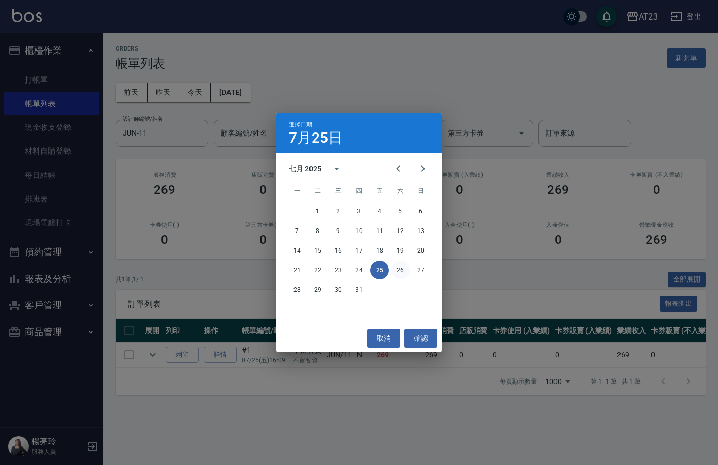
click at [409, 270] on button "26" at bounding box center [400, 270] width 19 height 19
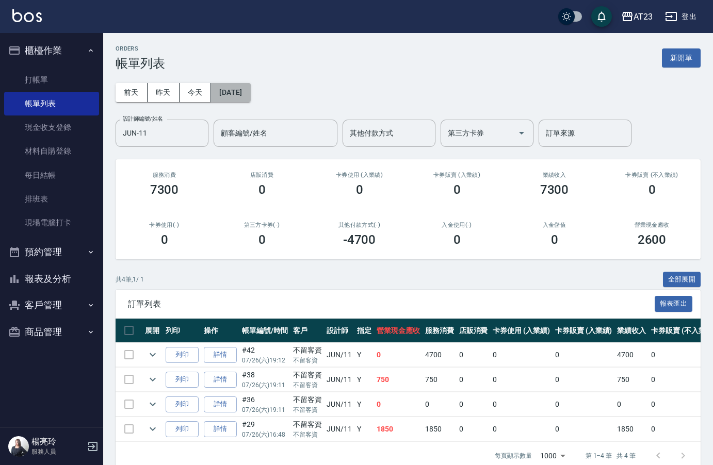
click at [239, 99] on button "[DATE]" at bounding box center [230, 92] width 39 height 19
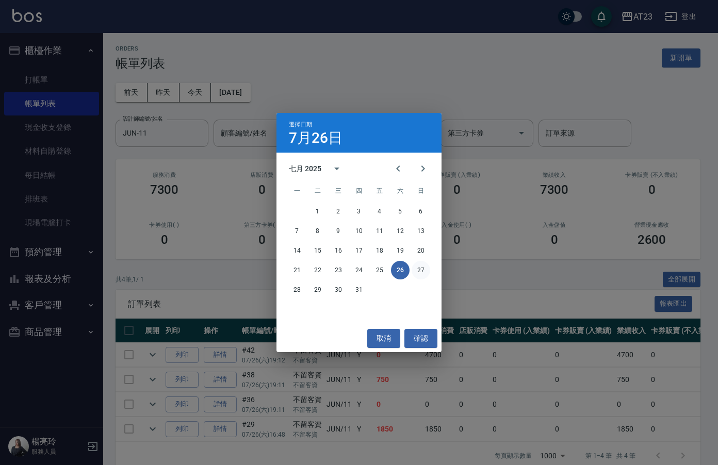
click at [417, 275] on button "27" at bounding box center [421, 270] width 19 height 19
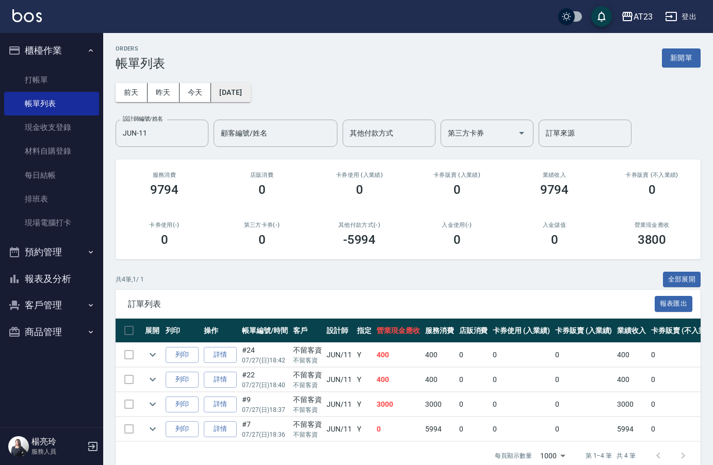
click at [238, 89] on button "[DATE]" at bounding box center [230, 92] width 39 height 19
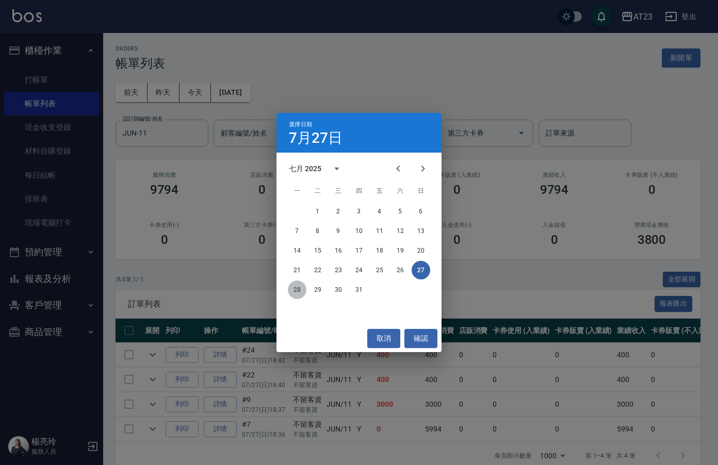
click at [291, 291] on button "28" at bounding box center [297, 290] width 19 height 19
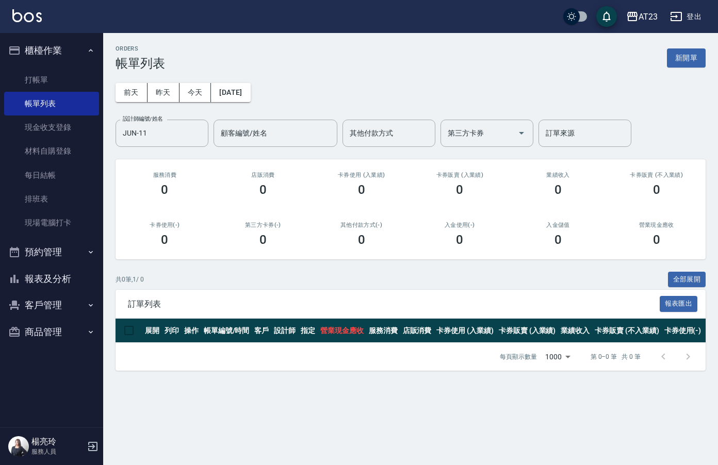
click at [250, 88] on button "[DATE]" at bounding box center [230, 92] width 39 height 19
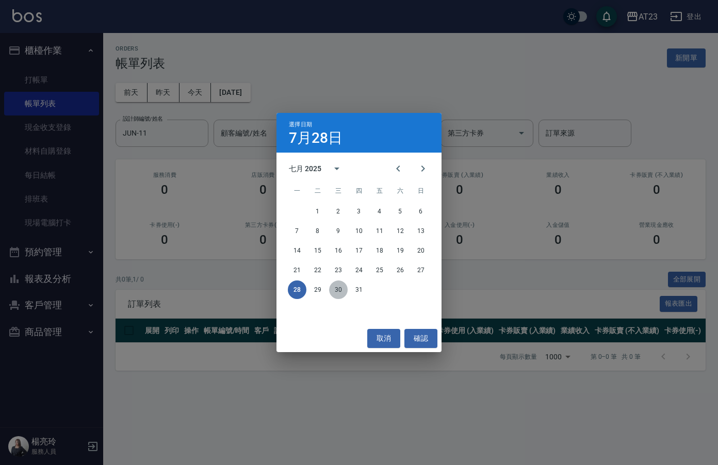
click at [333, 286] on button "30" at bounding box center [338, 290] width 19 height 19
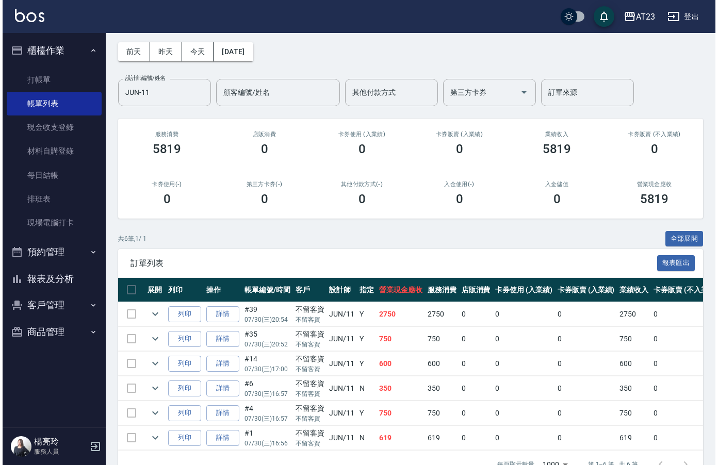
scroll to position [23, 0]
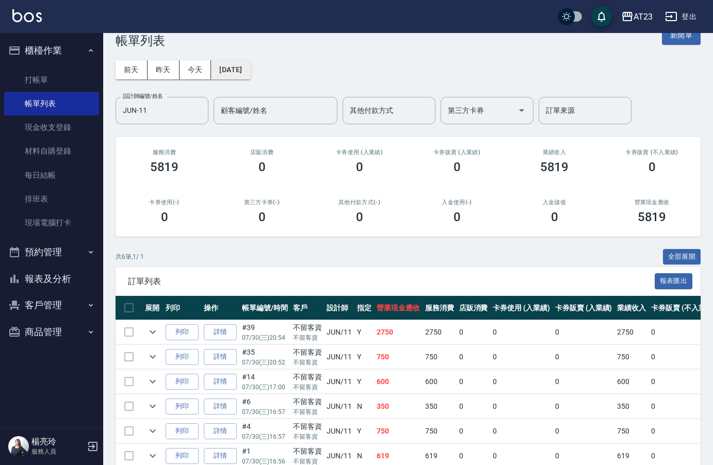
click at [243, 71] on button "[DATE]" at bounding box center [230, 69] width 39 height 19
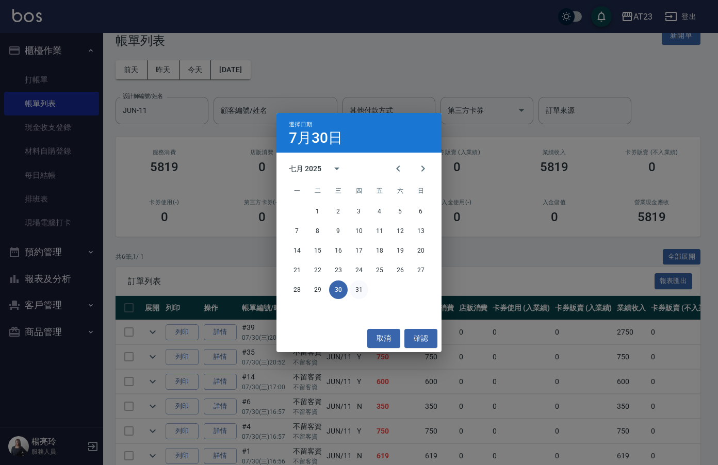
click at [355, 293] on button "31" at bounding box center [359, 290] width 19 height 19
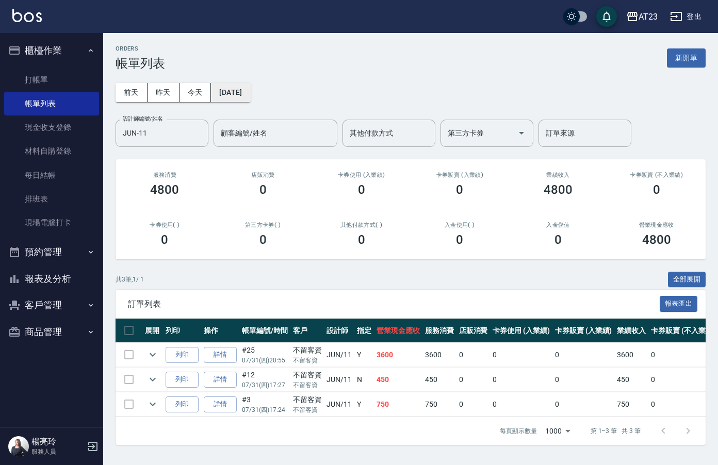
click at [247, 98] on button "[DATE]" at bounding box center [230, 92] width 39 height 19
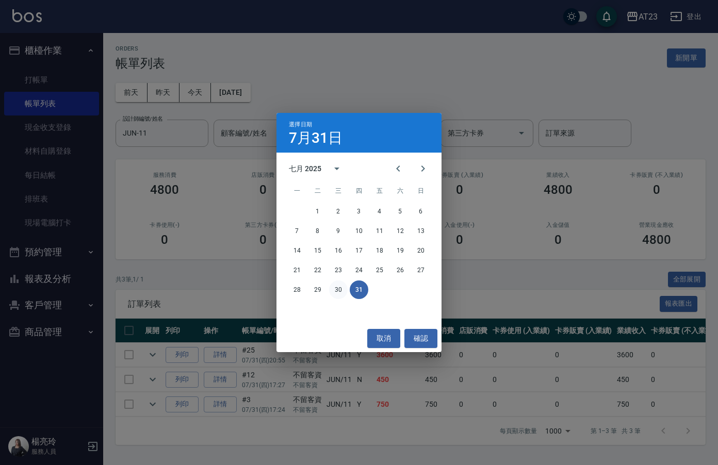
click at [331, 294] on button "30" at bounding box center [338, 290] width 19 height 19
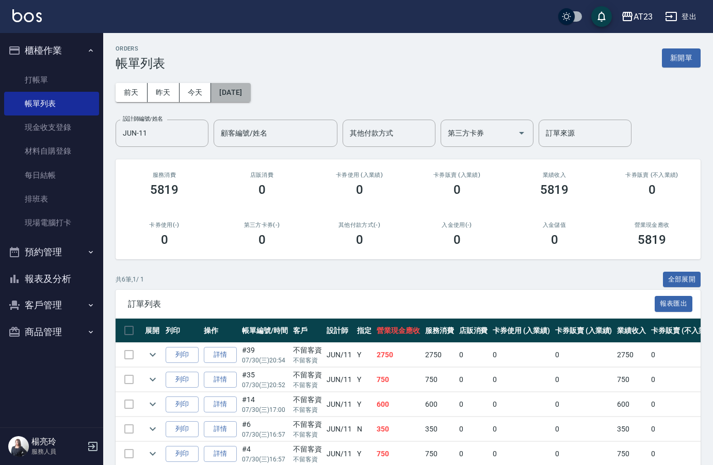
click at [240, 99] on button "[DATE]" at bounding box center [230, 92] width 39 height 19
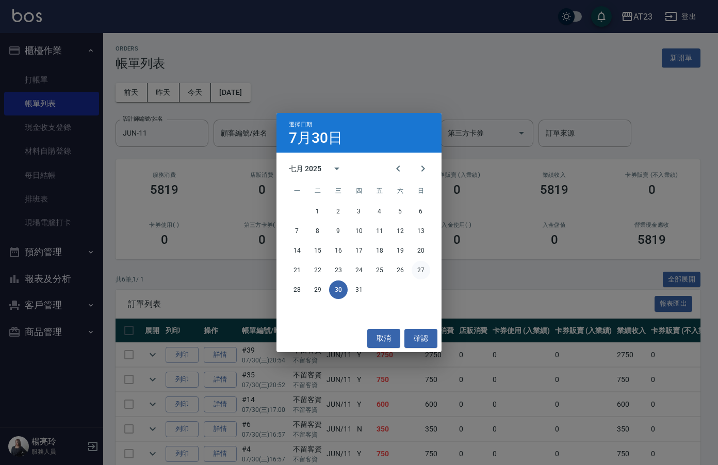
click at [416, 266] on button "27" at bounding box center [421, 270] width 19 height 19
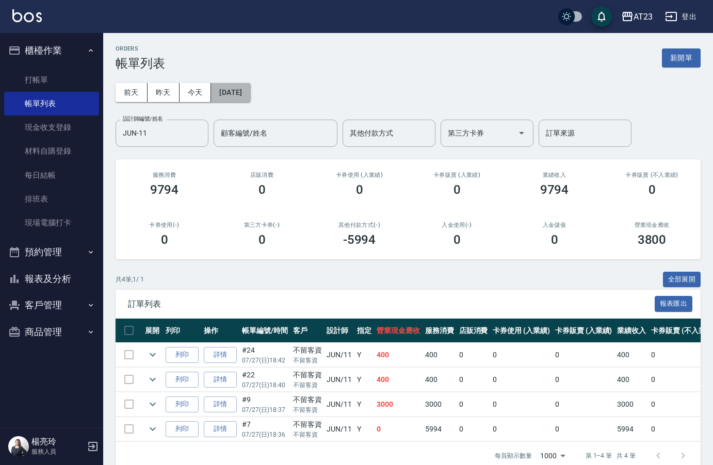
click at [242, 89] on button "[DATE]" at bounding box center [230, 92] width 39 height 19
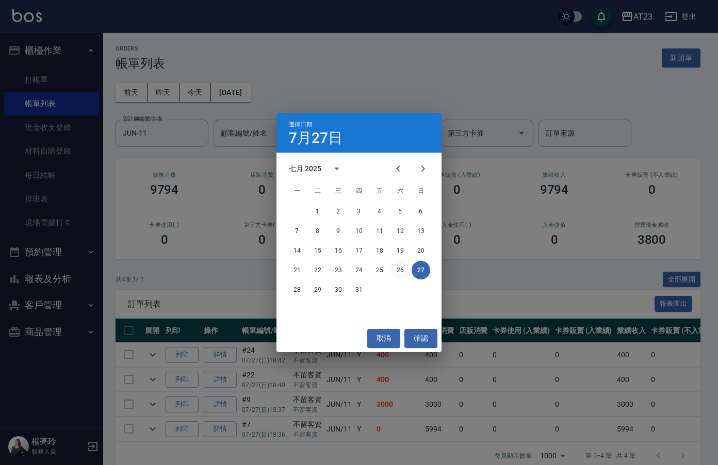
click at [394, 276] on button "26" at bounding box center [400, 270] width 19 height 19
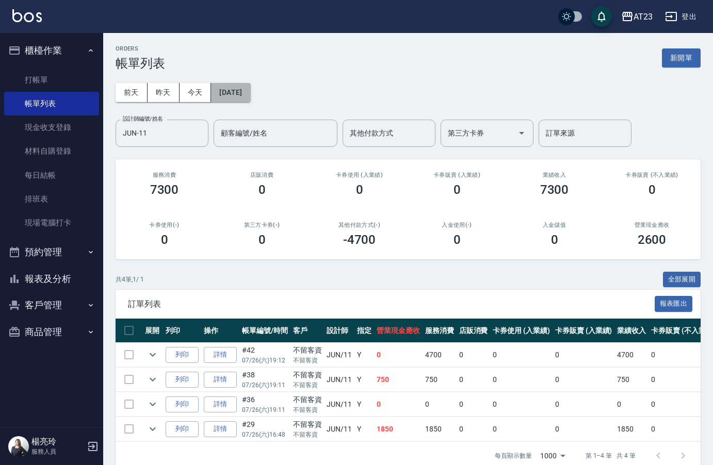
click at [235, 89] on button "[DATE]" at bounding box center [230, 92] width 39 height 19
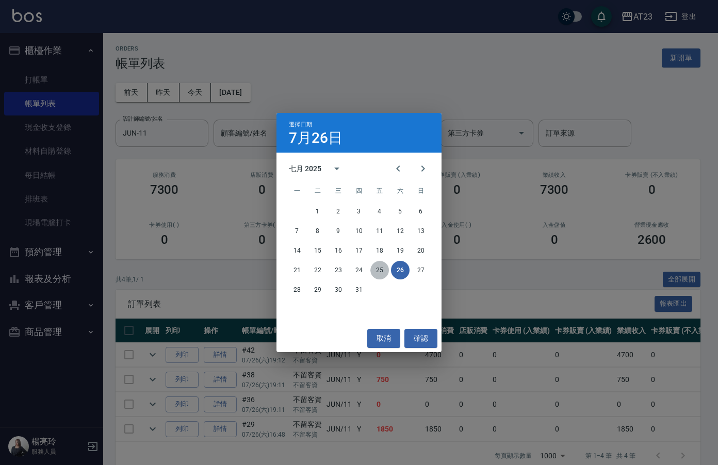
click at [379, 269] on button "25" at bounding box center [380, 270] width 19 height 19
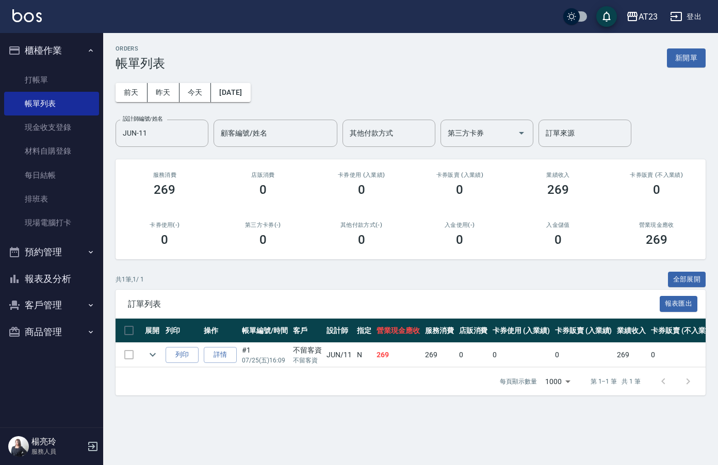
click at [248, 83] on div "[DATE] [DATE] [DATE] [DATE] 設計師編號/姓名 JUN-11 設計師編號/姓名 顧客編號/姓名 顧客編號/姓名 其他付款方式 其他付…" at bounding box center [411, 109] width 590 height 76
click at [248, 92] on button "[DATE]" at bounding box center [230, 92] width 39 height 19
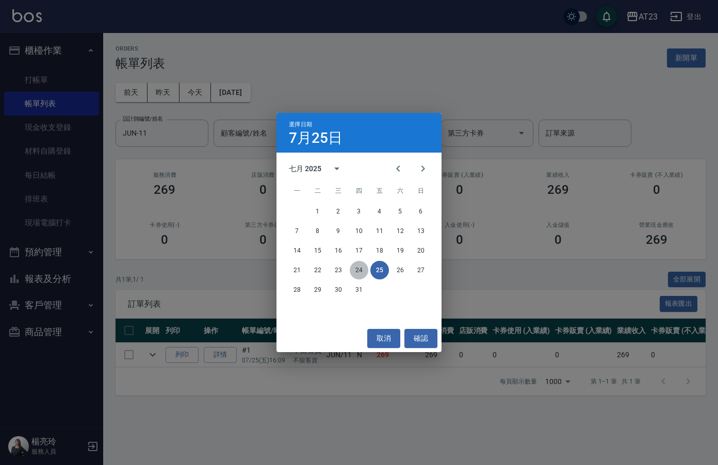
click at [357, 272] on button "24" at bounding box center [359, 270] width 19 height 19
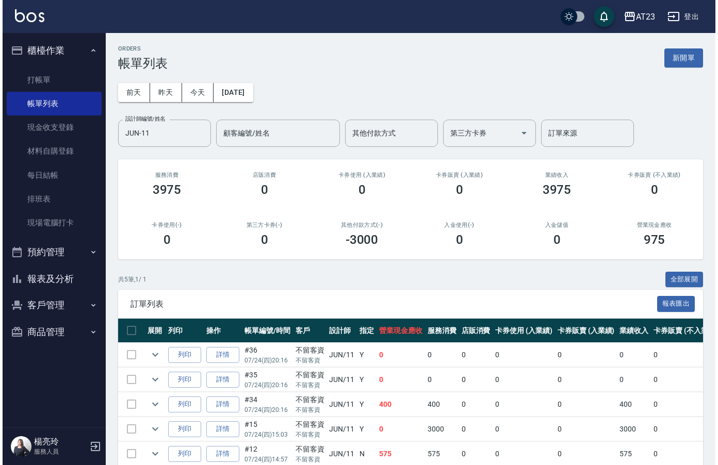
scroll to position [50, 0]
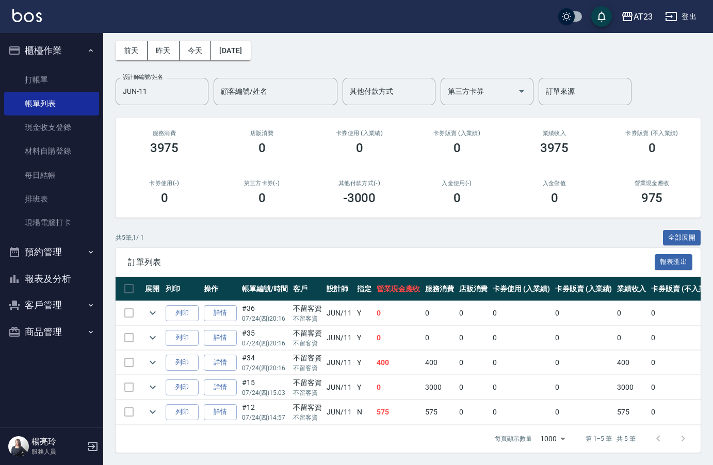
click at [234, 54] on div "[DATE] [DATE] [DATE] [DATE] 設計師編號/姓名 JUN-11 設計師編號/姓名 顧客編號/姓名 顧客編號/姓名 其他付款方式 其他付…" at bounding box center [408, 67] width 585 height 76
click at [236, 44] on button "[DATE]" at bounding box center [230, 50] width 39 height 19
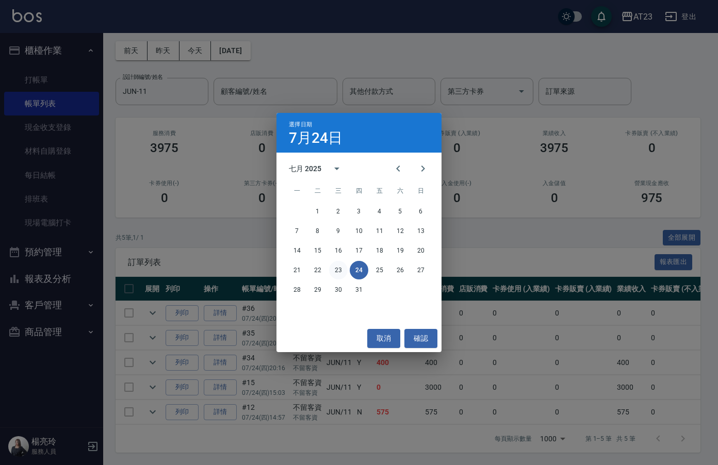
click at [331, 272] on button "23" at bounding box center [338, 270] width 19 height 19
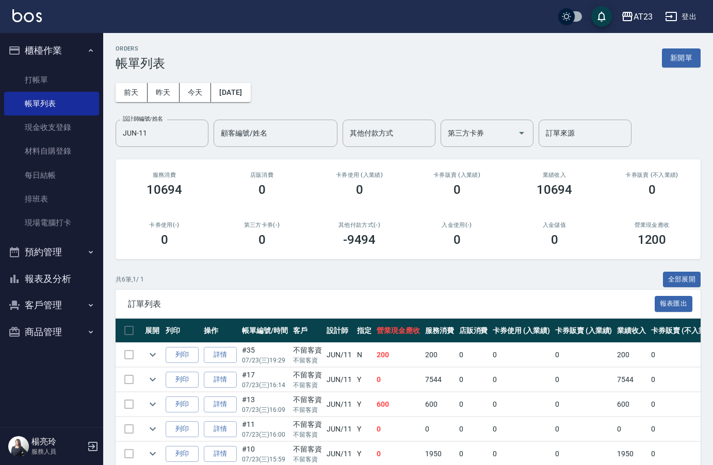
click at [248, 81] on div "[DATE] [DATE] [DATE] [DATE] 設計師編號/姓名 JUN-11 設計師編號/姓名 顧客編號/姓名 顧客編號/姓名 其他付款方式 其他付…" at bounding box center [408, 109] width 585 height 76
click at [246, 87] on button "[DATE]" at bounding box center [230, 92] width 39 height 19
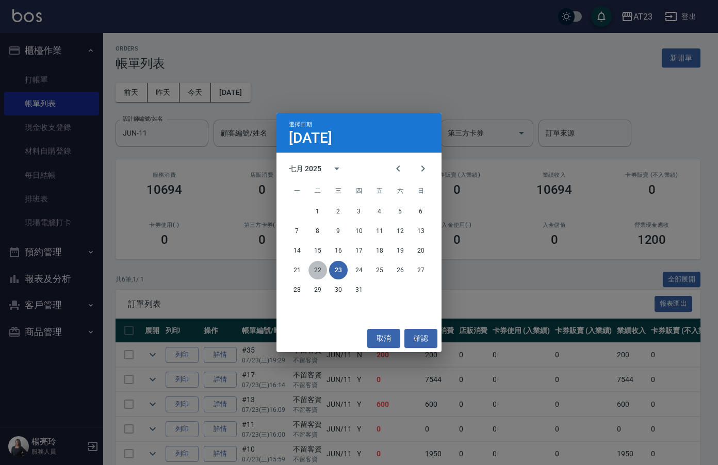
click at [320, 272] on button "22" at bounding box center [318, 270] width 19 height 19
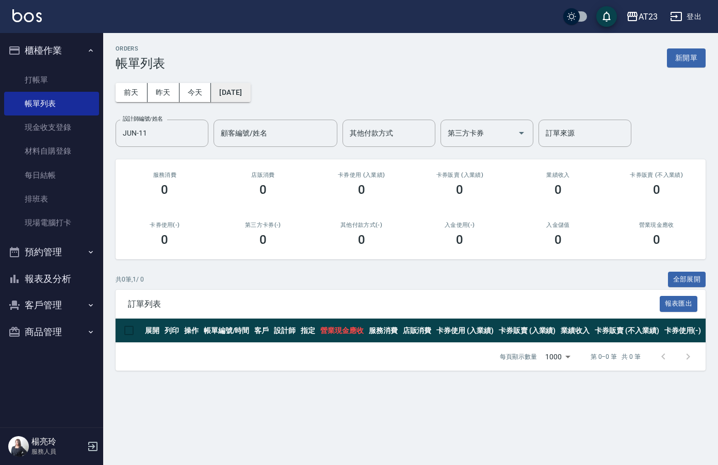
click at [244, 97] on button "[DATE]" at bounding box center [230, 92] width 39 height 19
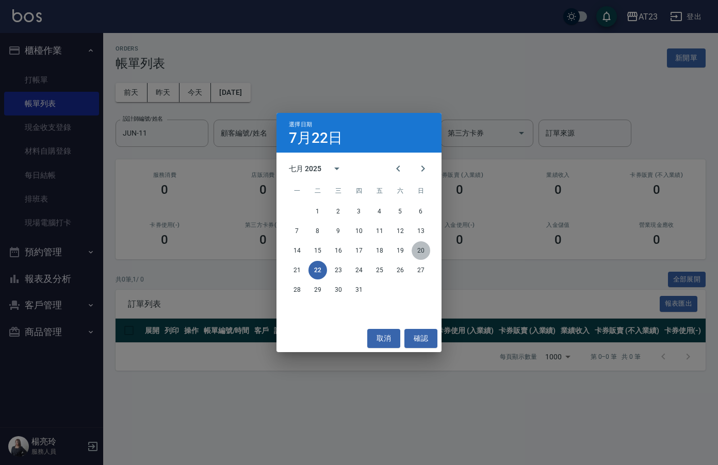
click at [420, 249] on button "20" at bounding box center [421, 251] width 19 height 19
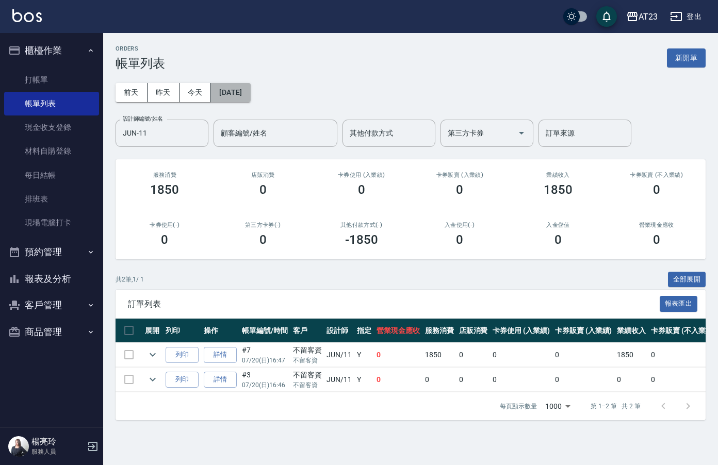
click at [247, 100] on button "[DATE]" at bounding box center [230, 92] width 39 height 19
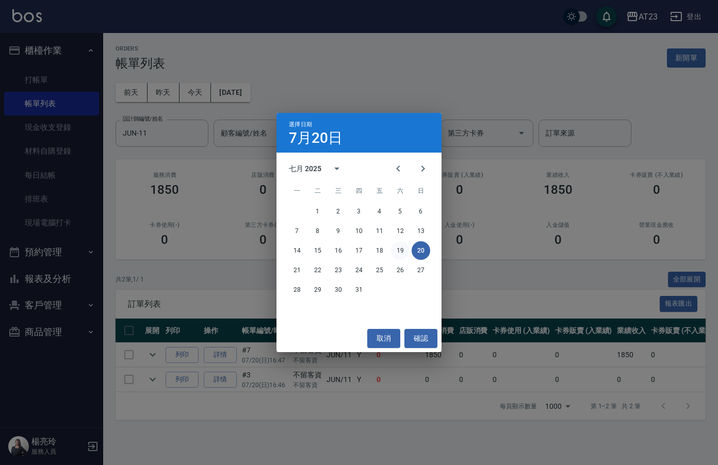
click at [397, 256] on button "19" at bounding box center [400, 251] width 19 height 19
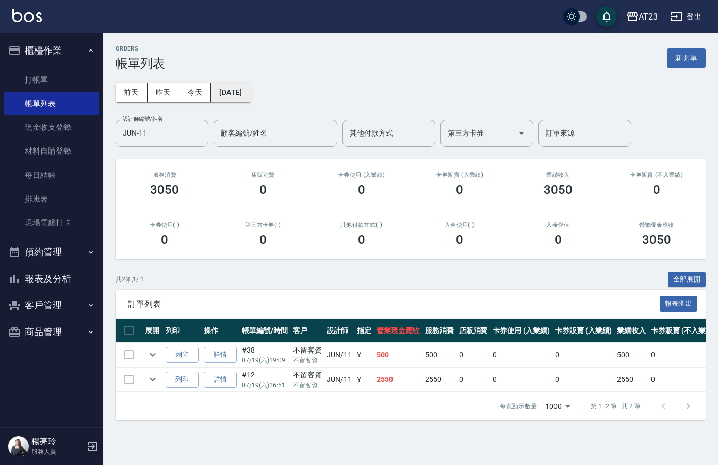
click at [250, 97] on button "[DATE]" at bounding box center [230, 92] width 39 height 19
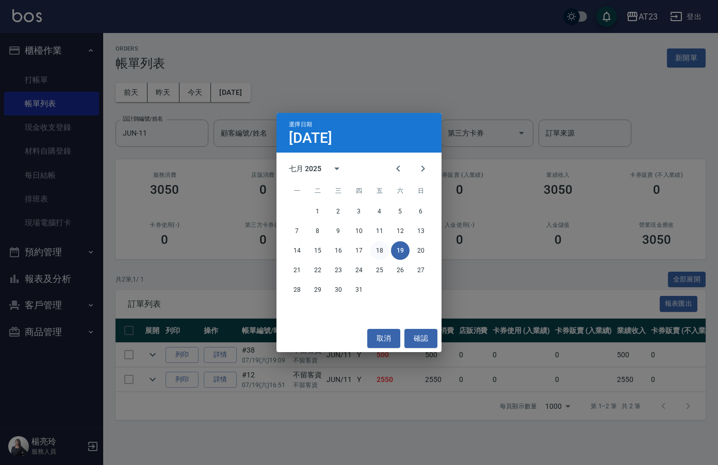
click at [380, 253] on button "18" at bounding box center [380, 251] width 19 height 19
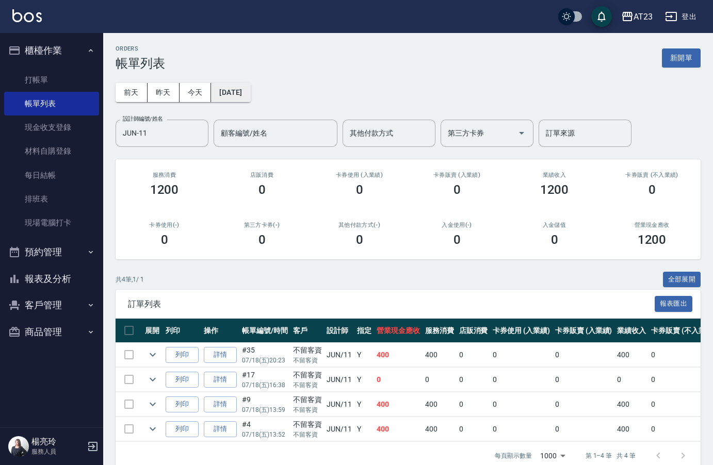
click at [232, 98] on button "[DATE]" at bounding box center [230, 92] width 39 height 19
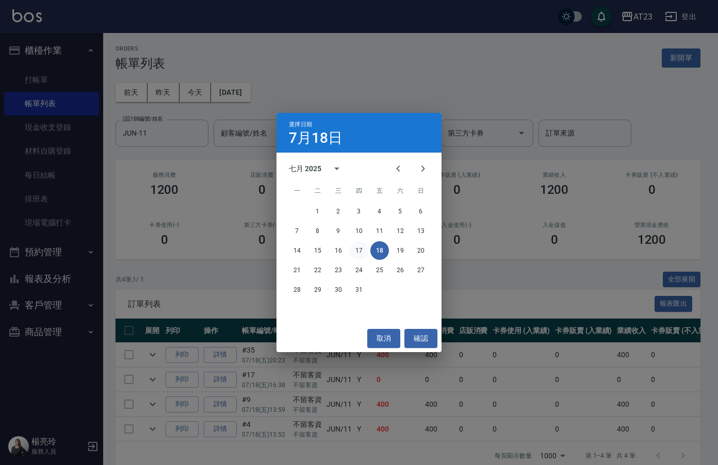
click at [358, 246] on button "17" at bounding box center [359, 251] width 19 height 19
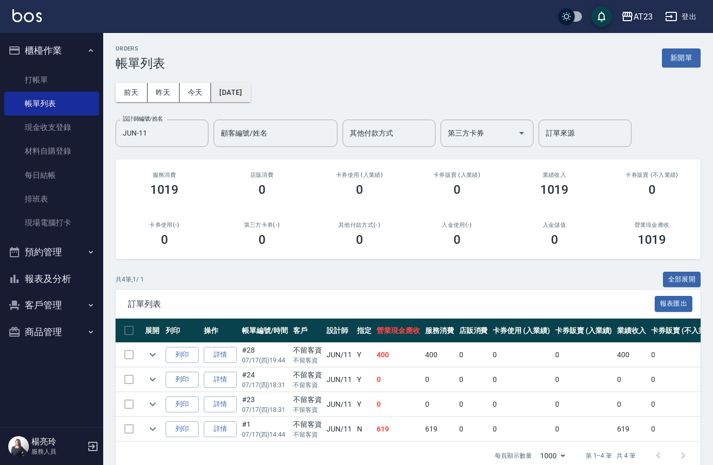
click at [236, 100] on button "[DATE]" at bounding box center [230, 92] width 39 height 19
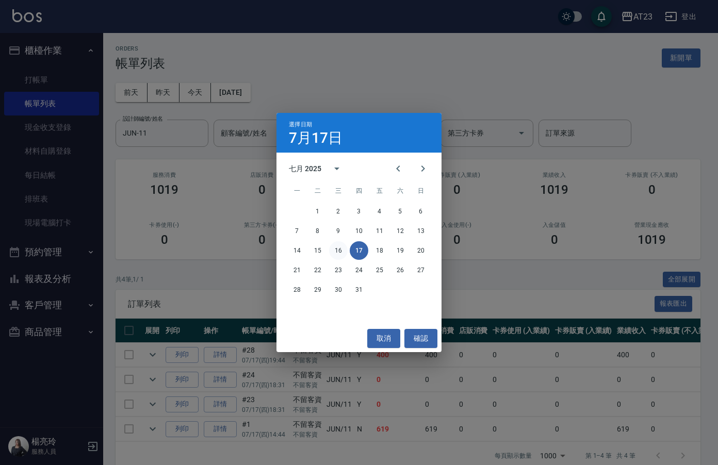
click at [342, 253] on button "16" at bounding box center [338, 251] width 19 height 19
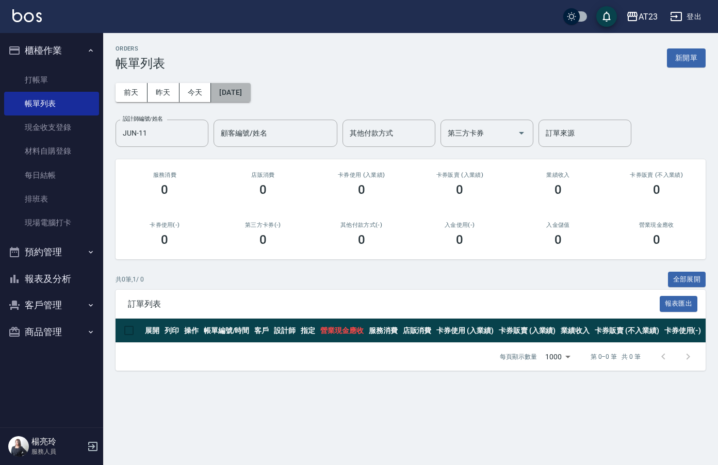
click at [224, 93] on button "[DATE]" at bounding box center [230, 92] width 39 height 19
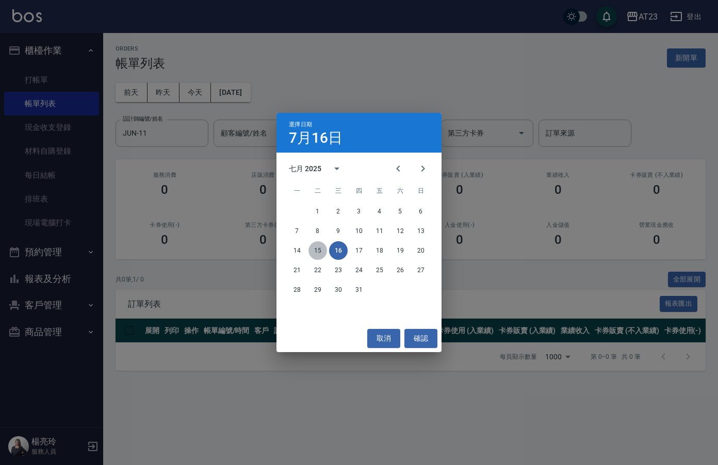
click at [315, 252] on button "15" at bounding box center [318, 251] width 19 height 19
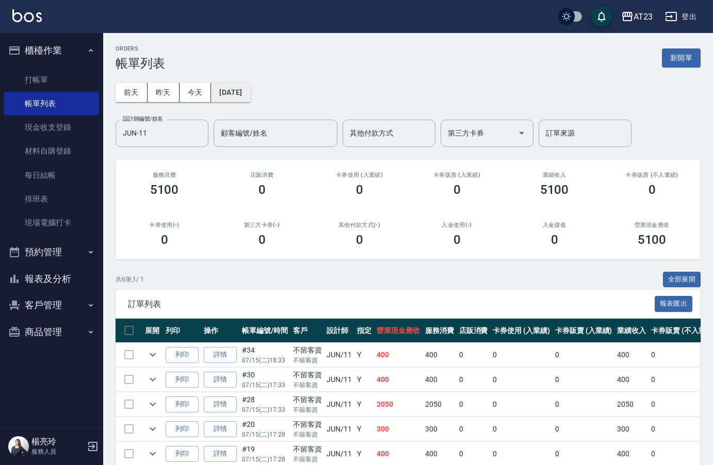
click at [242, 100] on button "[DATE]" at bounding box center [230, 92] width 39 height 19
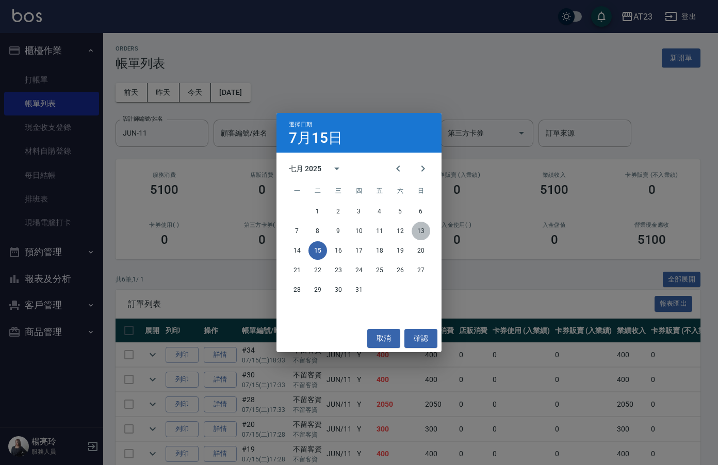
click at [428, 231] on button "13" at bounding box center [421, 231] width 19 height 19
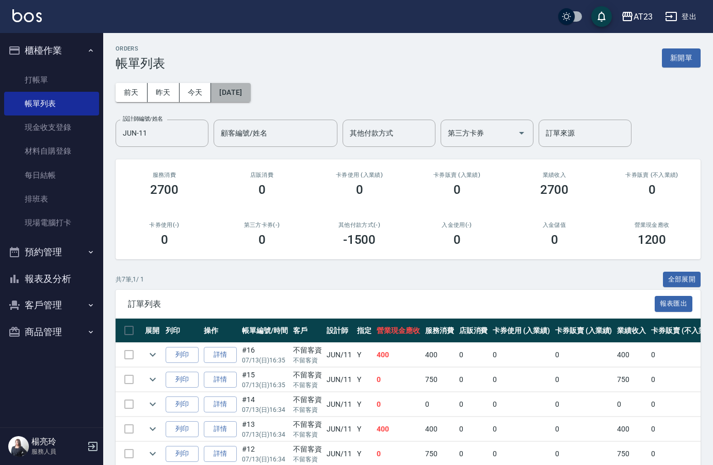
click at [250, 94] on button "[DATE]" at bounding box center [230, 92] width 39 height 19
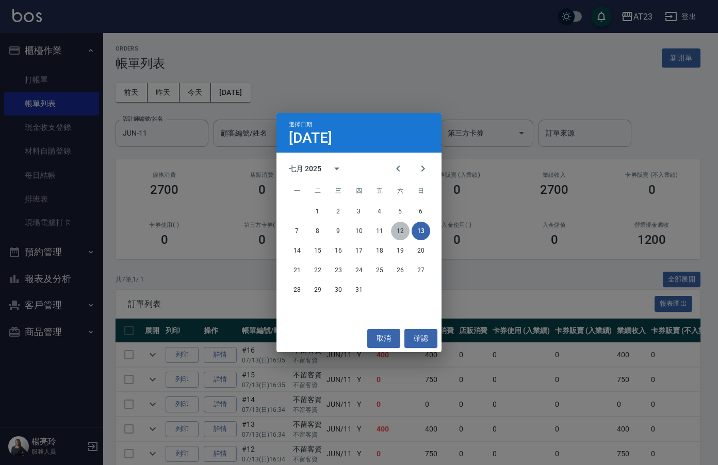
click at [396, 227] on button "12" at bounding box center [400, 231] width 19 height 19
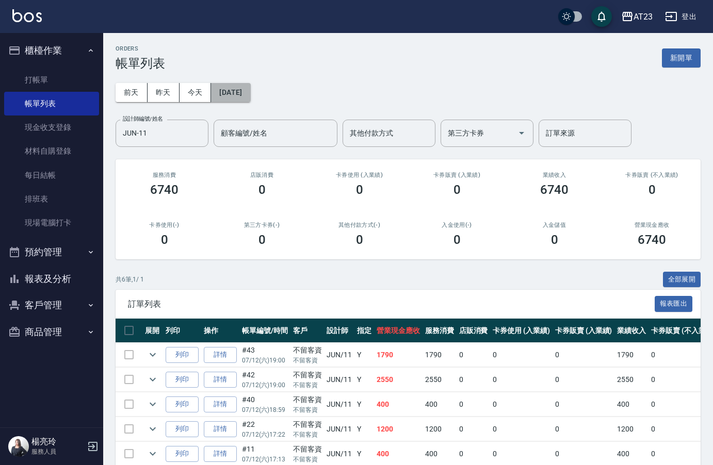
click at [250, 96] on button "[DATE]" at bounding box center [230, 92] width 39 height 19
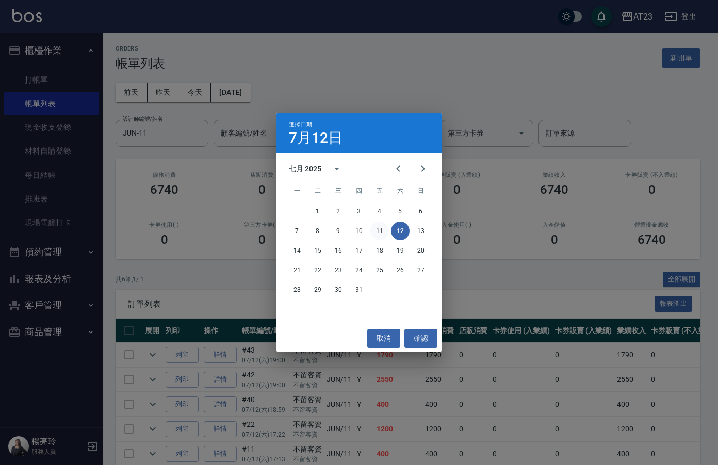
click at [376, 234] on button "11" at bounding box center [380, 231] width 19 height 19
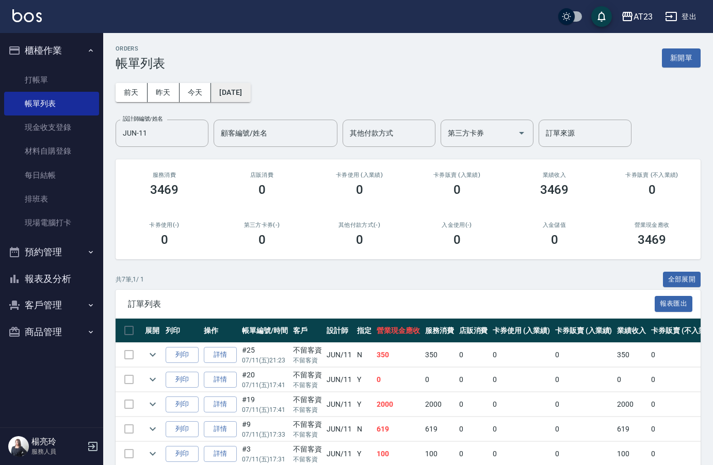
drag, startPoint x: 243, startPoint y: 110, endPoint x: 242, endPoint y: 96, distance: 14.0
click at [242, 102] on div "[DATE] [DATE] [DATE] [DATE] 設計師編號/姓名 JUN-11 設計師編號/姓名 顧客編號/姓名 顧客編號/姓名 其他付款方式 其他付…" at bounding box center [408, 109] width 585 height 76
click at [242, 89] on button "[DATE]" at bounding box center [230, 92] width 39 height 19
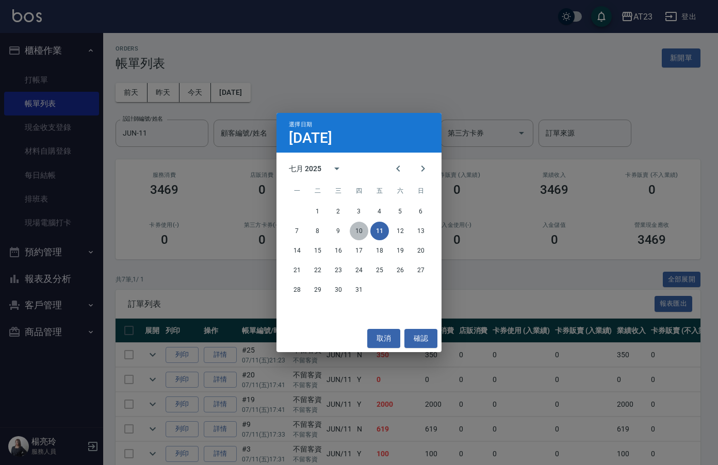
click at [362, 231] on button "10" at bounding box center [359, 231] width 19 height 19
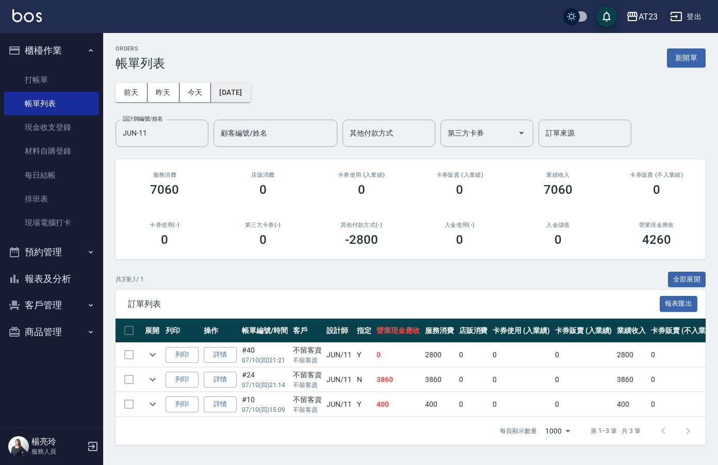
click at [250, 99] on button "[DATE]" at bounding box center [230, 92] width 39 height 19
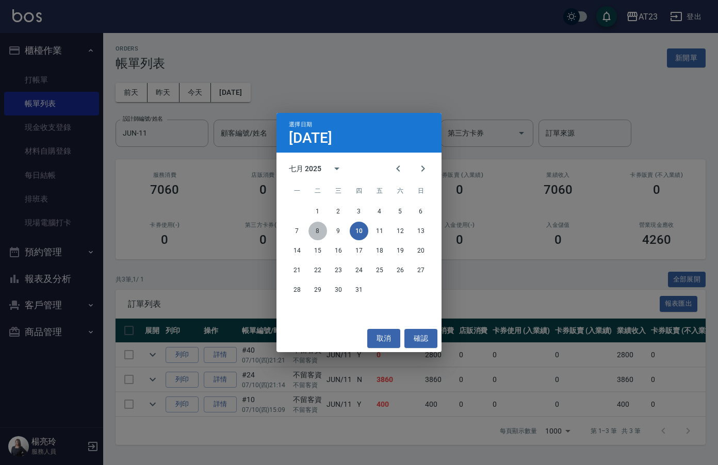
click at [325, 229] on button "8" at bounding box center [318, 231] width 19 height 19
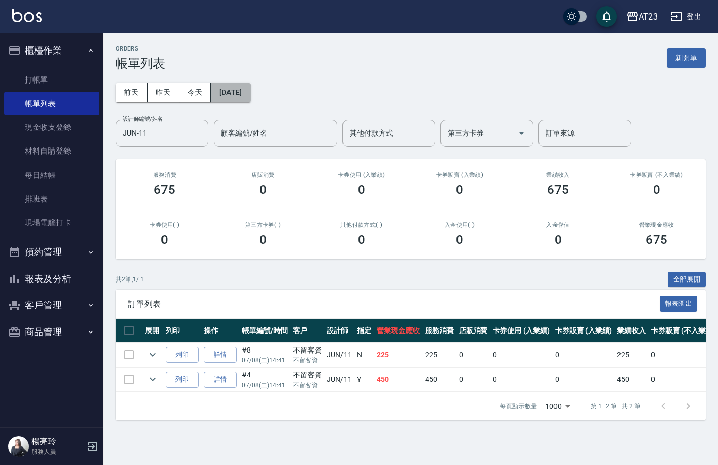
click at [240, 94] on button "[DATE]" at bounding box center [230, 92] width 39 height 19
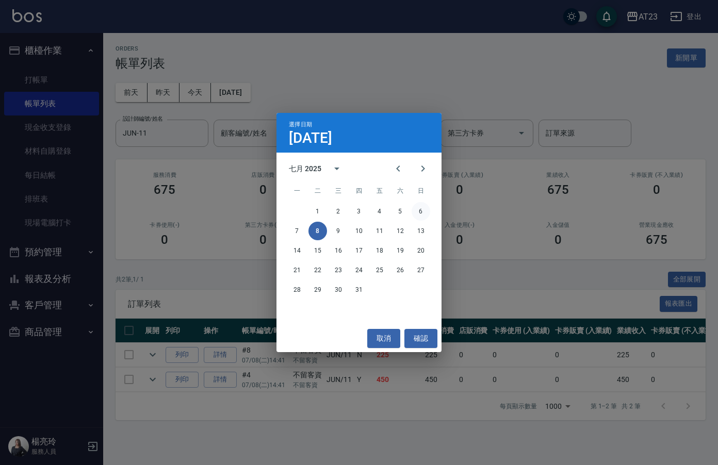
click at [427, 213] on button "6" at bounding box center [421, 211] width 19 height 19
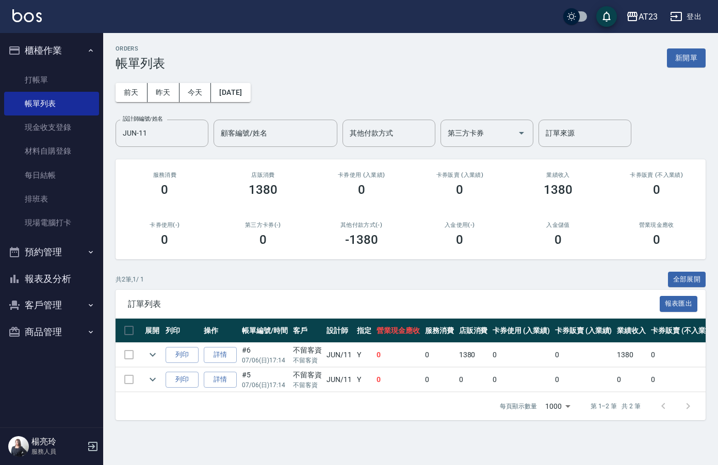
click at [249, 103] on div "[DATE] [DATE] [DATE] [DATE] 設計師編號/姓名 JUN-11 設計師編號/姓名 顧客編號/姓名 顧客編號/姓名 其他付款方式 其他付…" at bounding box center [411, 109] width 590 height 76
click at [249, 95] on button "[DATE]" at bounding box center [230, 92] width 39 height 19
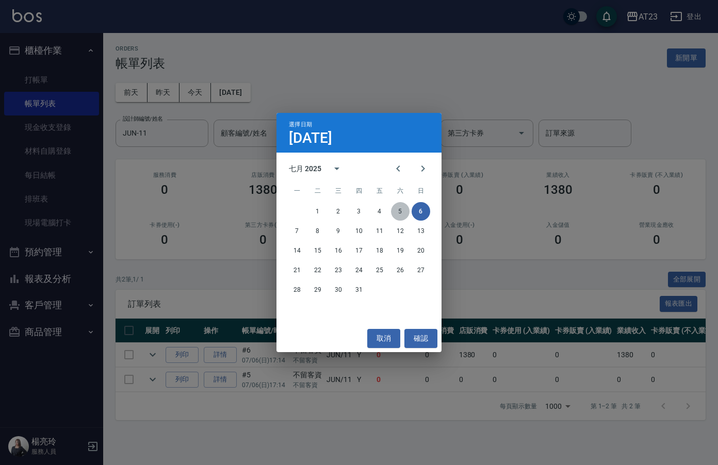
click at [397, 211] on button "5" at bounding box center [400, 211] width 19 height 19
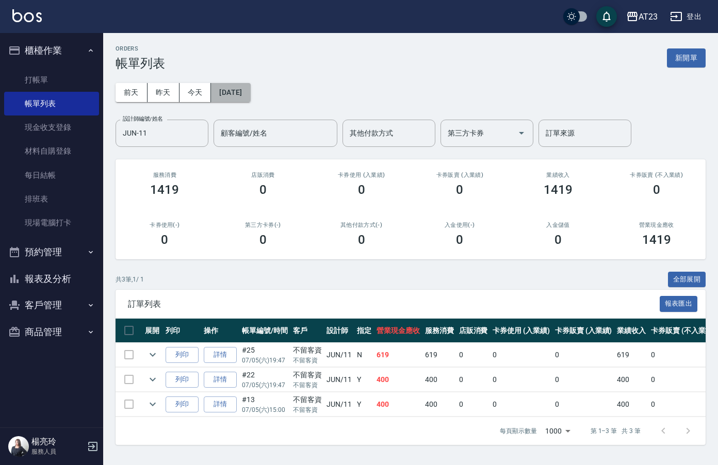
click at [236, 90] on button "[DATE]" at bounding box center [230, 92] width 39 height 19
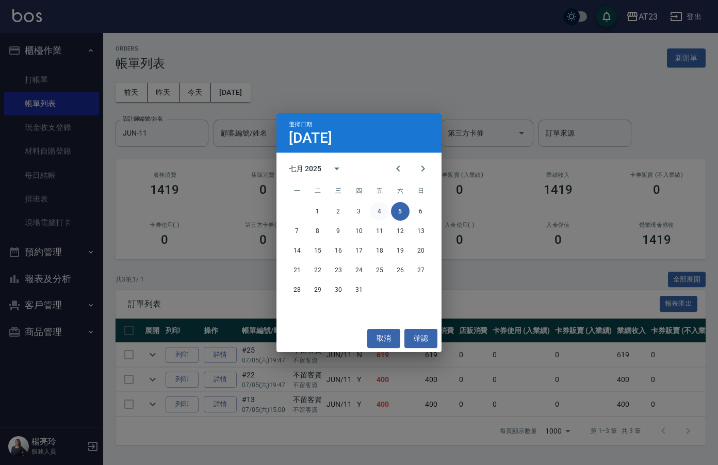
click at [380, 212] on button "4" at bounding box center [380, 211] width 19 height 19
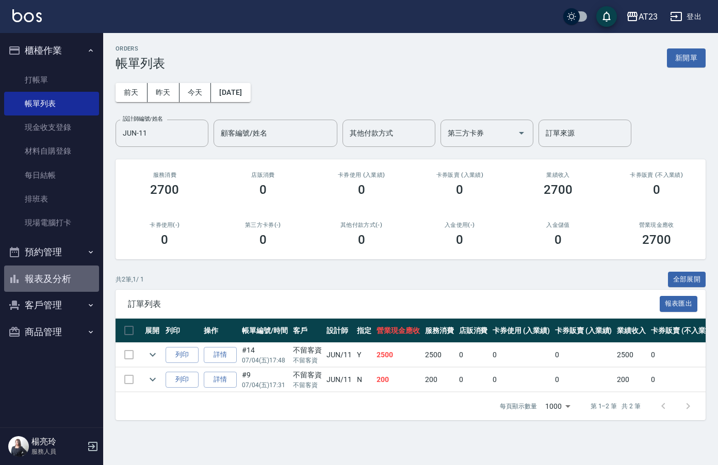
click at [30, 284] on button "報表及分析" at bounding box center [51, 279] width 95 height 27
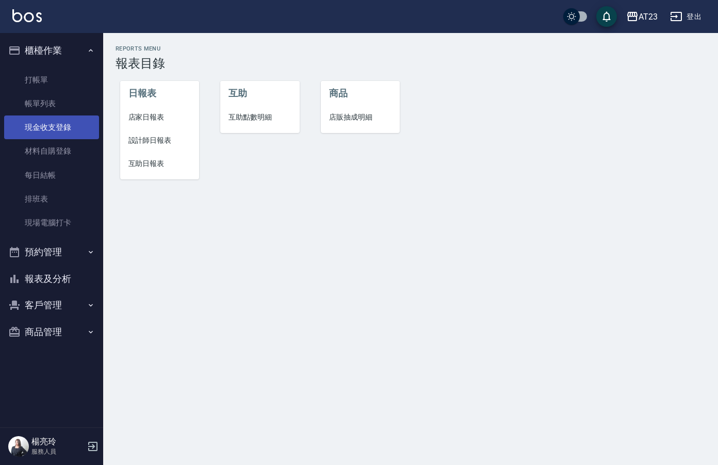
click at [51, 123] on link "現金收支登錄" at bounding box center [51, 128] width 95 height 24
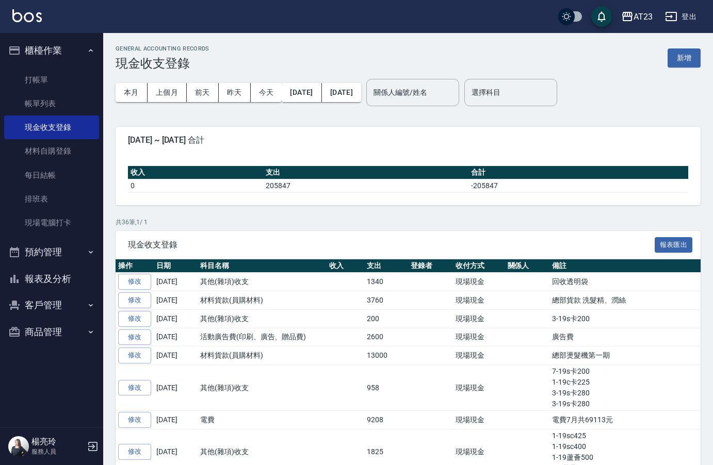
click at [65, 278] on button "報表及分析" at bounding box center [51, 279] width 95 height 27
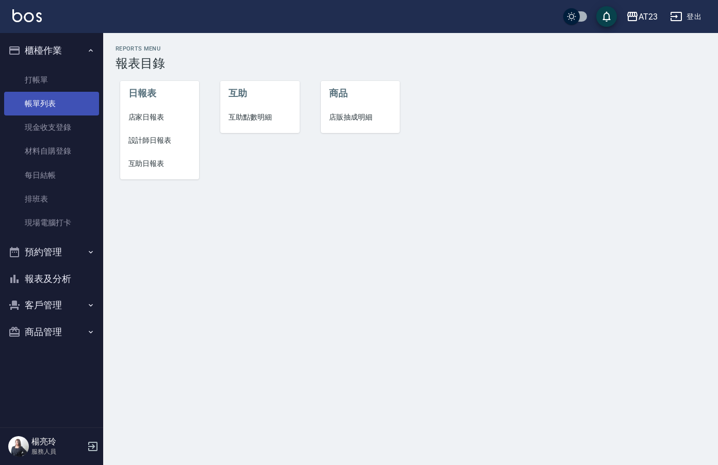
click at [57, 107] on link "帳單列表" at bounding box center [51, 104] width 95 height 24
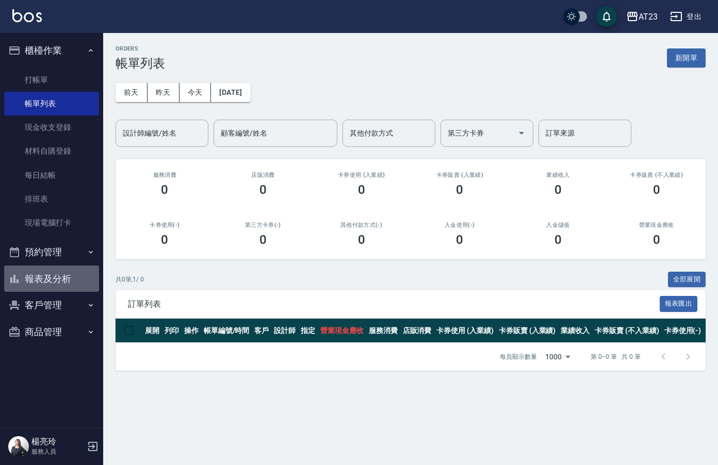
click at [62, 275] on button "報表及分析" at bounding box center [51, 279] width 95 height 27
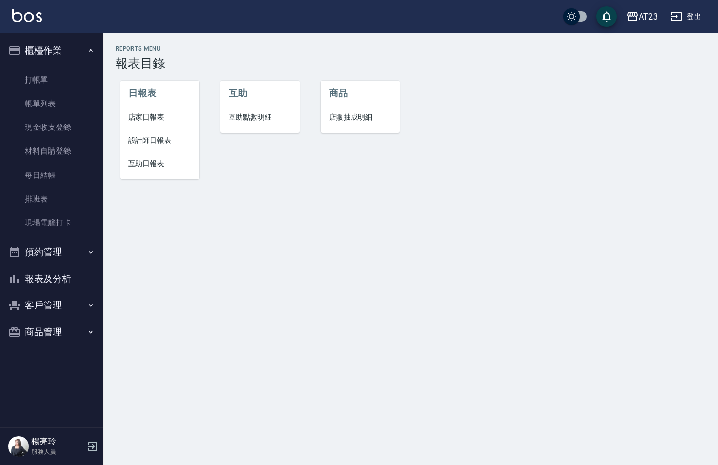
click at [155, 143] on span "設計師日報表" at bounding box center [159, 140] width 63 height 11
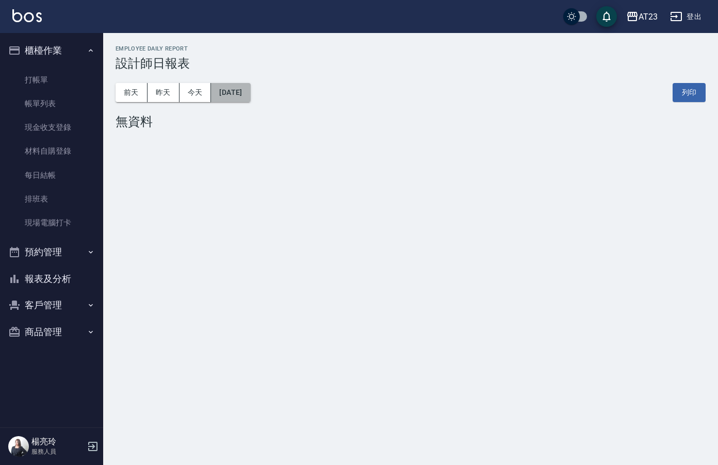
click at [250, 90] on button "[DATE]" at bounding box center [230, 92] width 39 height 19
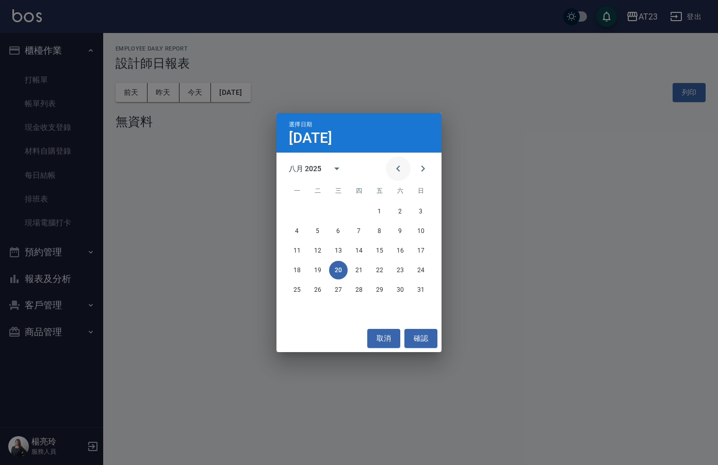
click at [401, 166] on icon "Previous month" at bounding box center [398, 169] width 12 height 12
click at [362, 289] on button "31" at bounding box center [359, 290] width 19 height 19
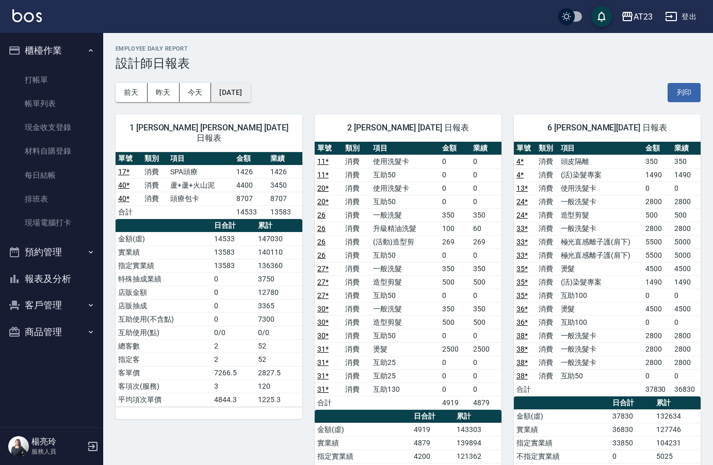
click at [250, 99] on button "[DATE]" at bounding box center [230, 92] width 39 height 19
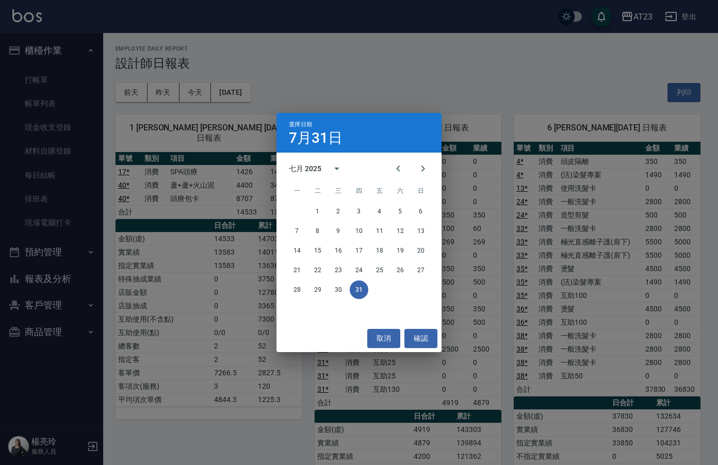
click at [384, 85] on div "選擇日期 7月31日 七月 2025 一 二 三 四 五 六 日 1 2 3 4 5 6 7 8 9 10 11 12 13 14 15 16 17 18 1…" at bounding box center [359, 232] width 718 height 465
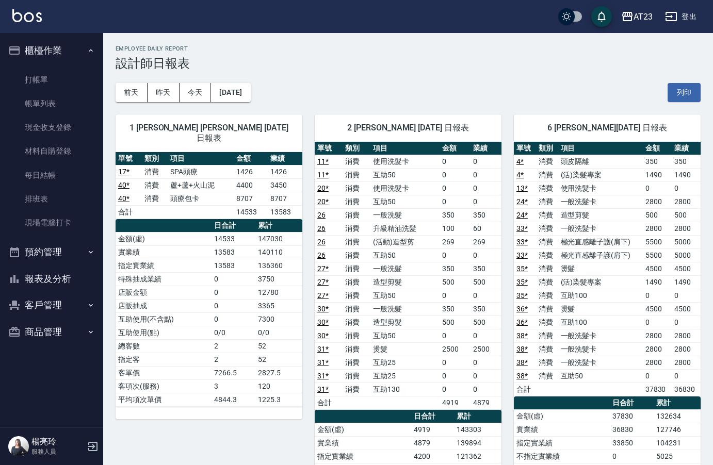
click at [47, 284] on button "報表及分析" at bounding box center [51, 279] width 95 height 27
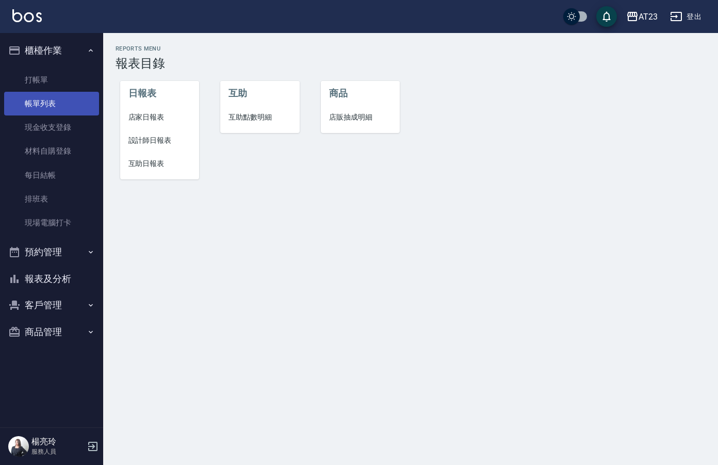
click at [60, 105] on link "帳單列表" at bounding box center [51, 104] width 95 height 24
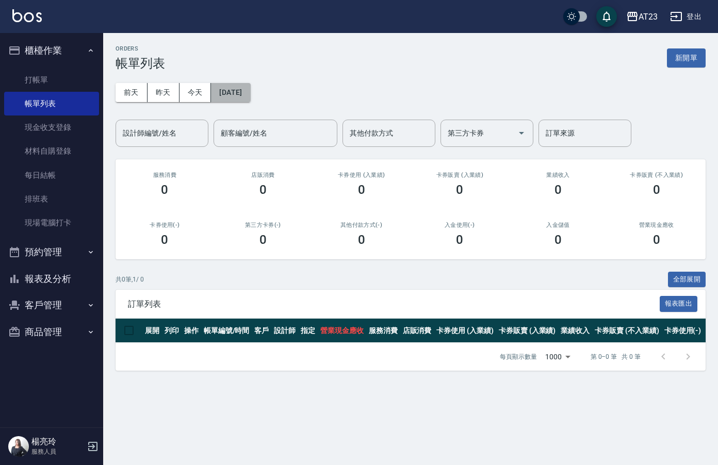
click at [244, 94] on button "[DATE]" at bounding box center [230, 92] width 39 height 19
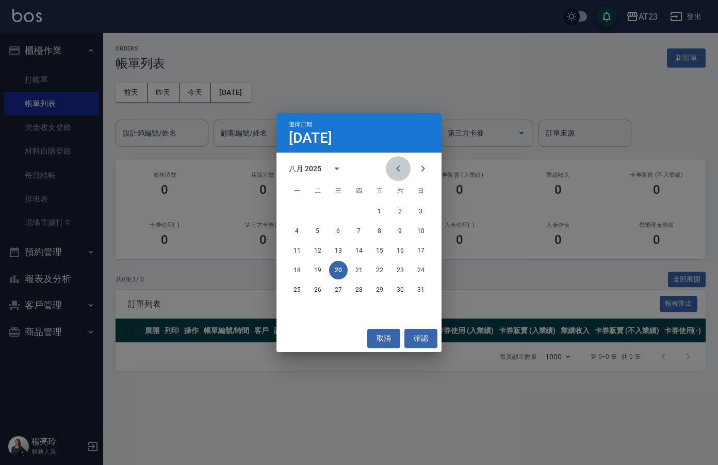
click at [397, 162] on button "Previous month" at bounding box center [398, 168] width 25 height 25
click at [312, 214] on button "1" at bounding box center [318, 211] width 19 height 19
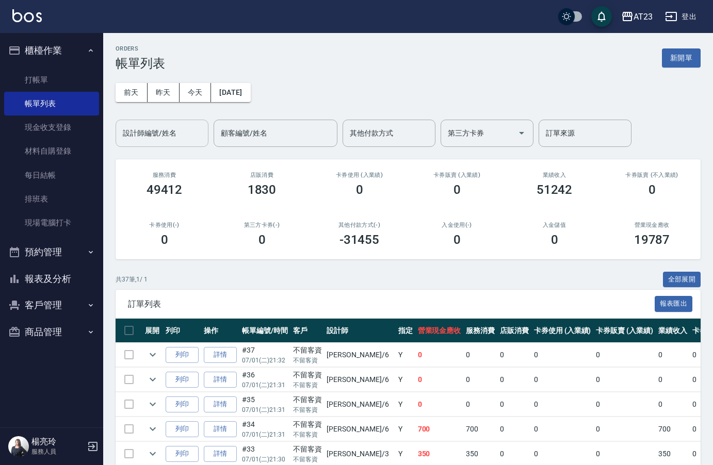
click at [185, 127] on input "設計師編號/姓名" at bounding box center [162, 133] width 84 height 18
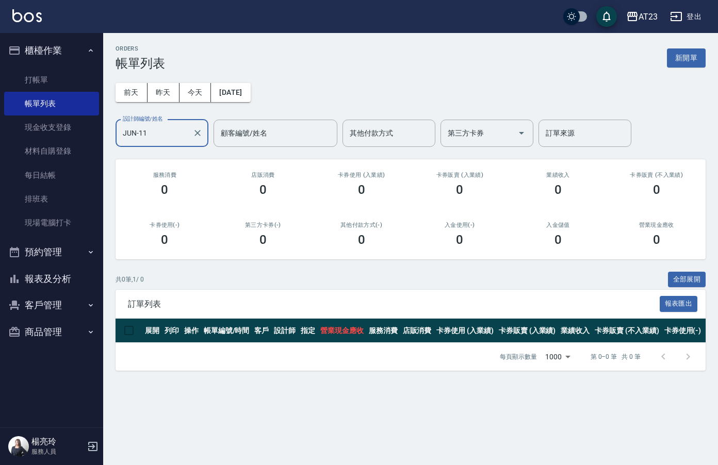
type input "JUN-11"
click at [421, 93] on div "[DATE] [DATE] [DATE] [DATE] 設計師編號/姓名 JUN-11 設計師編號/姓名 顧客編號/姓名 顧客編號/姓名 其他付款方式 其他付…" at bounding box center [411, 109] width 590 height 76
click at [235, 94] on button "[DATE]" at bounding box center [230, 92] width 39 height 19
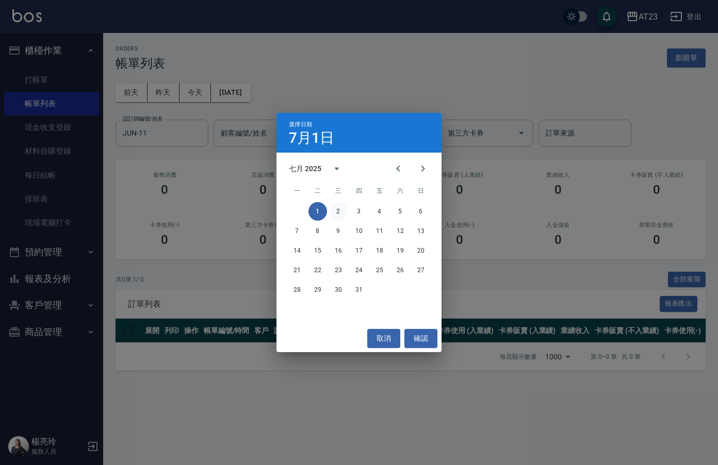
click at [333, 212] on button "2" at bounding box center [338, 211] width 19 height 19
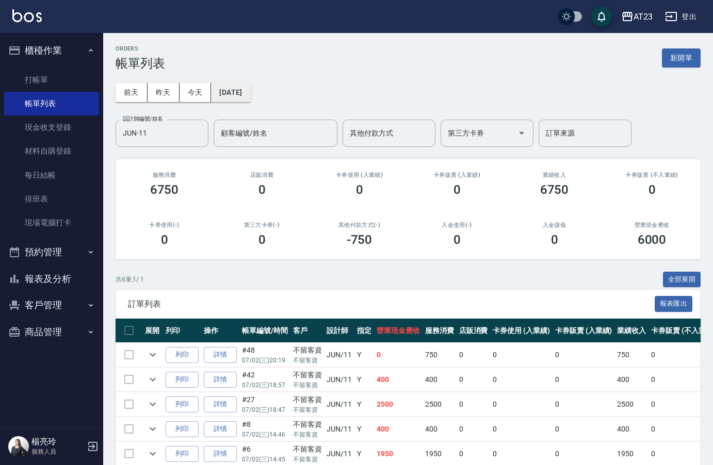
click at [250, 97] on button "[DATE]" at bounding box center [230, 92] width 39 height 19
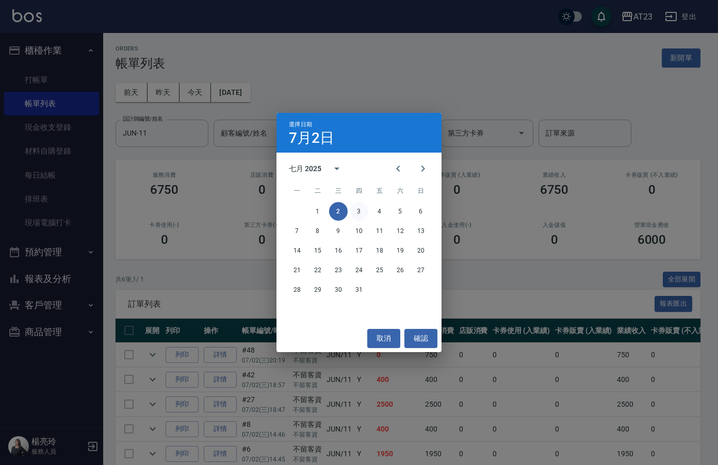
click at [362, 218] on button "3" at bounding box center [359, 211] width 19 height 19
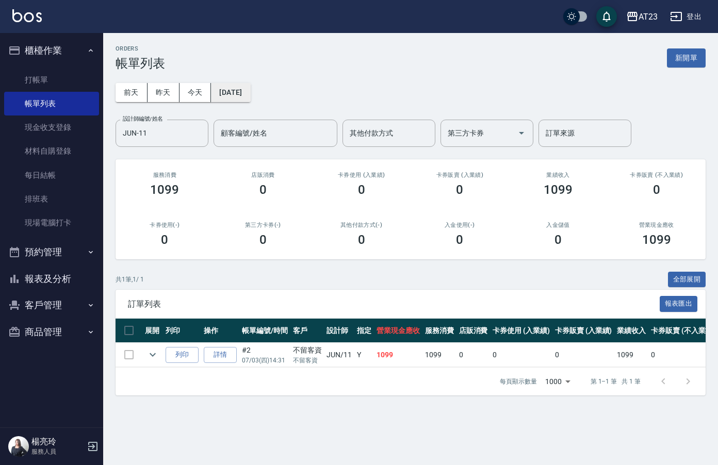
click at [250, 97] on button "[DATE]" at bounding box center [230, 92] width 39 height 19
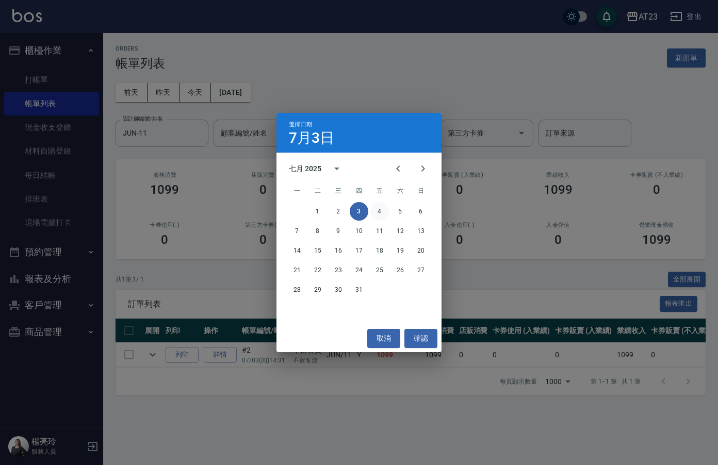
click at [378, 214] on button "4" at bounding box center [380, 211] width 19 height 19
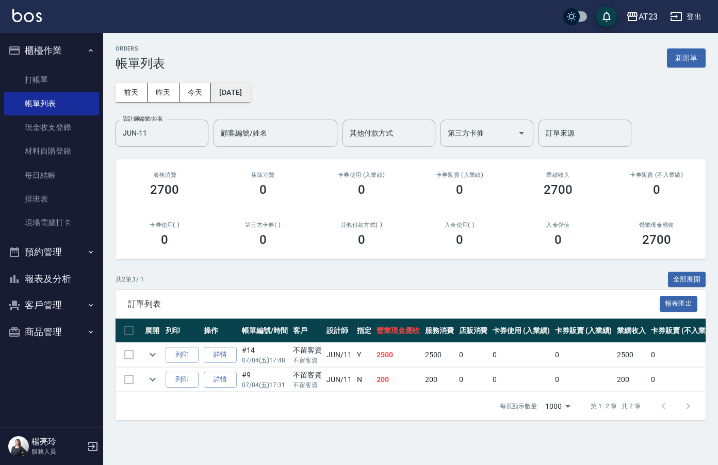
click at [231, 91] on button "[DATE]" at bounding box center [230, 92] width 39 height 19
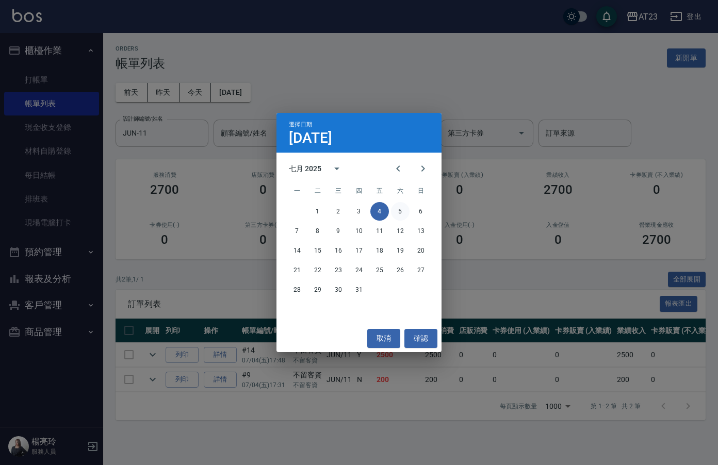
click at [398, 210] on button "5" at bounding box center [400, 211] width 19 height 19
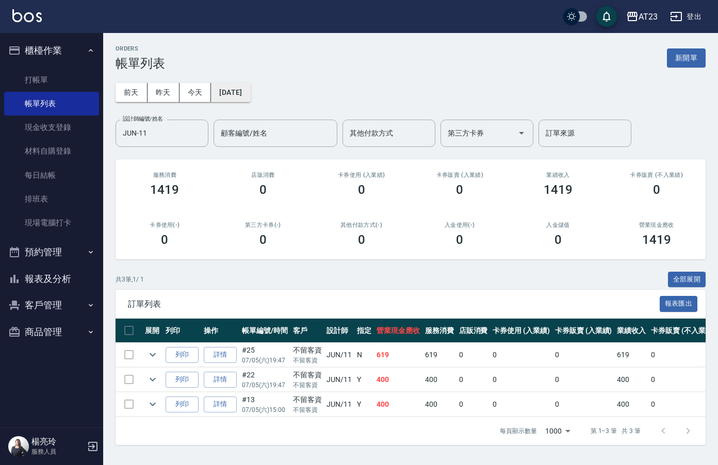
click at [239, 95] on button "[DATE]" at bounding box center [230, 92] width 39 height 19
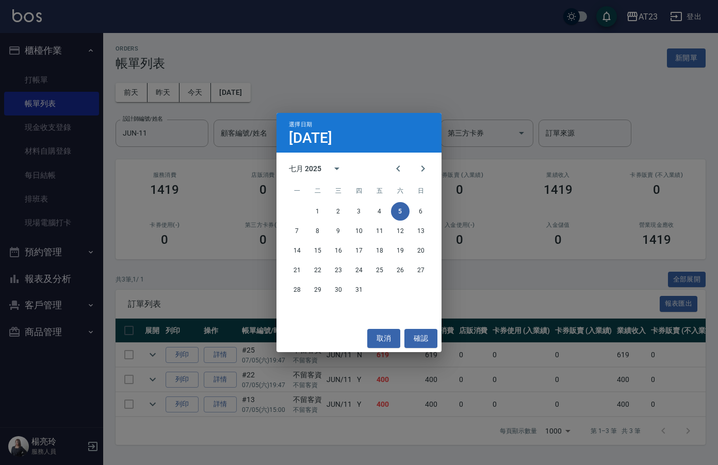
click at [411, 213] on div "1 2 3 4 5 6" at bounding box center [359, 211] width 165 height 19
click at [420, 211] on button "6" at bounding box center [421, 211] width 19 height 19
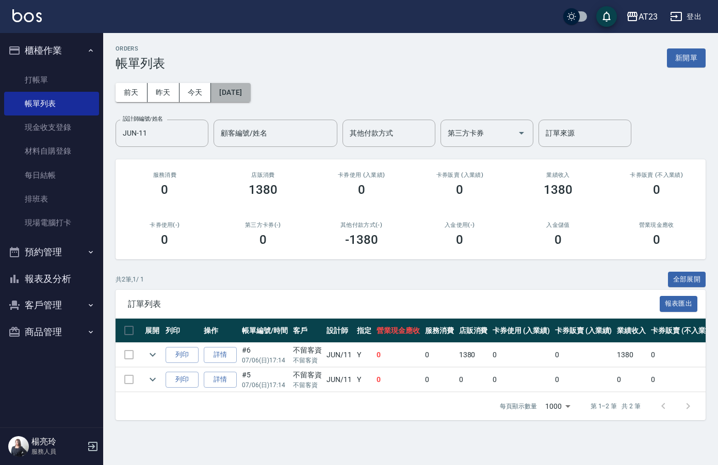
click at [250, 100] on button "[DATE]" at bounding box center [230, 92] width 39 height 19
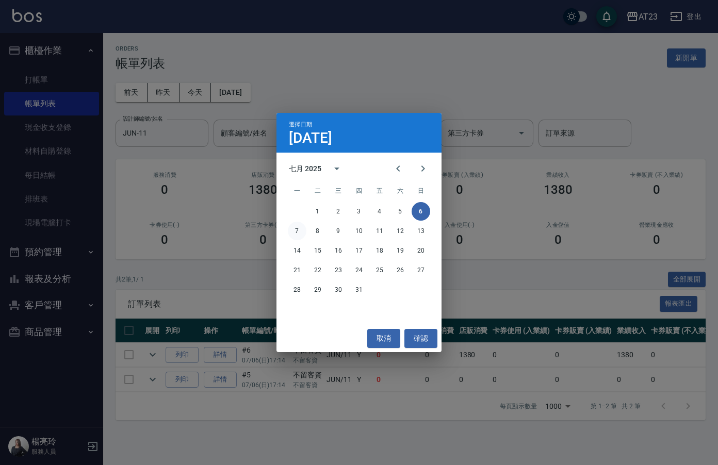
click at [298, 233] on button "7" at bounding box center [297, 231] width 19 height 19
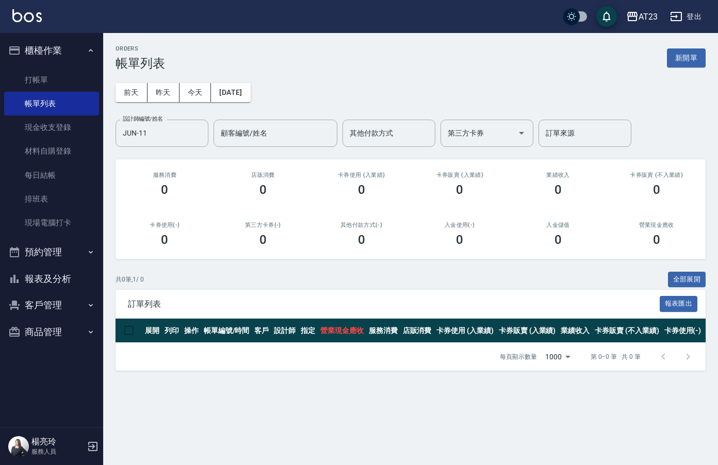
click at [238, 102] on div "[DATE] [DATE] [DATE] [DATE] 設計師編號/姓名 JUN-11 設計師編號/姓名 顧客編號/姓名 顧客編號/姓名 其他付款方式 其他付…" at bounding box center [411, 109] width 590 height 76
click at [237, 93] on button "[DATE]" at bounding box center [230, 92] width 39 height 19
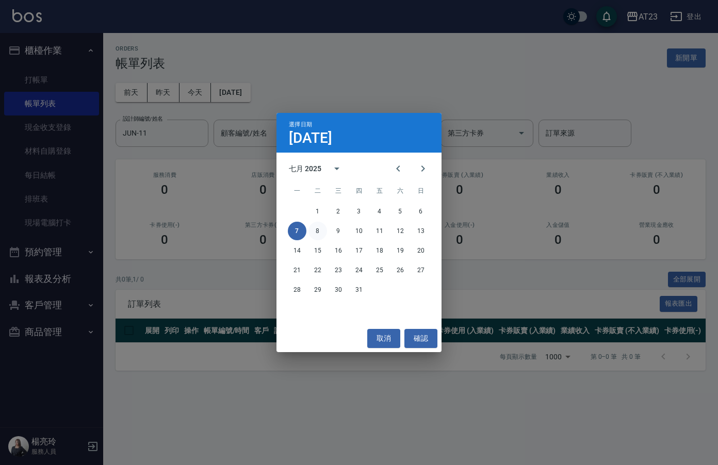
click at [309, 233] on div "7 8 9 10 11 12 13" at bounding box center [359, 231] width 165 height 19
click at [315, 234] on button "8" at bounding box center [318, 231] width 19 height 19
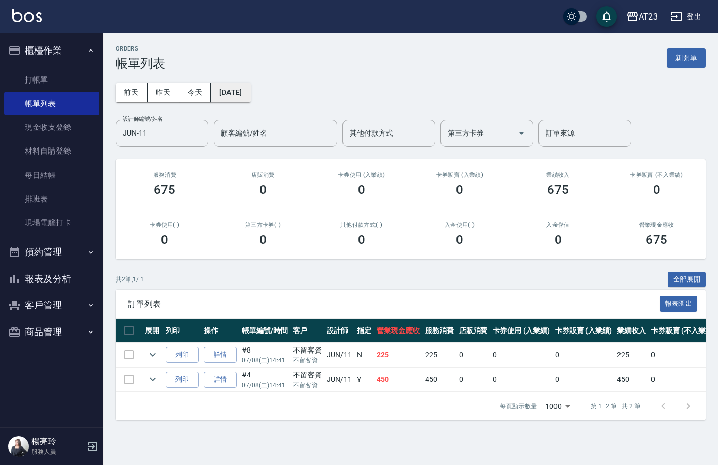
click at [250, 92] on button "[DATE]" at bounding box center [230, 92] width 39 height 19
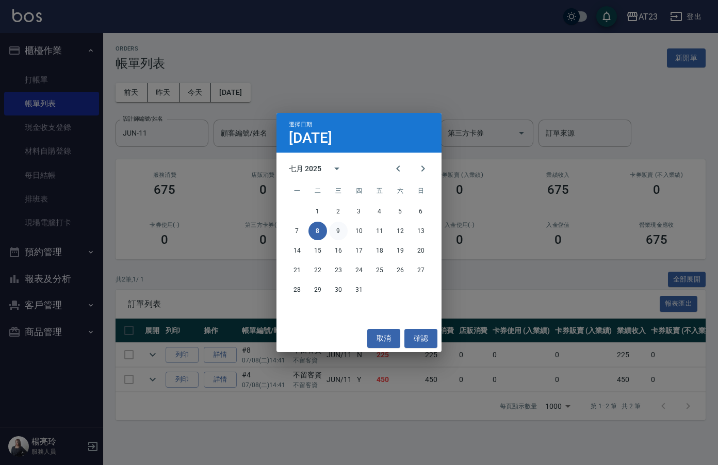
click at [333, 235] on button "9" at bounding box center [338, 231] width 19 height 19
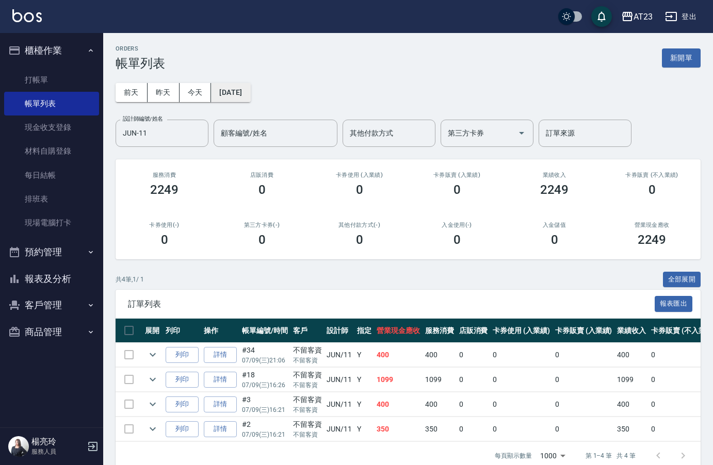
click at [250, 95] on button "[DATE]" at bounding box center [230, 92] width 39 height 19
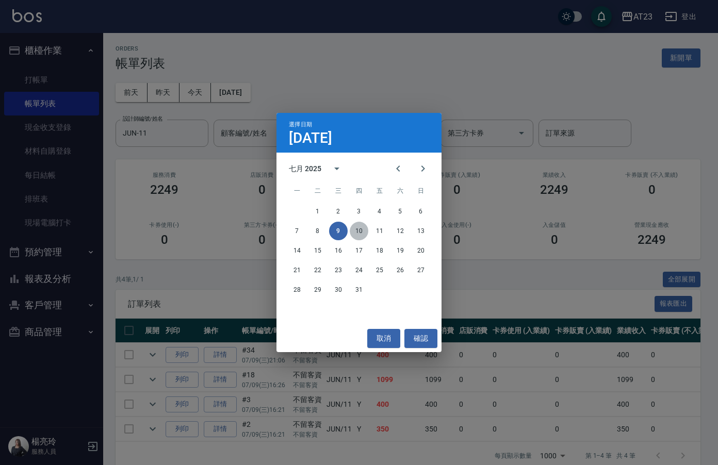
click at [362, 234] on button "10" at bounding box center [359, 231] width 19 height 19
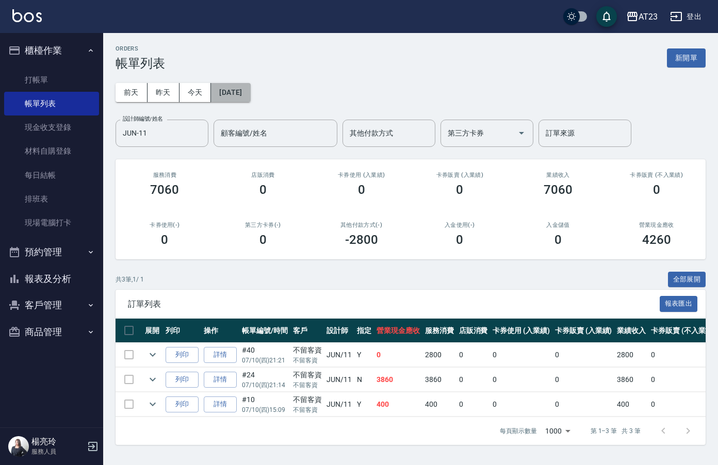
click at [237, 85] on button "[DATE]" at bounding box center [230, 92] width 39 height 19
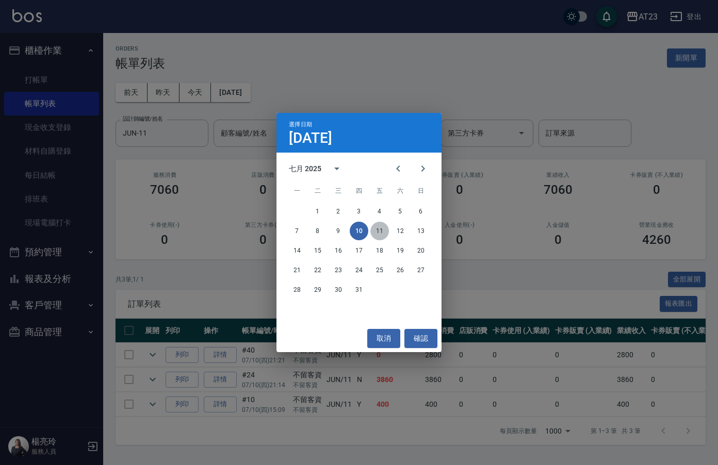
click at [375, 234] on button "11" at bounding box center [380, 231] width 19 height 19
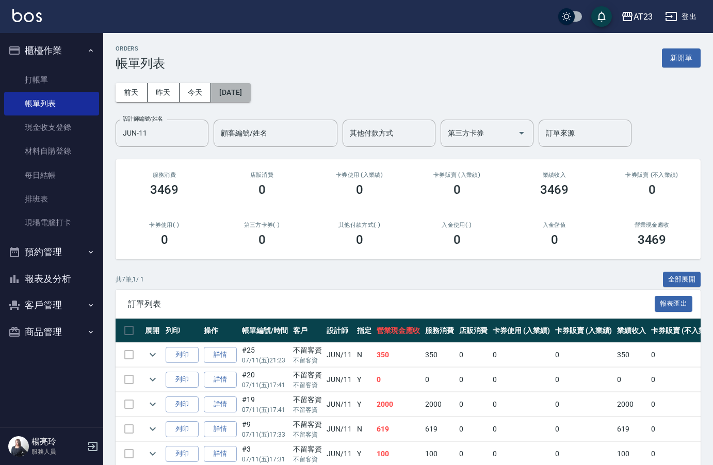
click at [245, 92] on button "[DATE]" at bounding box center [230, 92] width 39 height 19
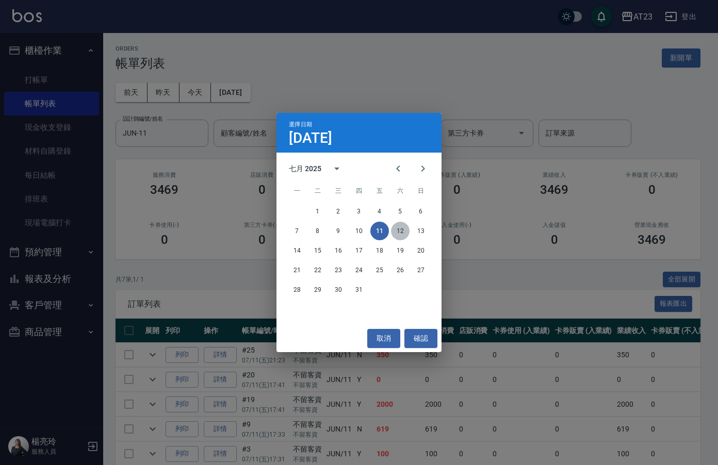
click at [404, 235] on button "12" at bounding box center [400, 231] width 19 height 19
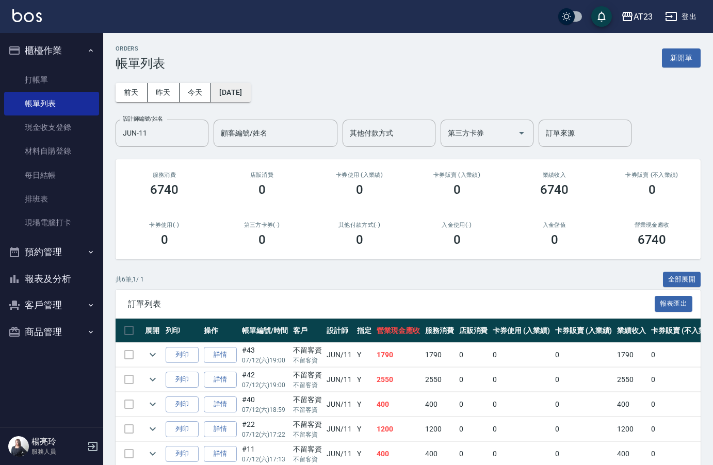
click at [238, 85] on button "[DATE]" at bounding box center [230, 92] width 39 height 19
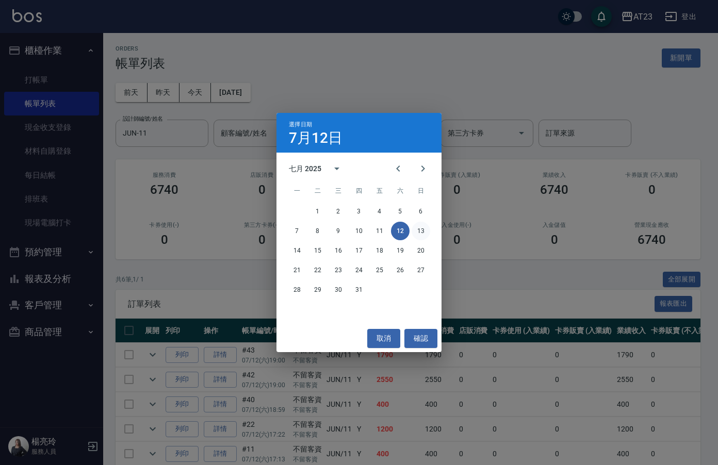
click at [417, 230] on button "13" at bounding box center [421, 231] width 19 height 19
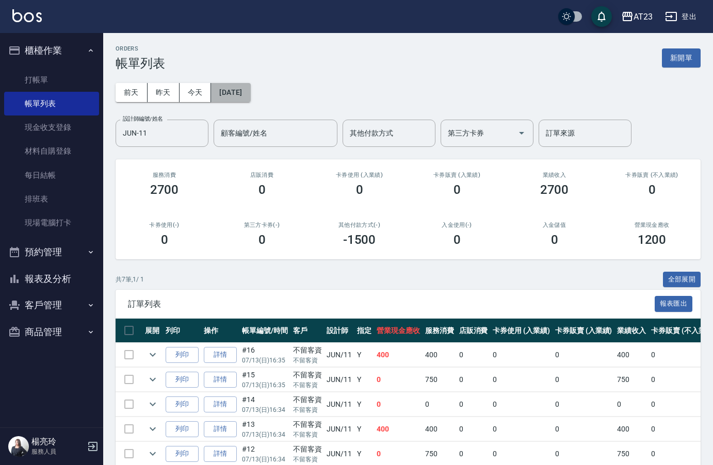
click at [246, 95] on button "[DATE]" at bounding box center [230, 92] width 39 height 19
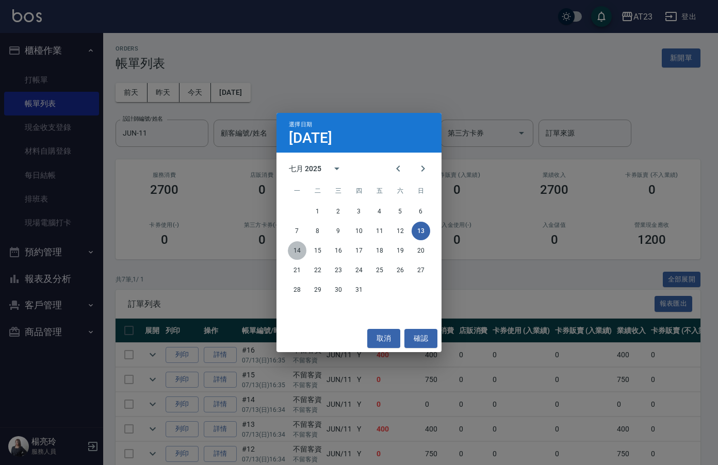
click at [302, 250] on button "14" at bounding box center [297, 251] width 19 height 19
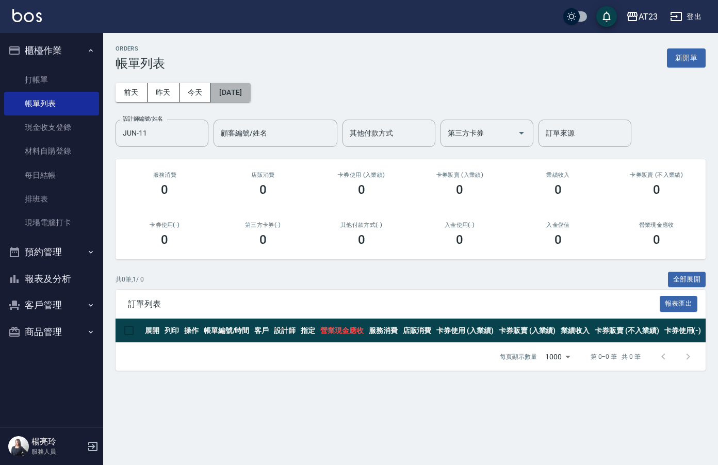
click at [249, 92] on button "[DATE]" at bounding box center [230, 92] width 39 height 19
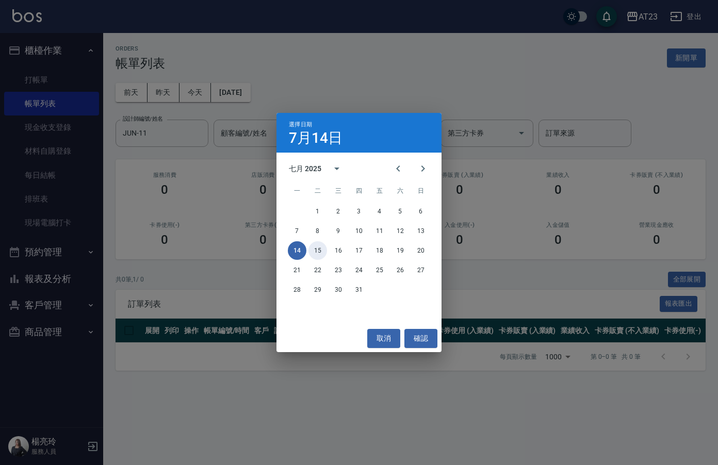
click at [317, 253] on button "15" at bounding box center [318, 251] width 19 height 19
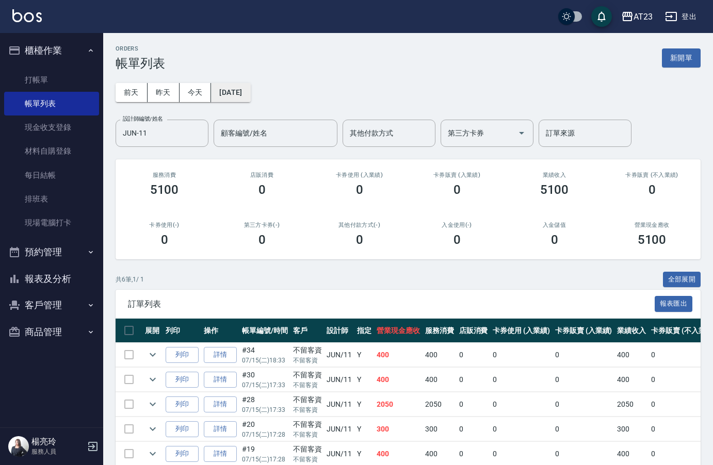
click at [250, 86] on button "[DATE]" at bounding box center [230, 92] width 39 height 19
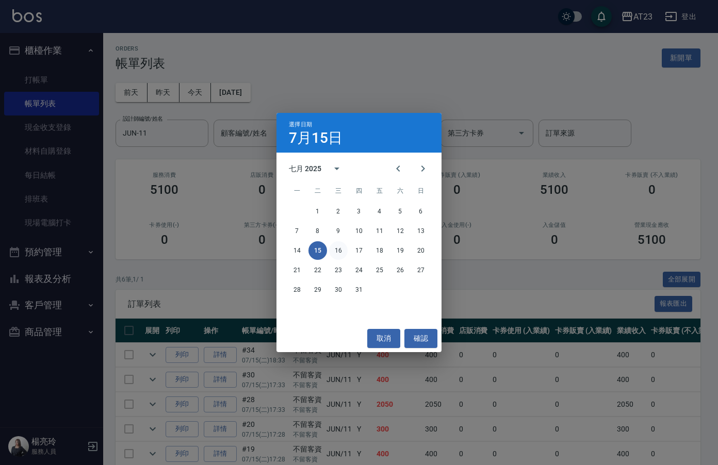
click at [341, 247] on button "16" at bounding box center [338, 251] width 19 height 19
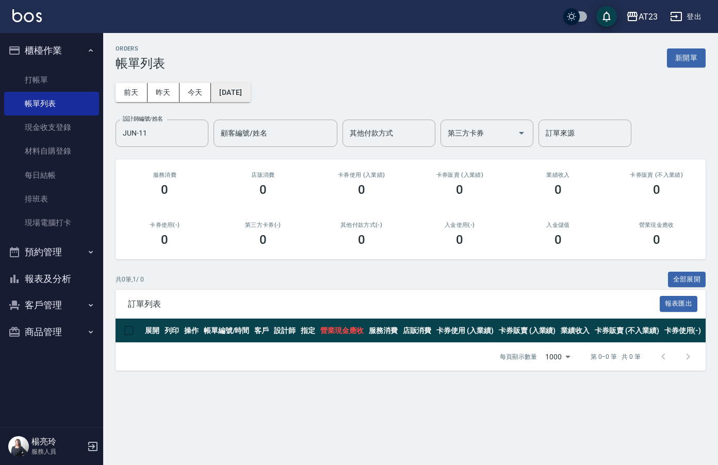
click at [249, 98] on button "[DATE]" at bounding box center [230, 92] width 39 height 19
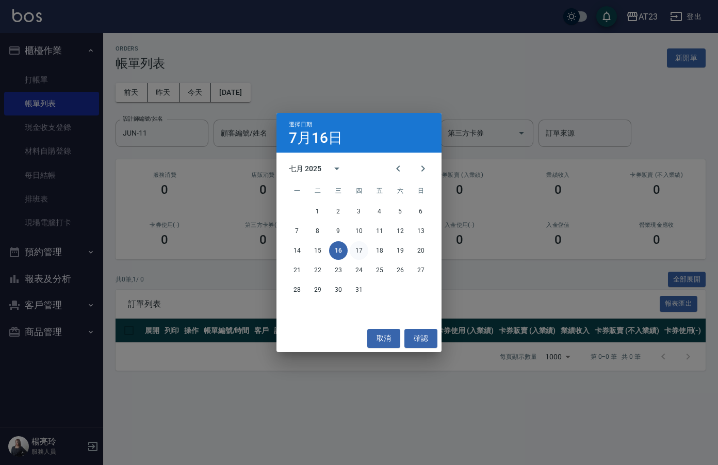
click at [357, 252] on button "17" at bounding box center [359, 251] width 19 height 19
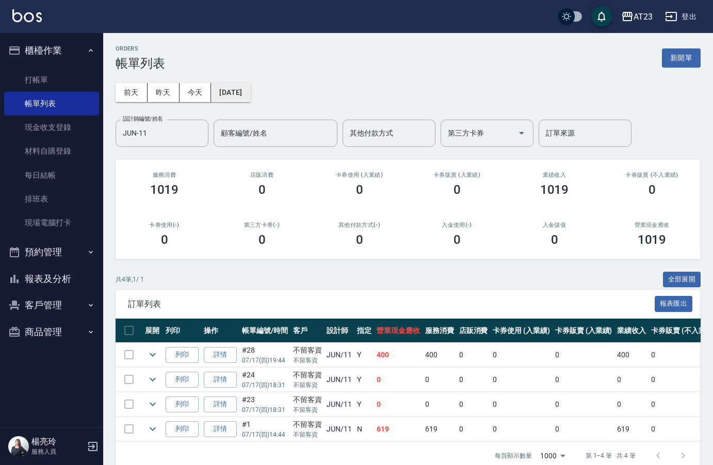
click at [250, 93] on button "[DATE]" at bounding box center [230, 92] width 39 height 19
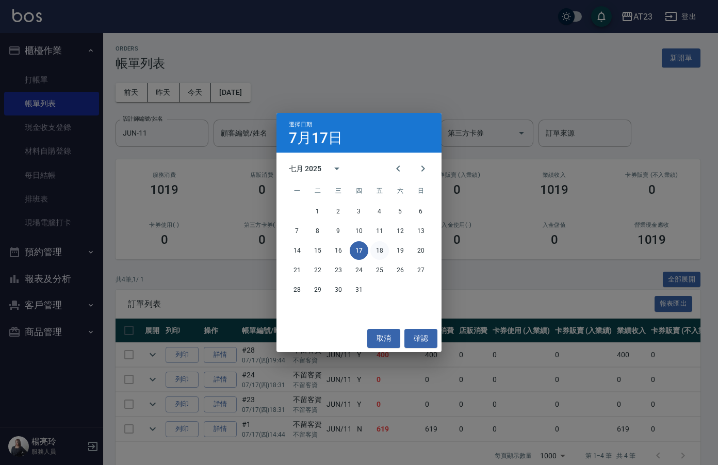
click at [375, 248] on button "18" at bounding box center [380, 251] width 19 height 19
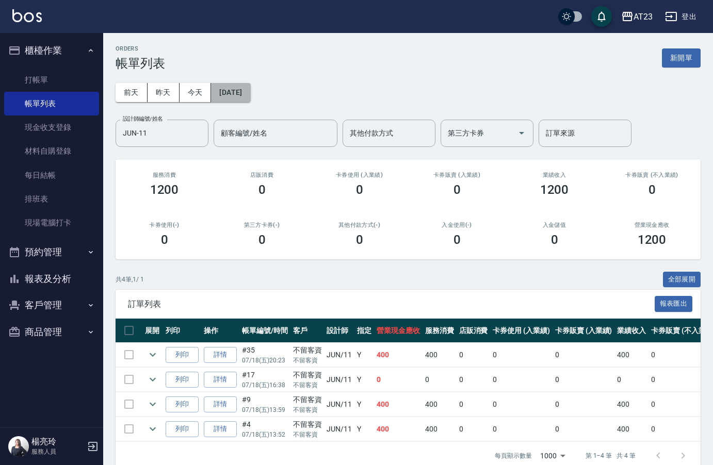
click at [250, 96] on button "[DATE]" at bounding box center [230, 92] width 39 height 19
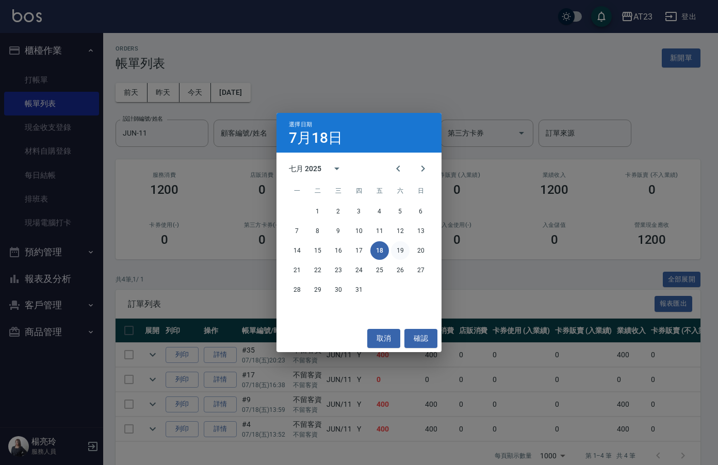
click at [399, 246] on button "19" at bounding box center [400, 251] width 19 height 19
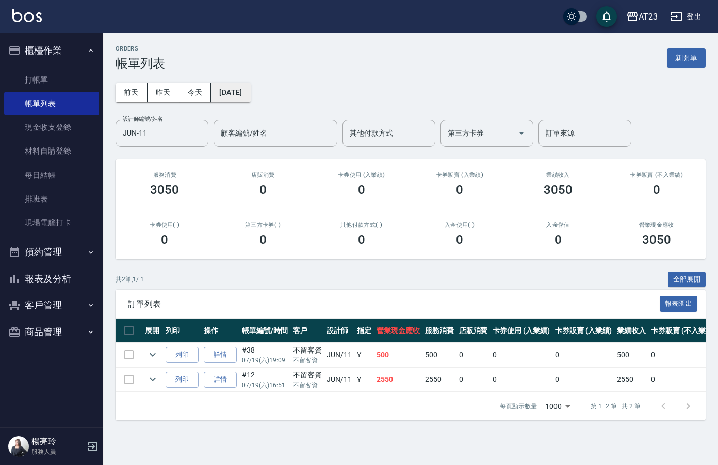
click at [250, 93] on button "[DATE]" at bounding box center [230, 92] width 39 height 19
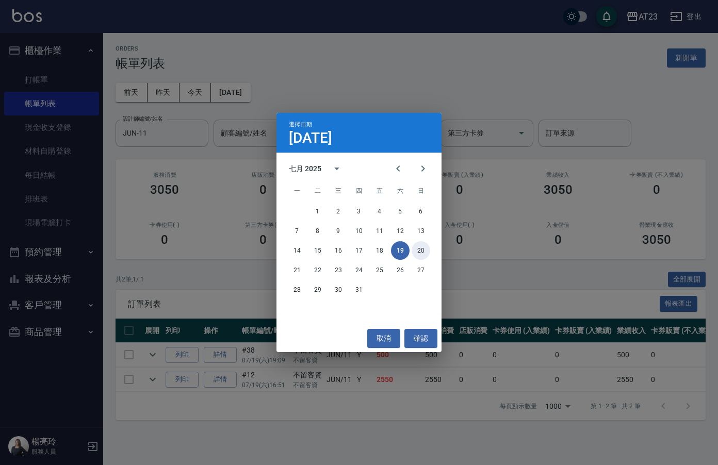
click at [423, 252] on button "20" at bounding box center [421, 251] width 19 height 19
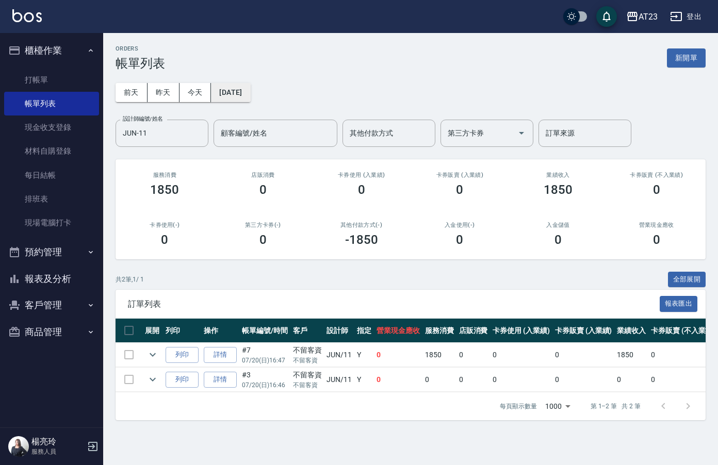
click at [242, 90] on button "[DATE]" at bounding box center [230, 92] width 39 height 19
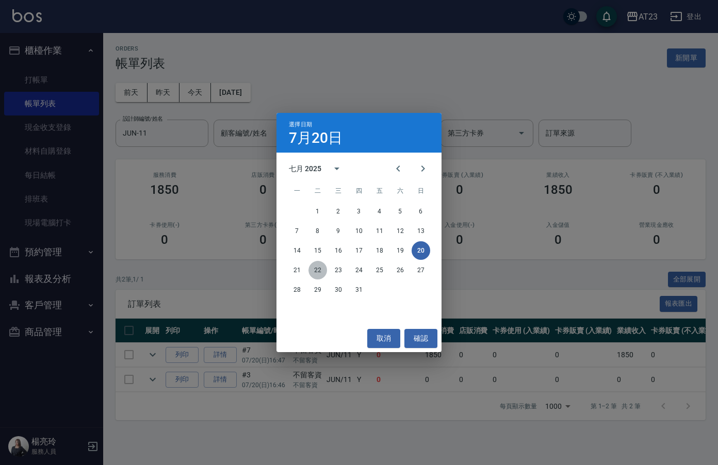
click at [319, 269] on button "22" at bounding box center [318, 270] width 19 height 19
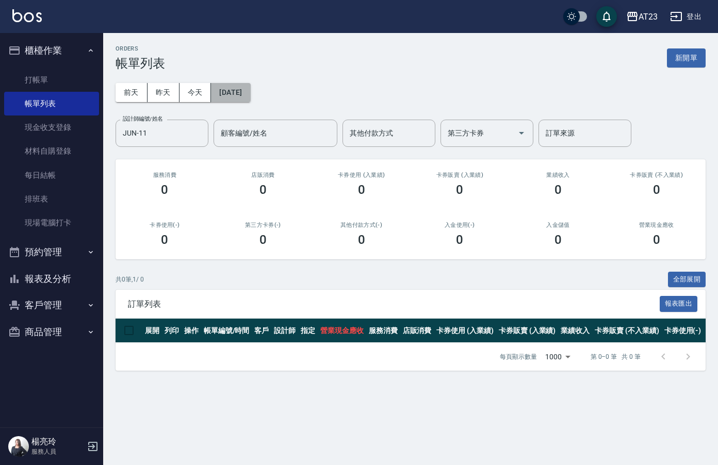
click at [250, 97] on button "[DATE]" at bounding box center [230, 92] width 39 height 19
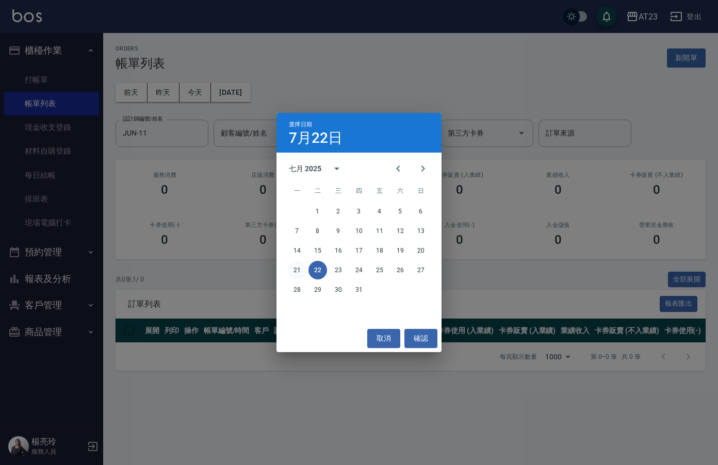
click at [297, 270] on button "21" at bounding box center [297, 270] width 19 height 19
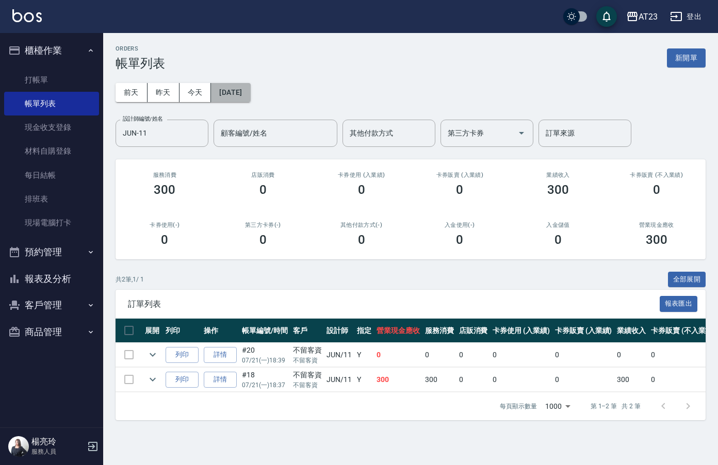
click at [248, 98] on button "[DATE]" at bounding box center [230, 92] width 39 height 19
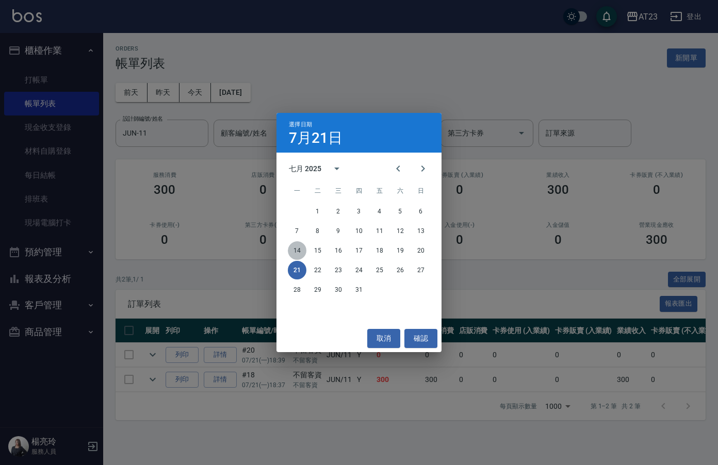
click at [299, 253] on button "14" at bounding box center [297, 251] width 19 height 19
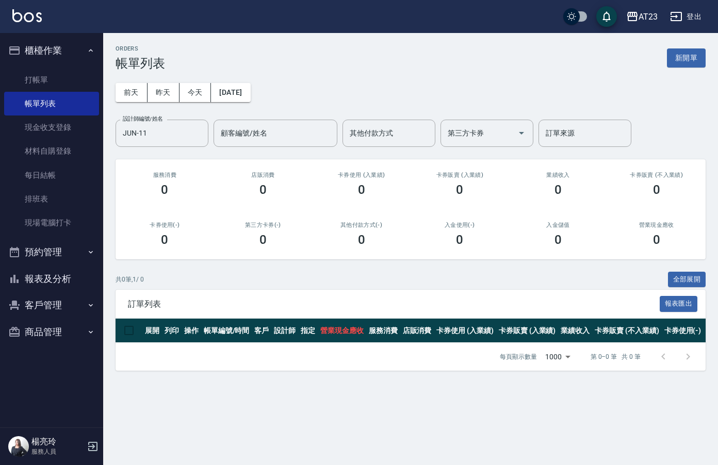
click at [240, 79] on div "[DATE] [DATE] [DATE] [DATE] 設計師編號/姓名 JUN-11 設計師編號/姓名 顧客編號/姓名 顧客編號/姓名 其他付款方式 其他付…" at bounding box center [411, 109] width 590 height 76
click at [242, 102] on button "[DATE]" at bounding box center [230, 92] width 39 height 19
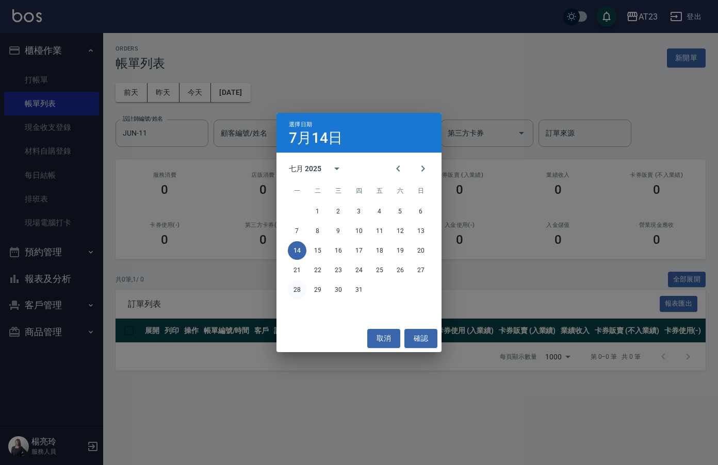
click at [299, 281] on button "28" at bounding box center [297, 290] width 19 height 19
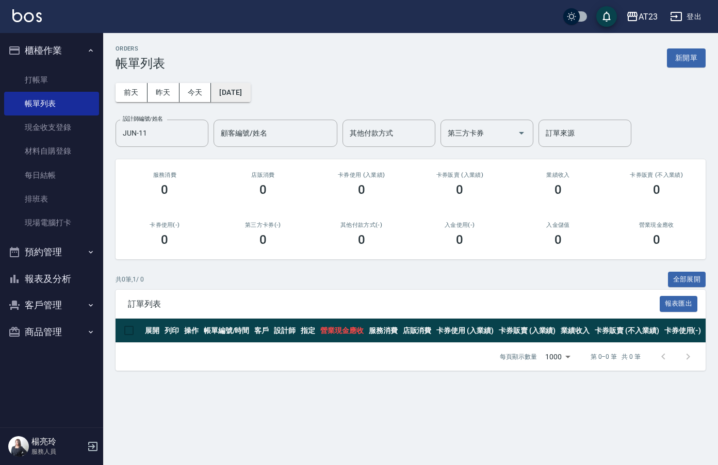
click at [244, 99] on button "[DATE]" at bounding box center [230, 92] width 39 height 19
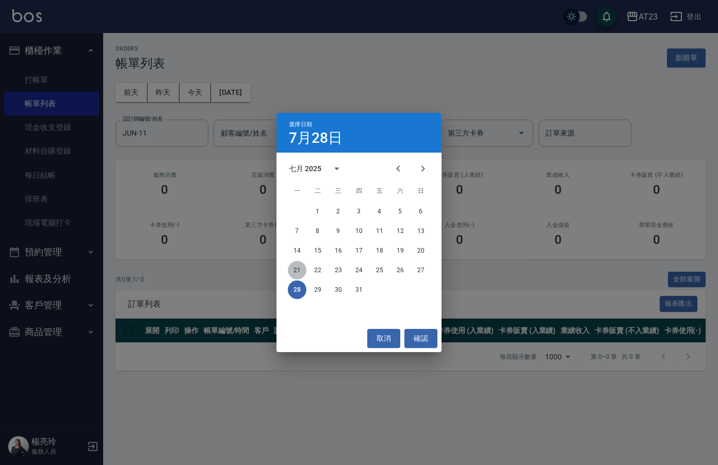
click at [297, 270] on button "21" at bounding box center [297, 270] width 19 height 19
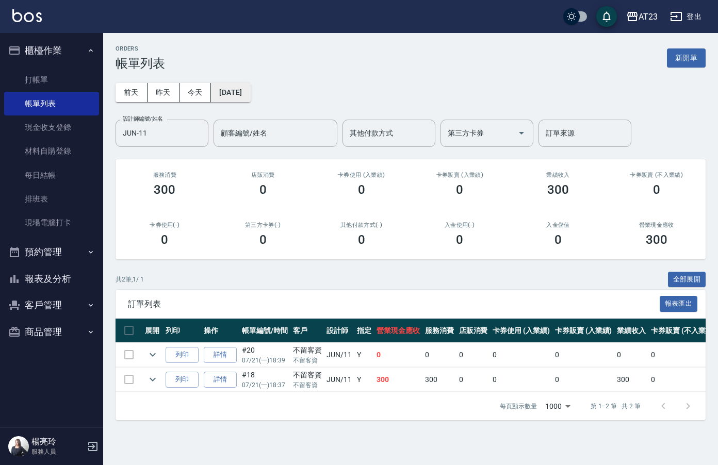
click at [242, 93] on button "[DATE]" at bounding box center [230, 92] width 39 height 19
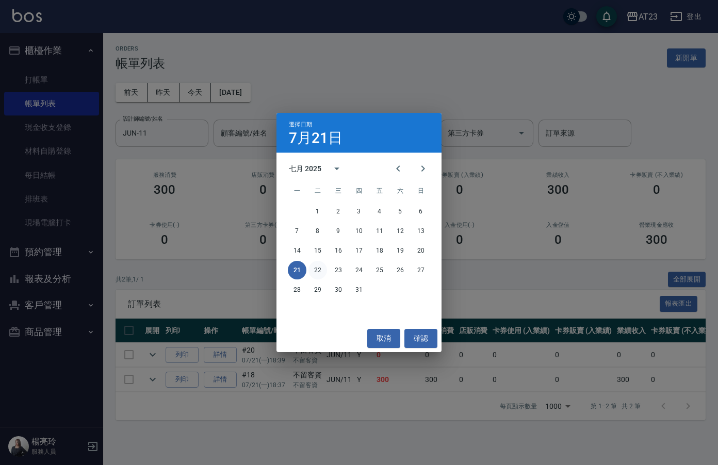
click at [321, 273] on button "22" at bounding box center [318, 270] width 19 height 19
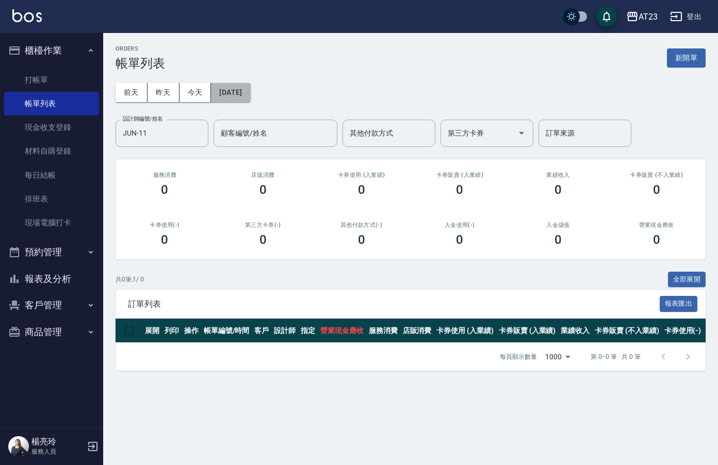
click at [240, 92] on button "[DATE]" at bounding box center [230, 92] width 39 height 19
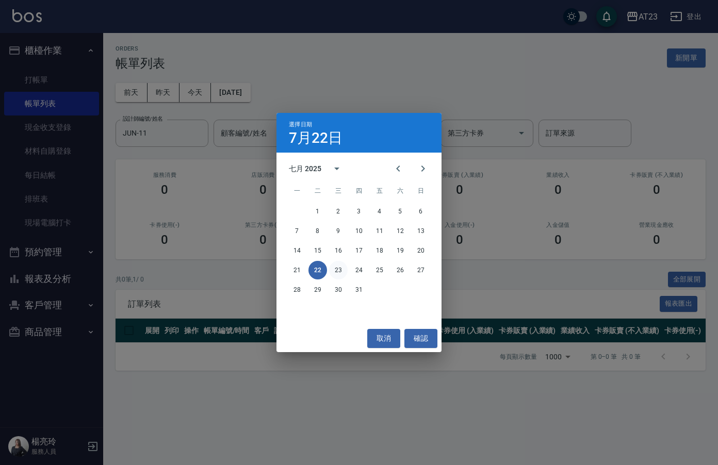
click at [342, 275] on button "23" at bounding box center [338, 270] width 19 height 19
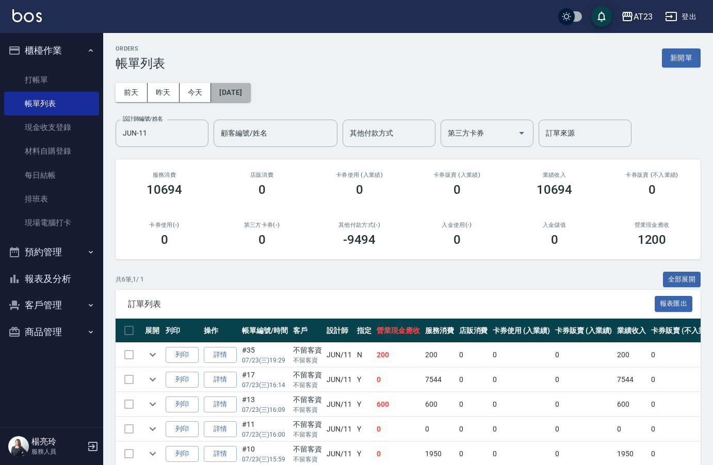
click at [242, 92] on button "[DATE]" at bounding box center [230, 92] width 39 height 19
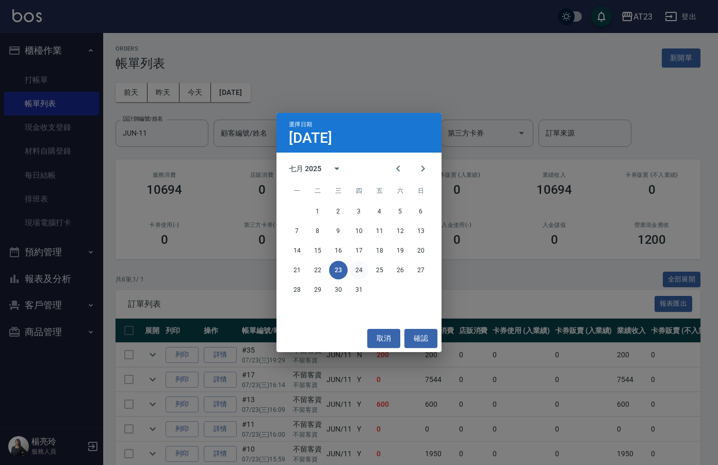
click at [361, 274] on button "24" at bounding box center [359, 270] width 19 height 19
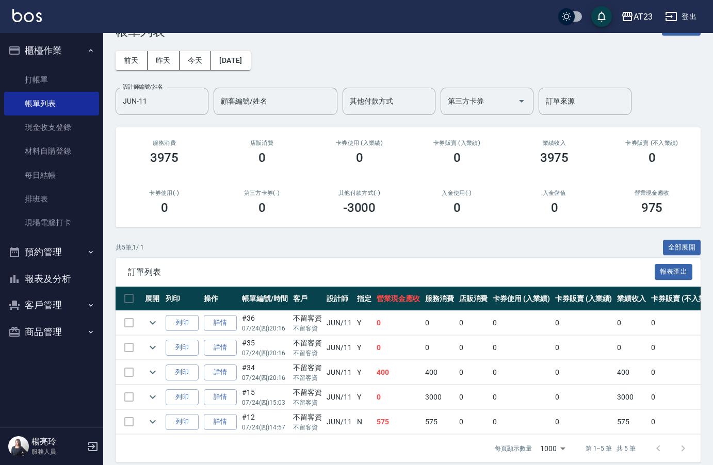
scroll to position [50, 0]
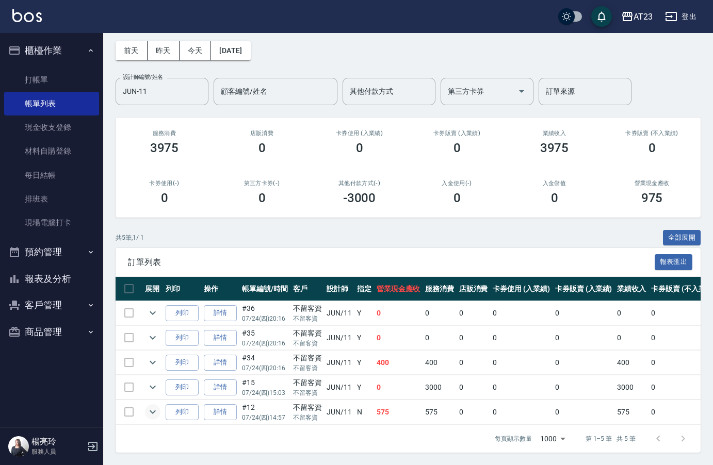
click at [148, 406] on icon "expand row" at bounding box center [153, 412] width 12 height 12
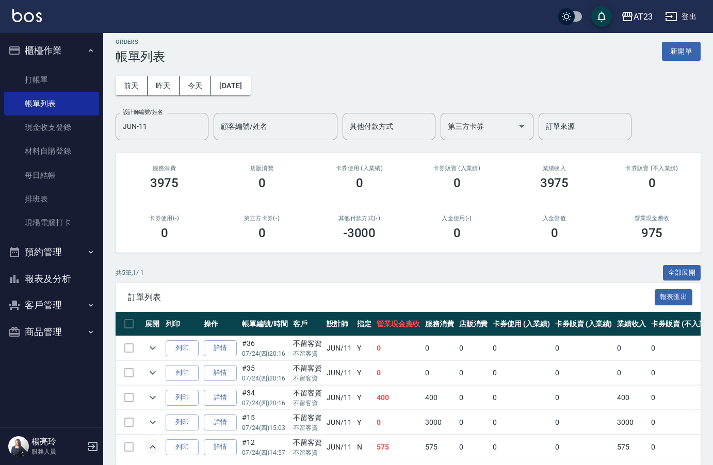
scroll to position [0, 0]
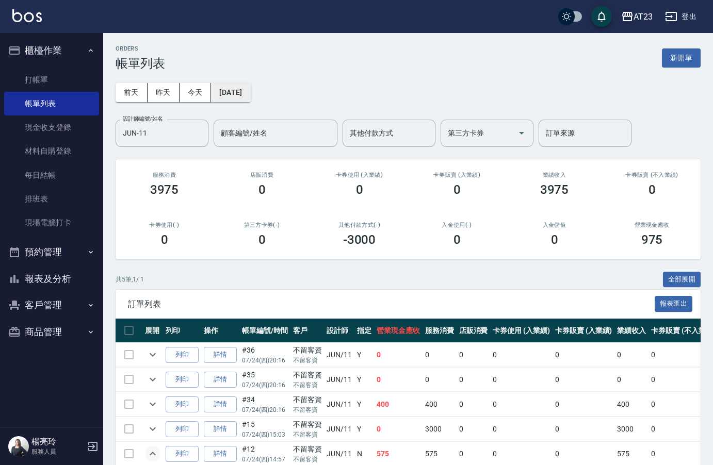
click at [250, 93] on button "[DATE]" at bounding box center [230, 92] width 39 height 19
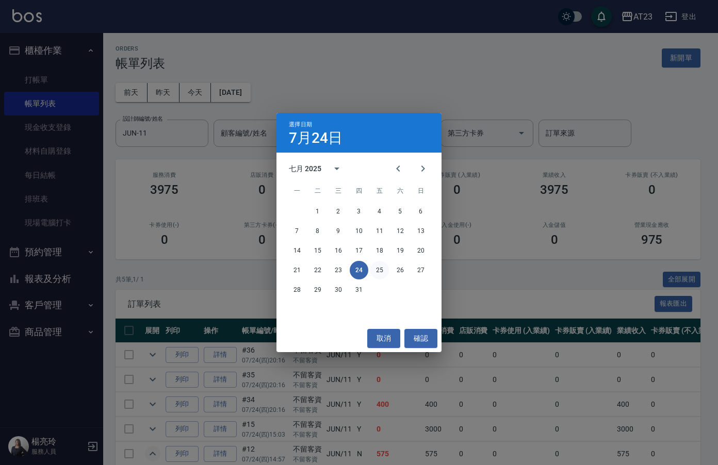
click at [378, 273] on button "25" at bounding box center [380, 270] width 19 height 19
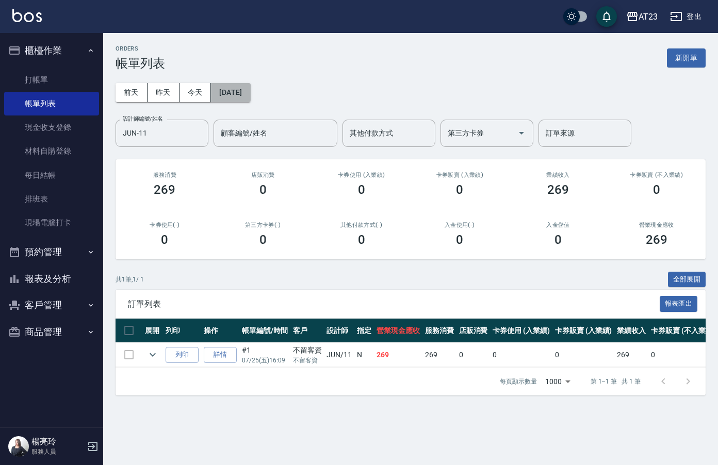
click at [250, 92] on button "[DATE]" at bounding box center [230, 92] width 39 height 19
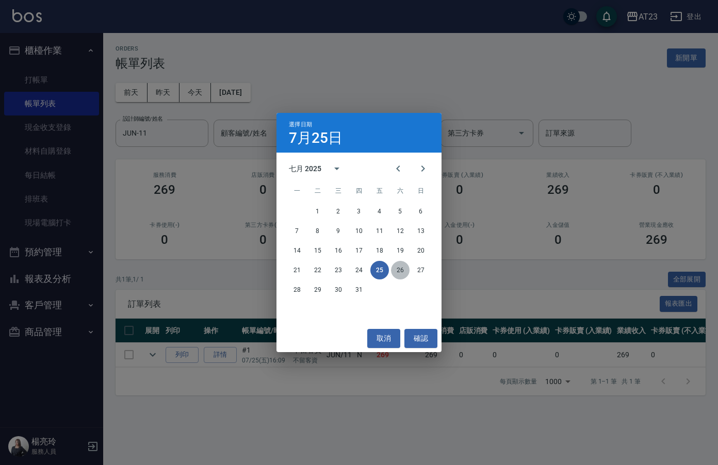
click at [407, 271] on button "26" at bounding box center [400, 270] width 19 height 19
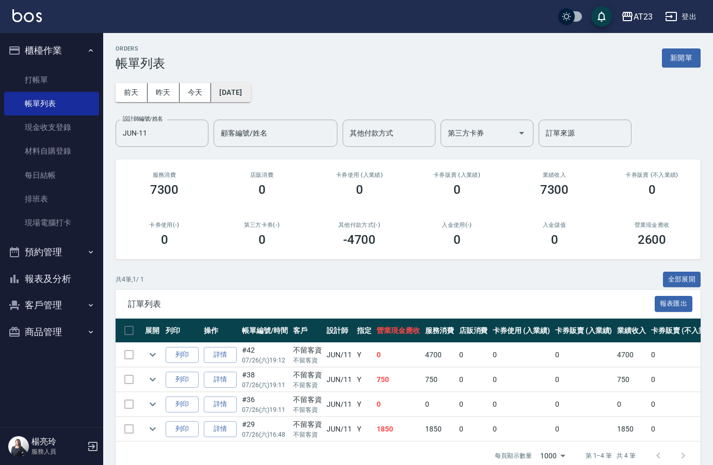
click at [233, 87] on button "[DATE]" at bounding box center [230, 92] width 39 height 19
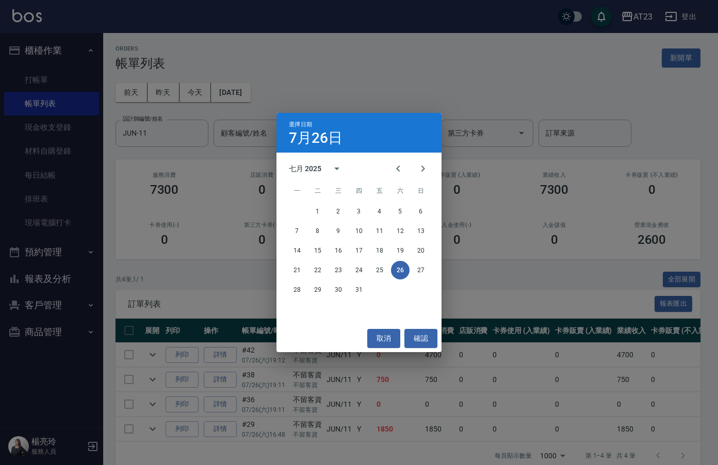
click at [414, 262] on div "21 22 23 24 25 26 27" at bounding box center [359, 270] width 165 height 19
click at [417, 269] on button "27" at bounding box center [421, 270] width 19 height 19
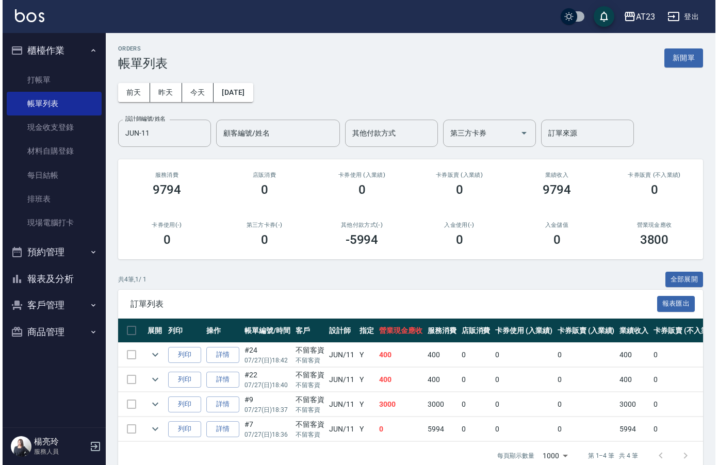
scroll to position [25, 0]
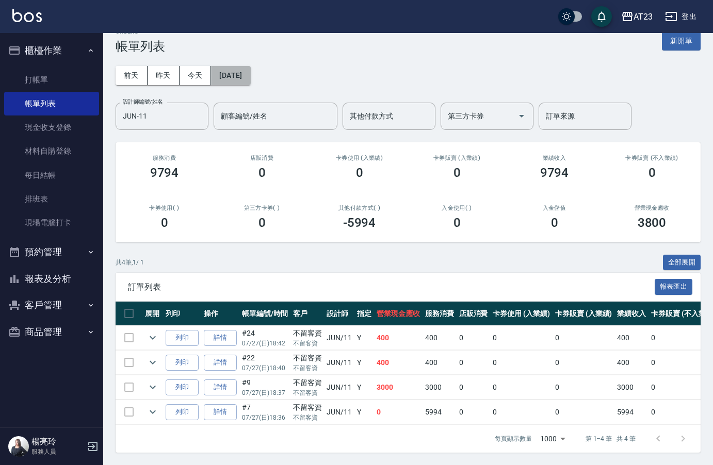
click at [235, 68] on button "[DATE]" at bounding box center [230, 75] width 39 height 19
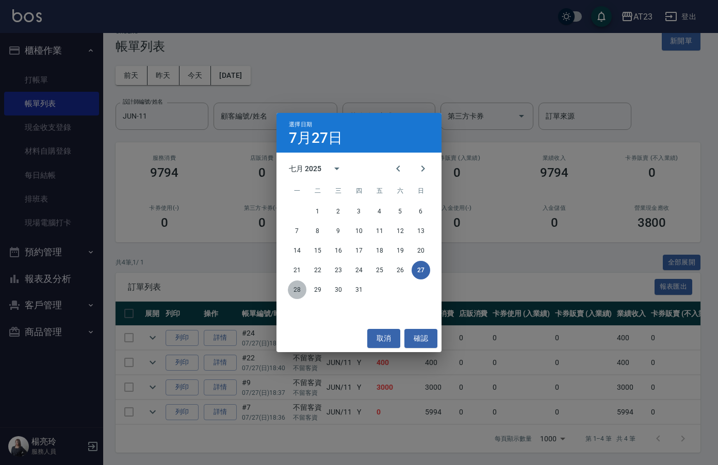
click at [299, 293] on button "28" at bounding box center [297, 290] width 19 height 19
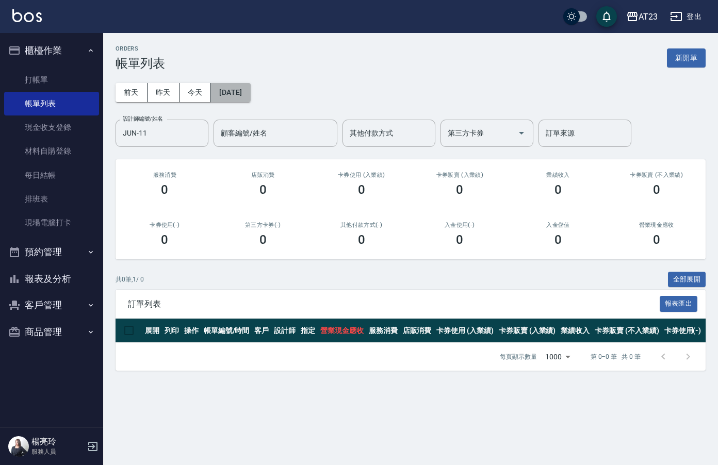
click at [249, 90] on button "[DATE]" at bounding box center [230, 92] width 39 height 19
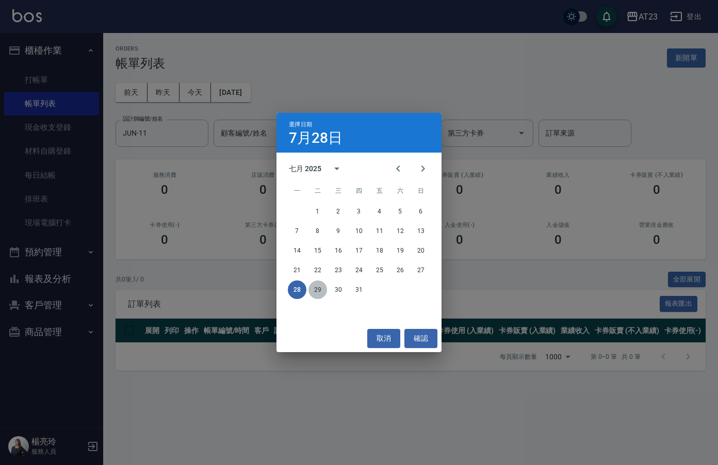
click at [321, 296] on button "29" at bounding box center [318, 290] width 19 height 19
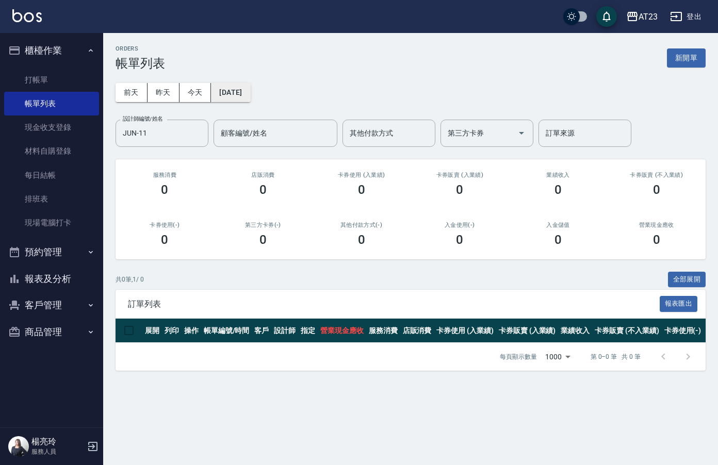
click at [227, 97] on button "[DATE]" at bounding box center [230, 92] width 39 height 19
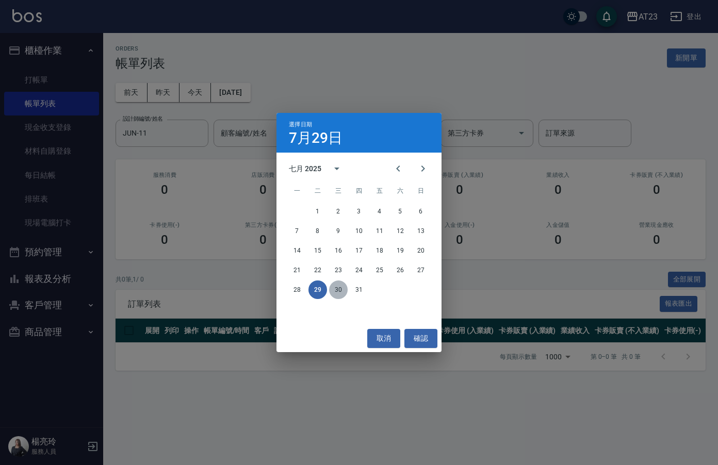
click at [335, 288] on button "30" at bounding box center [338, 290] width 19 height 19
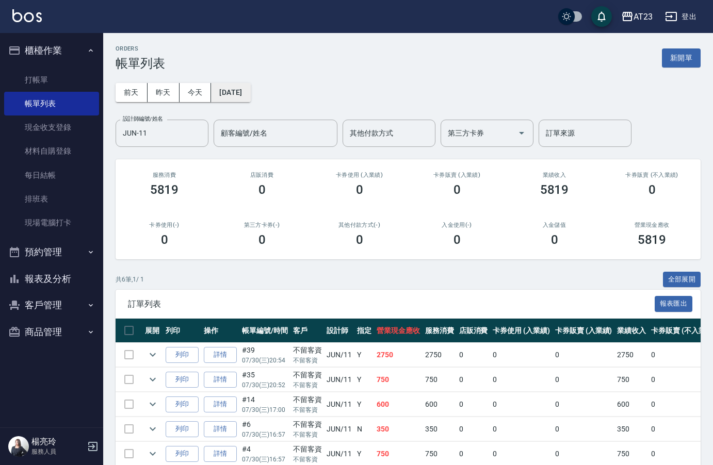
click at [250, 89] on button "[DATE]" at bounding box center [230, 92] width 39 height 19
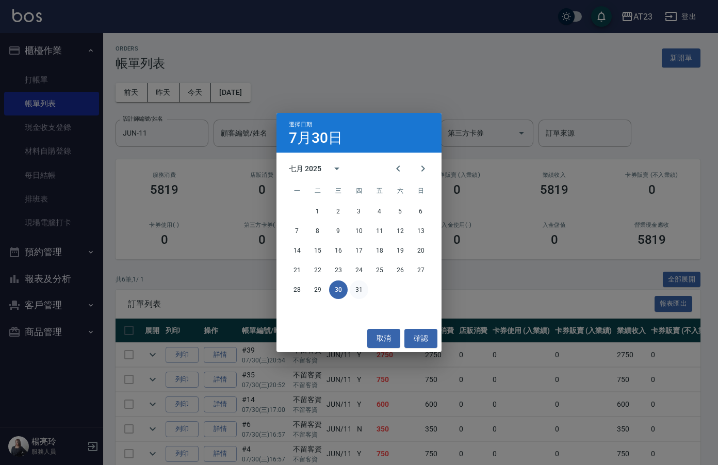
click at [358, 297] on button "31" at bounding box center [359, 290] width 19 height 19
